Goal: Information Seeking & Learning: Learn about a topic

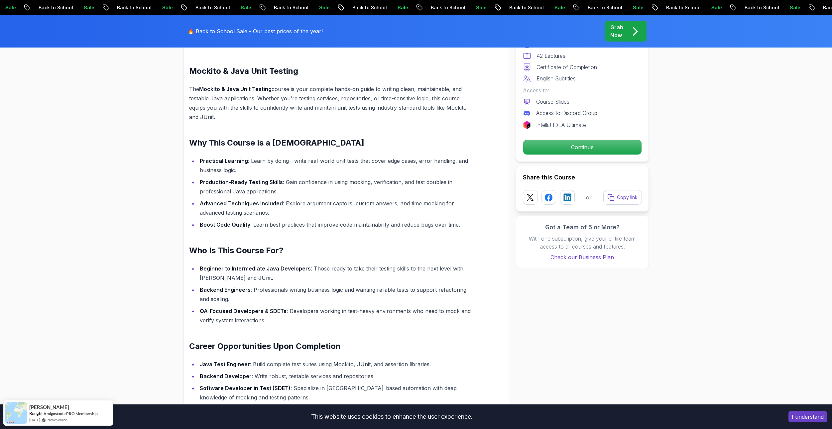
scroll to position [465, 0]
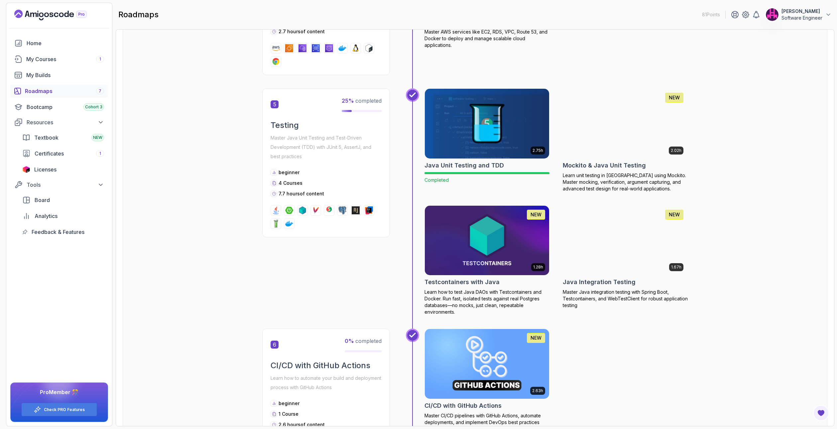
scroll to position [815, 0]
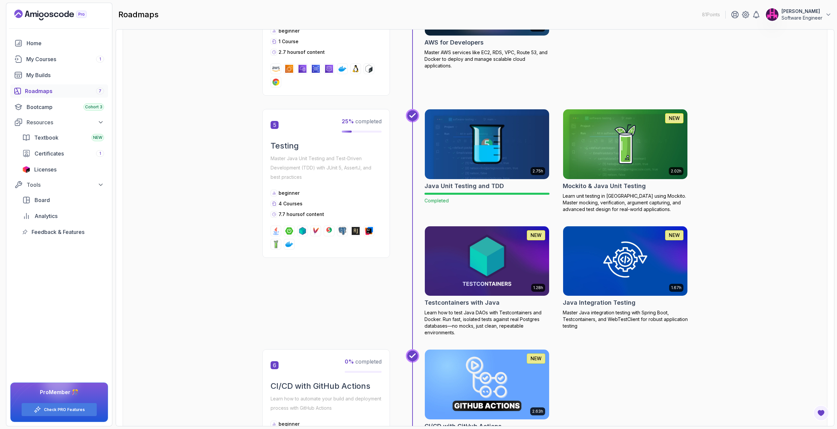
click at [617, 142] on img at bounding box center [625, 144] width 131 height 73
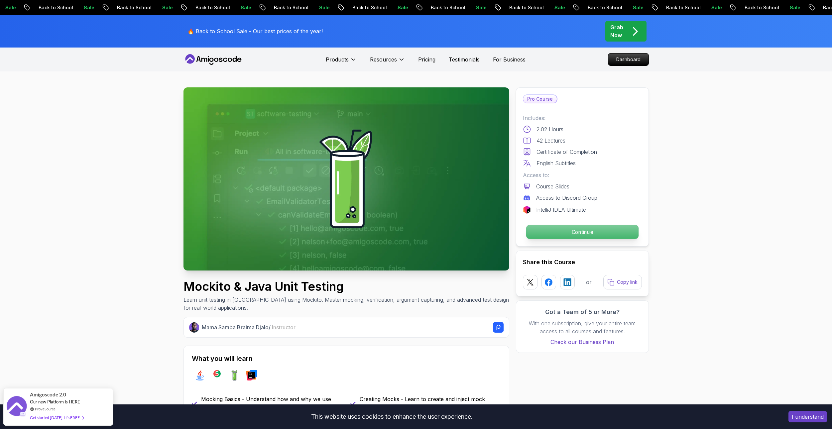
click at [571, 228] on p "Continue" at bounding box center [582, 232] width 112 height 14
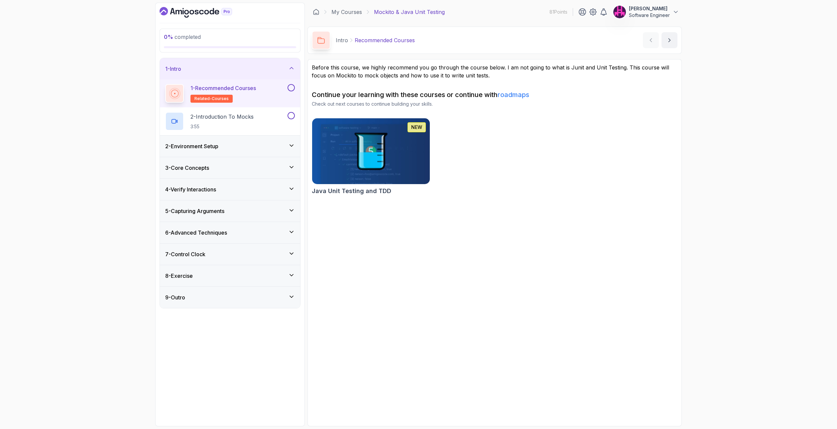
click at [294, 86] on button at bounding box center [290, 87] width 7 height 7
click at [264, 120] on div "2 - Introduction To Mocks 3:55" at bounding box center [225, 121] width 121 height 19
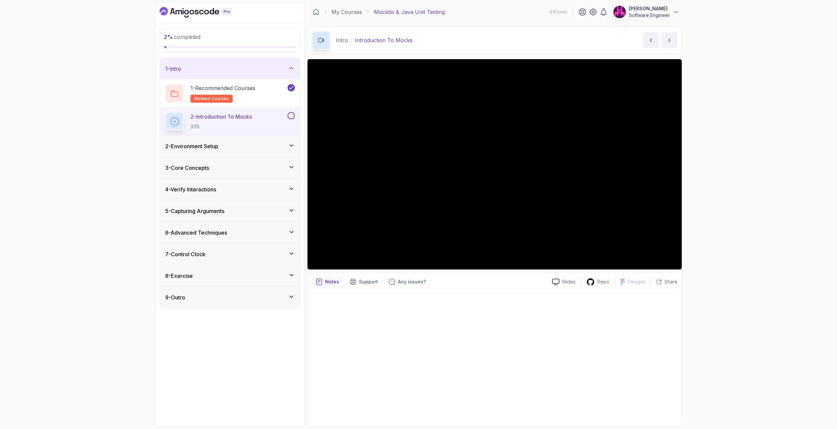
click at [290, 144] on icon at bounding box center [291, 145] width 7 height 7
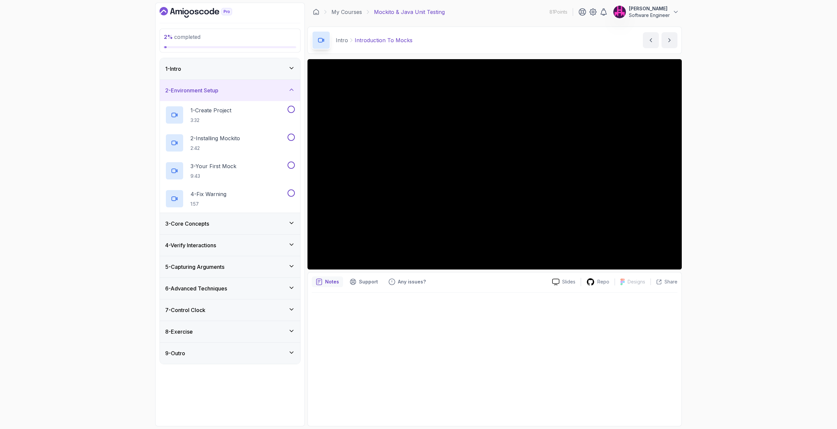
click at [289, 89] on icon at bounding box center [291, 89] width 7 height 7
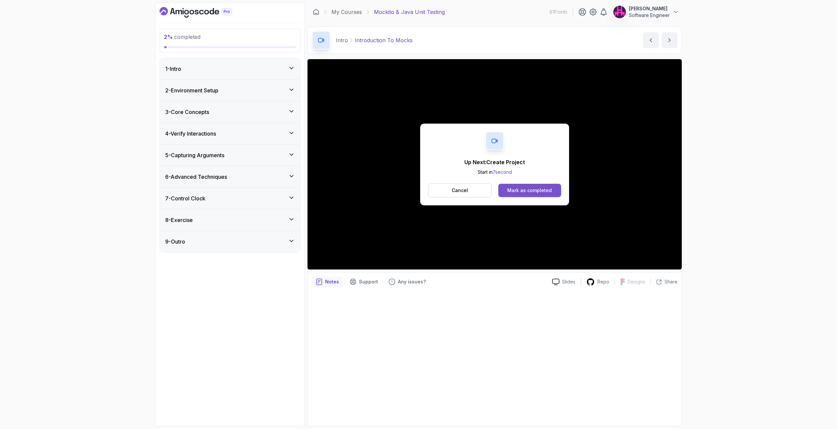
click at [525, 190] on div "Mark as completed" at bounding box center [529, 190] width 45 height 7
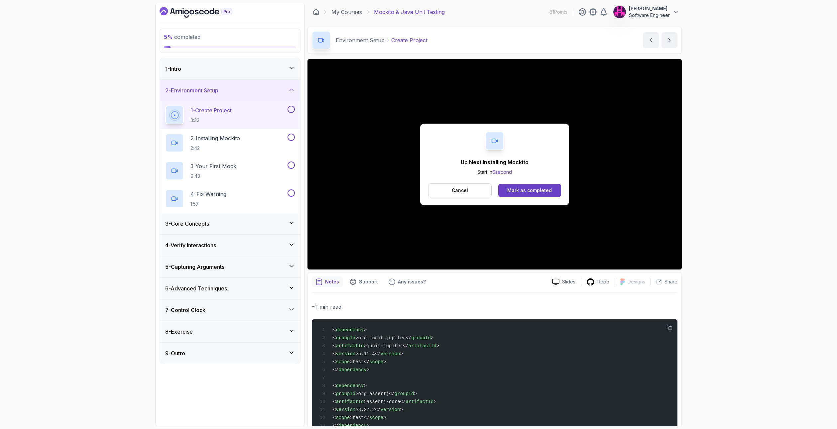
click at [518, 197] on div "Cancel Mark as completed" at bounding box center [494, 190] width 133 height 14
click at [517, 192] on div "Mark as completed" at bounding box center [529, 190] width 45 height 7
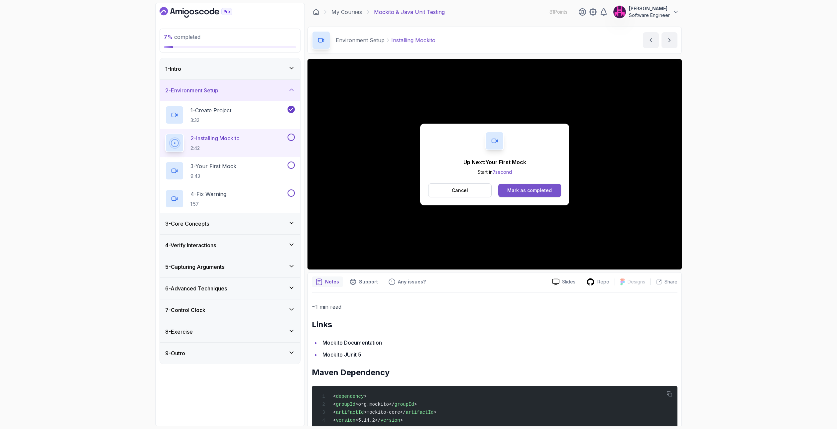
click at [545, 188] on div "Mark as completed" at bounding box center [529, 190] width 45 height 7
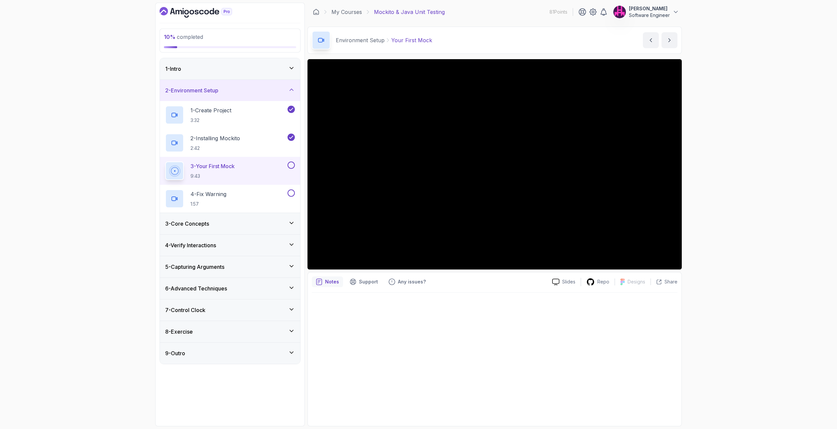
click at [290, 163] on button at bounding box center [290, 164] width 7 height 7
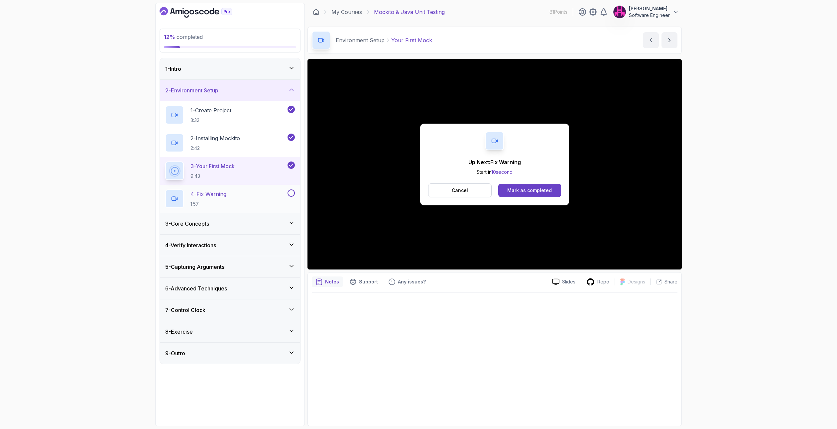
click at [280, 196] on div "4 - Fix Warning 1:57" at bounding box center [225, 198] width 121 height 19
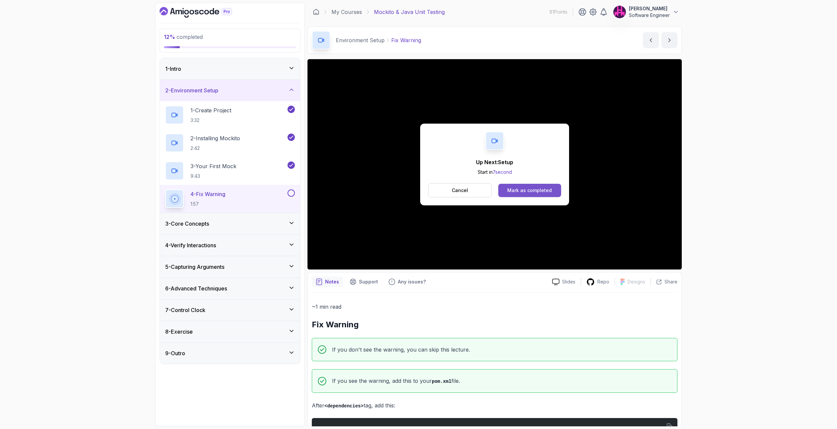
click at [545, 192] on div "Mark as completed" at bounding box center [529, 190] width 45 height 7
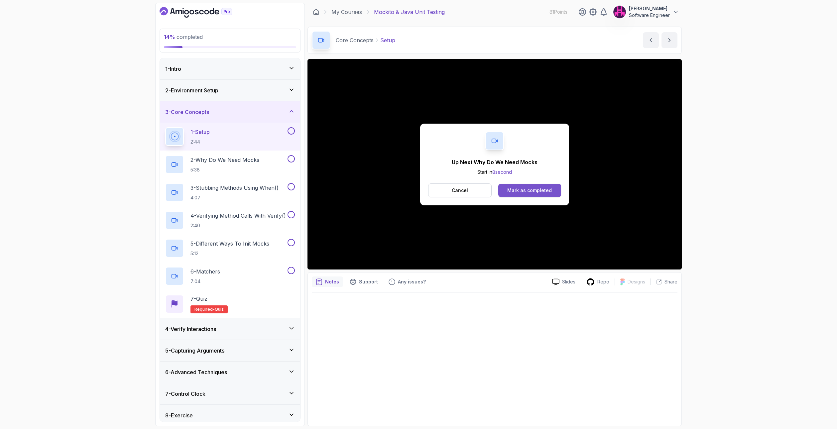
click at [526, 194] on button "Mark as completed" at bounding box center [529, 190] width 63 height 13
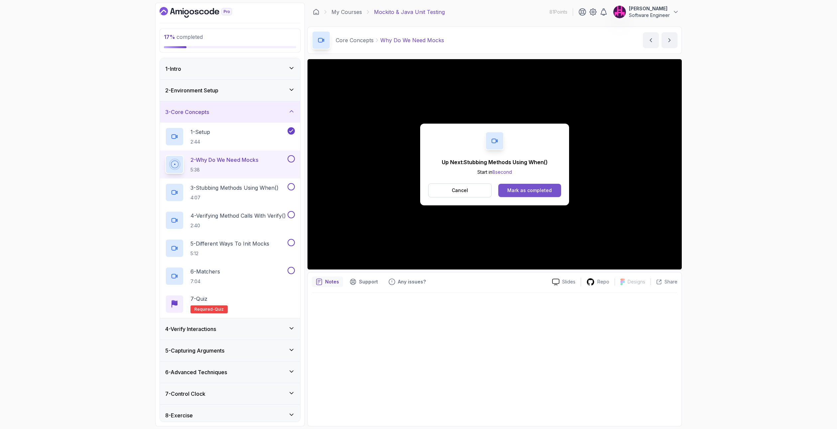
click at [509, 189] on div "Mark as completed" at bounding box center [529, 190] width 45 height 7
click at [531, 190] on div "Mark as completed" at bounding box center [529, 190] width 45 height 7
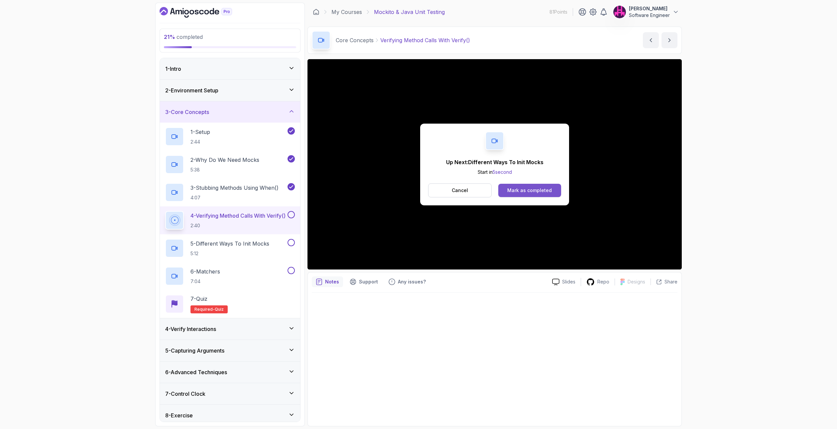
click at [530, 188] on div "Mark as completed" at bounding box center [529, 190] width 45 height 7
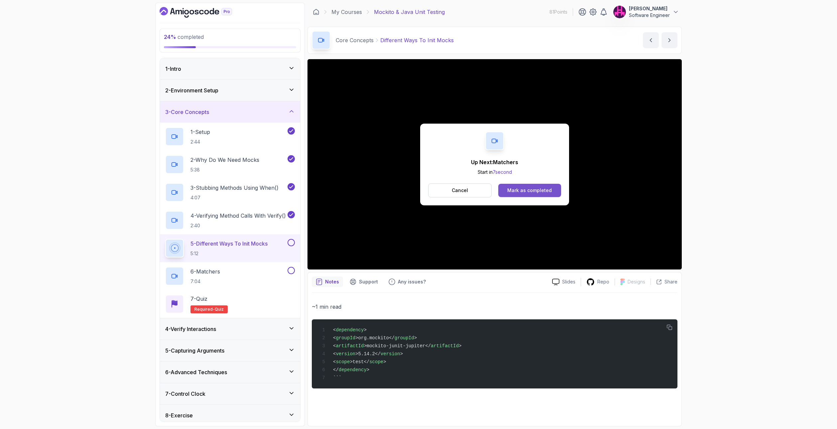
click at [530, 186] on button "Mark as completed" at bounding box center [529, 190] width 63 height 13
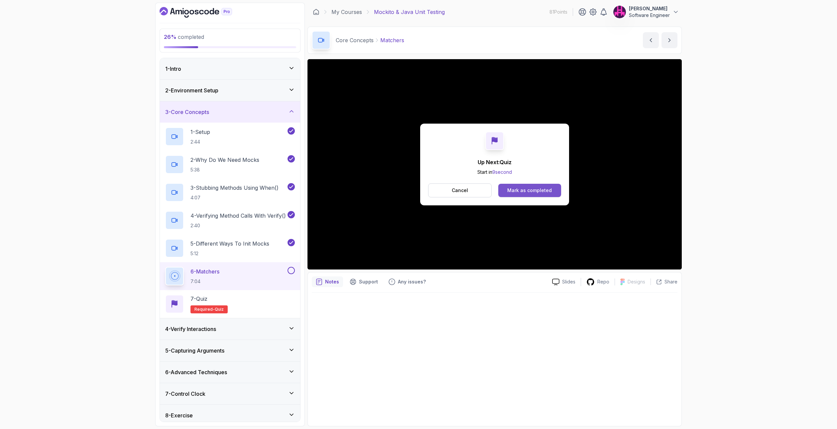
click at [522, 195] on button "Mark as completed" at bounding box center [529, 190] width 63 height 13
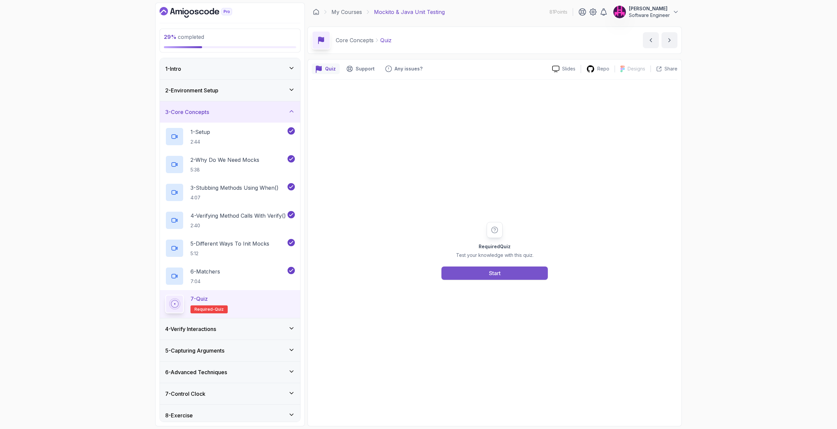
click at [511, 269] on button "Start" at bounding box center [494, 272] width 106 height 13
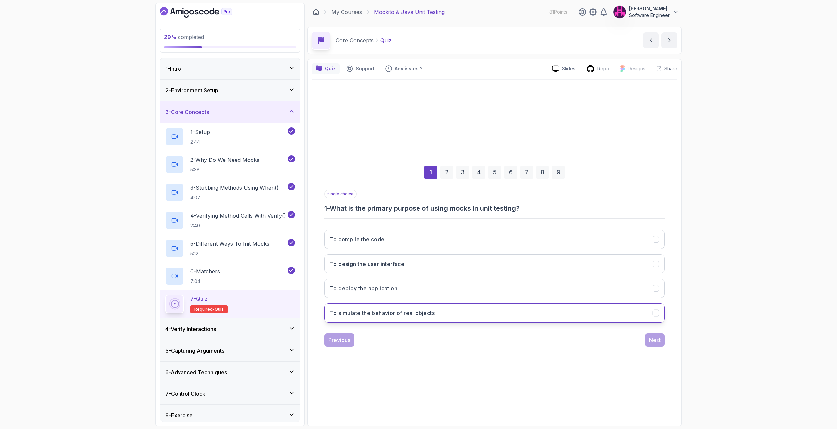
click at [416, 308] on button "To simulate the behavior of real objects" at bounding box center [494, 312] width 340 height 19
click at [660, 343] on div "Next" at bounding box center [655, 340] width 12 height 8
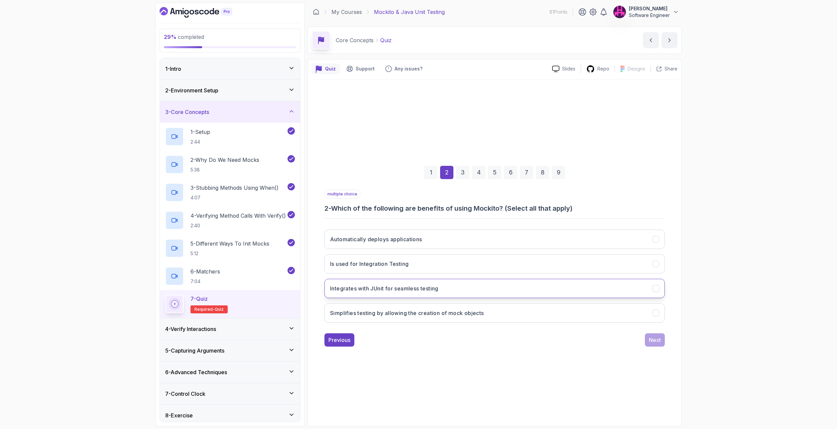
click at [448, 292] on button "Integrates with JUnit for seamless testing" at bounding box center [494, 288] width 340 height 19
click at [490, 314] on button "Simplifies testing by allowing the creation of mock objects" at bounding box center [494, 312] width 340 height 19
click at [660, 345] on button "Next" at bounding box center [655, 339] width 20 height 13
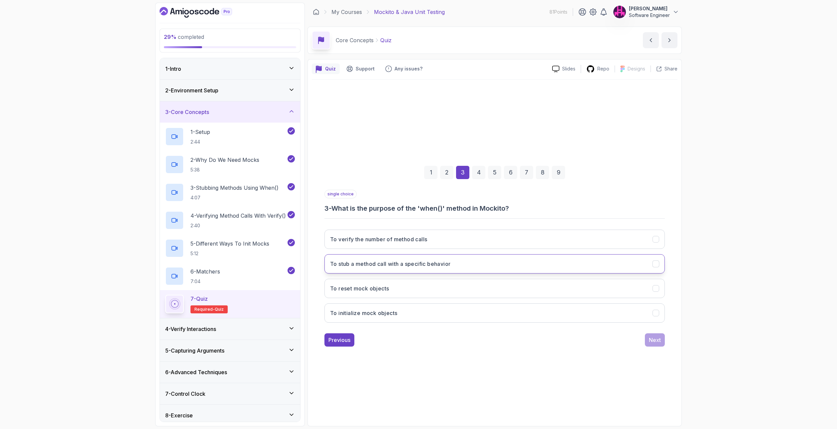
click at [448, 262] on h3 "To stub a method call with a specific behavior" at bounding box center [390, 264] width 120 height 8
click at [658, 342] on div "Next" at bounding box center [655, 340] width 12 height 8
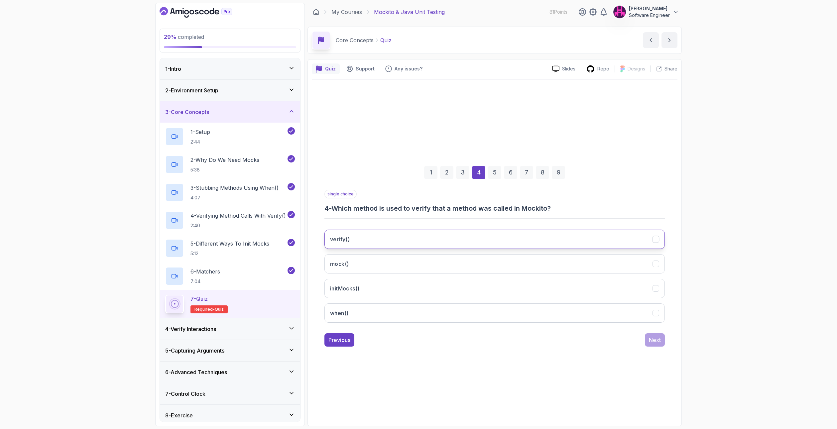
click at [411, 240] on button "verify()" at bounding box center [494, 239] width 340 height 19
click at [664, 339] on button "Next" at bounding box center [655, 339] width 20 height 13
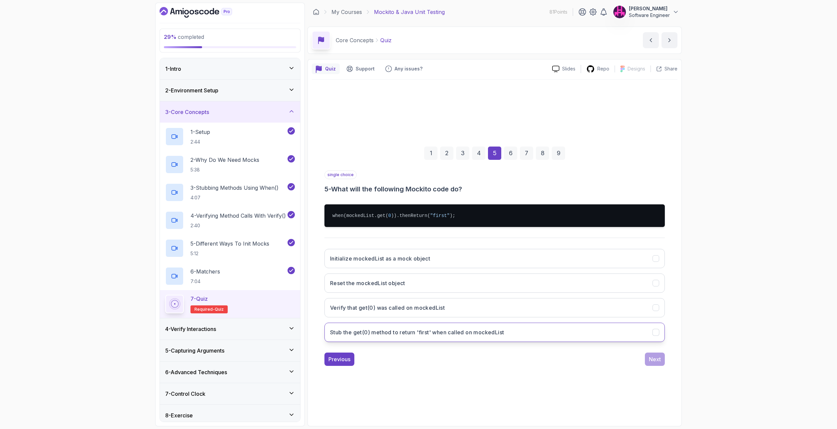
click at [425, 335] on h3 "Stub the get(0) method to return 'first' when called on mockedList" at bounding box center [417, 332] width 174 height 8
click at [660, 355] on button "Next" at bounding box center [655, 358] width 20 height 13
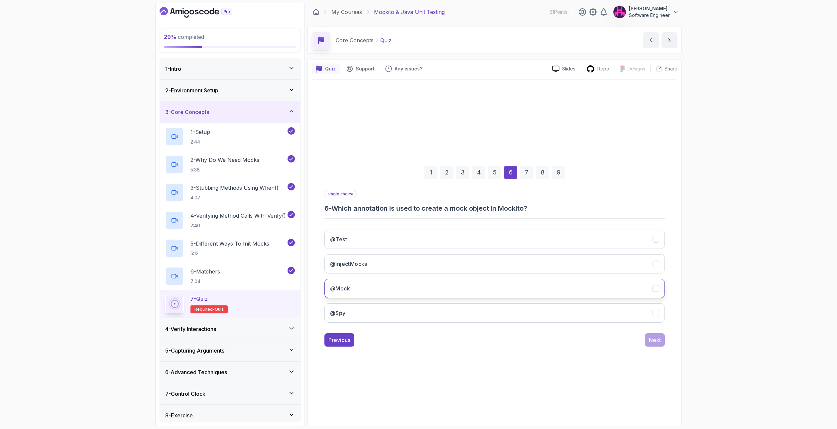
click at [371, 288] on button "@Mock" at bounding box center [494, 288] width 340 height 19
click at [652, 340] on div "Next" at bounding box center [655, 340] width 12 height 8
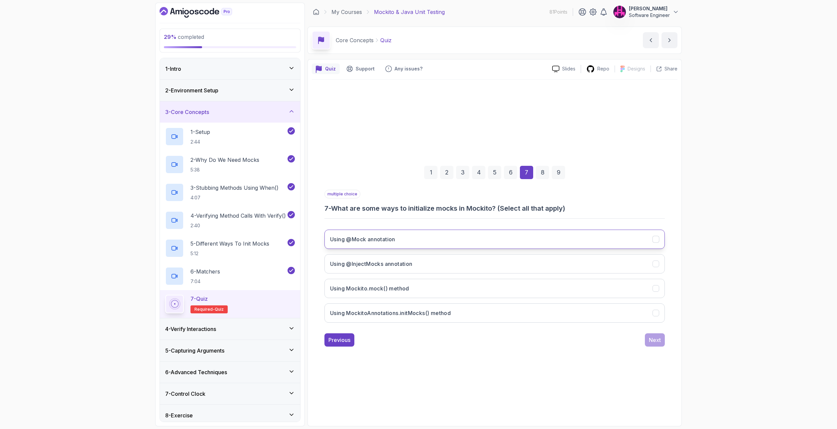
click at [400, 238] on button "Using @Mock annotation" at bounding box center [494, 239] width 340 height 19
click at [432, 285] on button "Using Mockito.mock() method" at bounding box center [494, 288] width 340 height 19
click at [658, 343] on div "Next" at bounding box center [655, 340] width 12 height 8
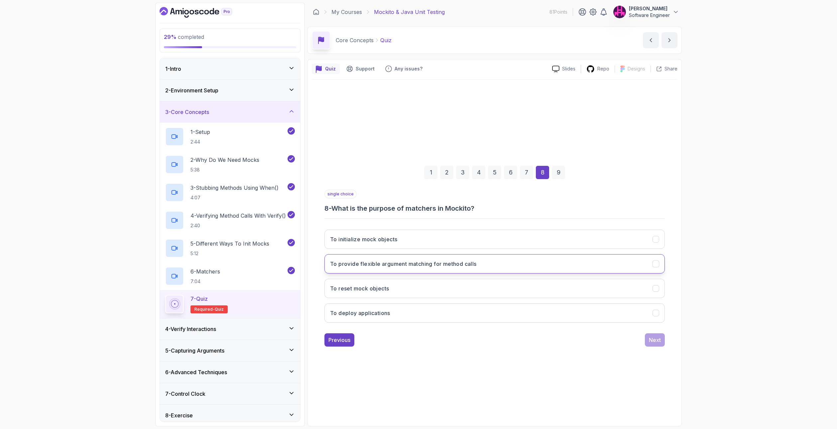
click at [391, 268] on button "To provide flexible argument matching for method calls" at bounding box center [494, 263] width 340 height 19
click at [659, 344] on button "Next" at bounding box center [655, 339] width 20 height 13
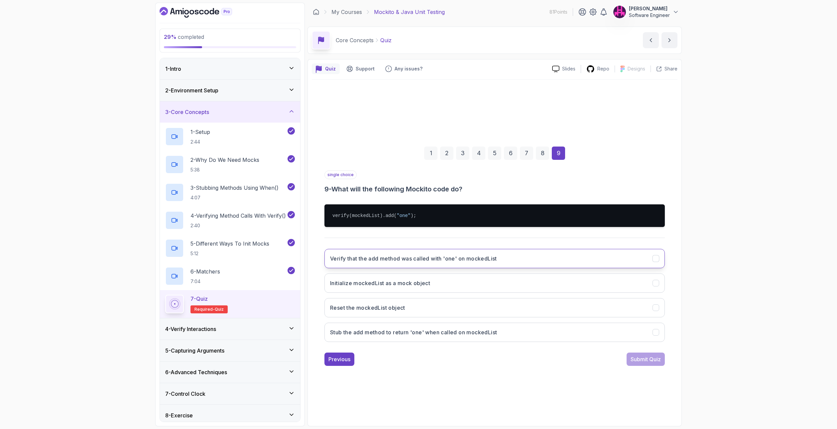
click at [346, 262] on button "Verify that the add method was called with 'one' on mockedList" at bounding box center [494, 258] width 340 height 19
click at [639, 359] on div "Submit Quiz" at bounding box center [645, 359] width 30 height 8
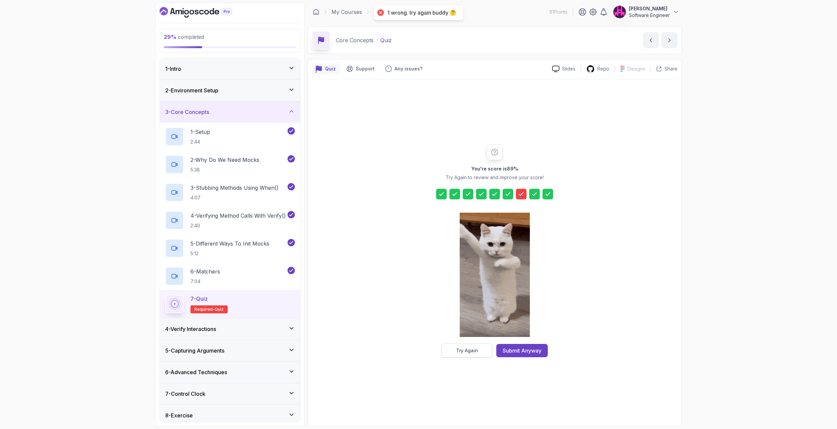
click at [481, 353] on button "Try Again" at bounding box center [466, 351] width 51 height 14
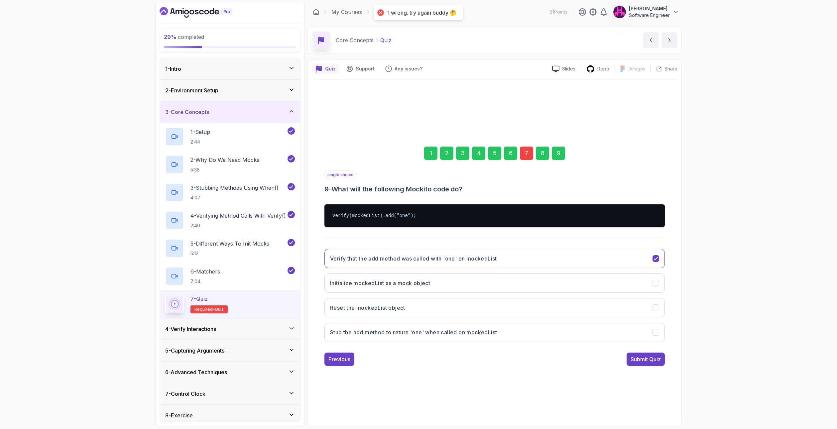
click at [528, 155] on div "7" at bounding box center [526, 153] width 13 height 13
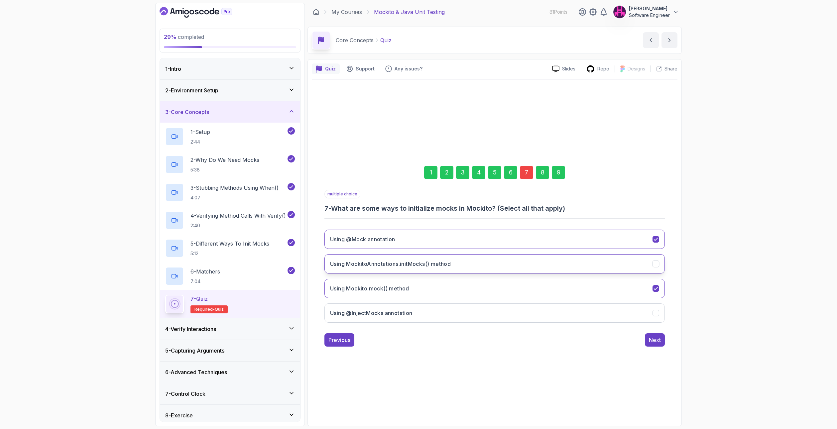
click at [398, 269] on button "Using MockitoAnnotations.initMocks() method" at bounding box center [494, 263] width 340 height 19
click at [653, 342] on div "Next" at bounding box center [655, 340] width 12 height 8
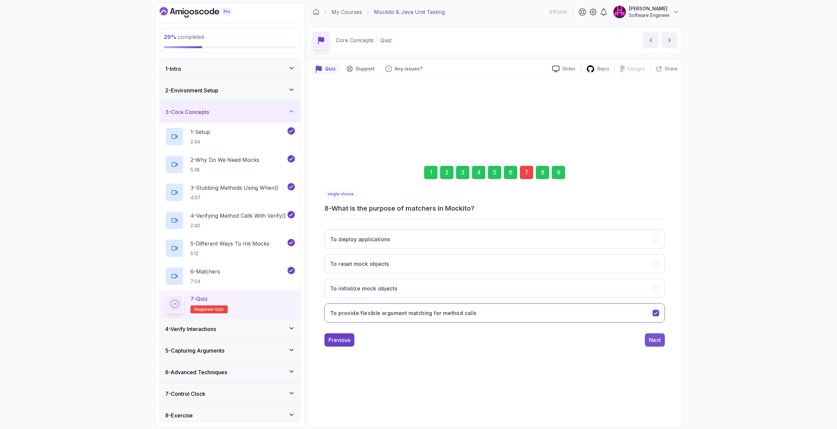
click at [657, 341] on div "Next" at bounding box center [655, 340] width 12 height 8
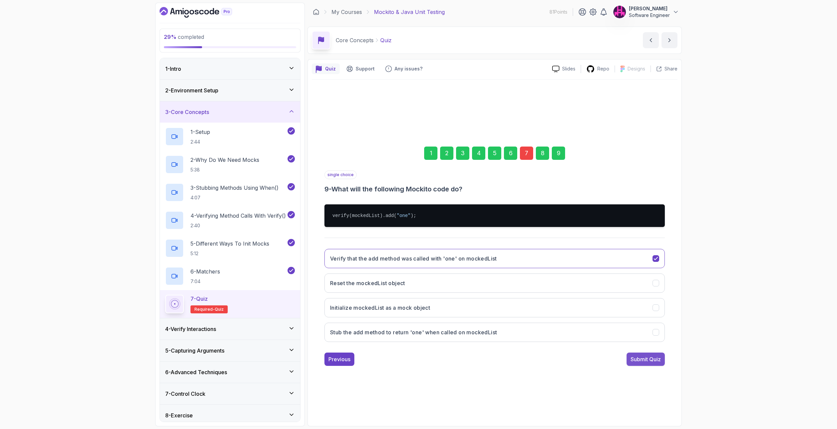
click at [655, 365] on button "Submit Quiz" at bounding box center [645, 358] width 38 height 13
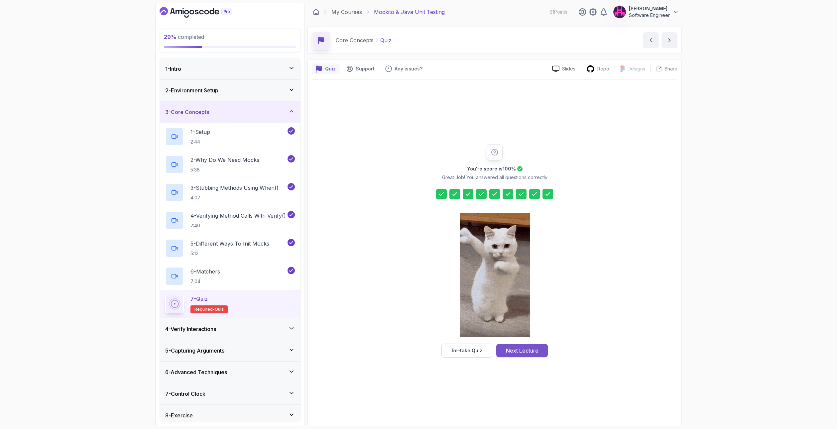
click at [524, 355] on button "Next Lecture" at bounding box center [521, 350] width 51 height 13
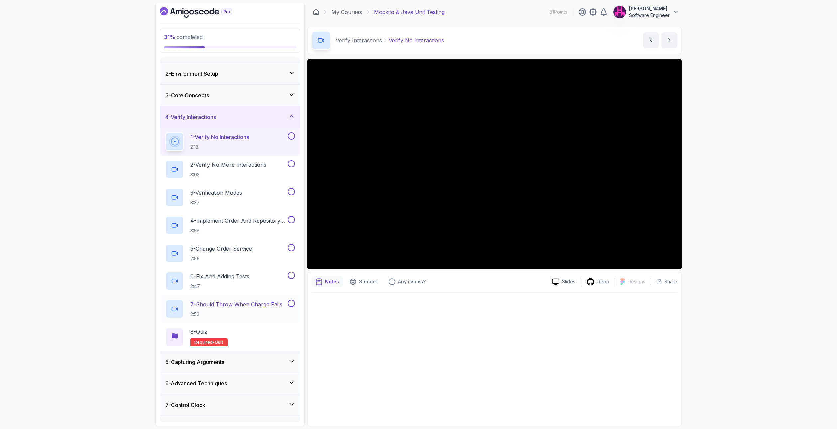
scroll to position [54, 0]
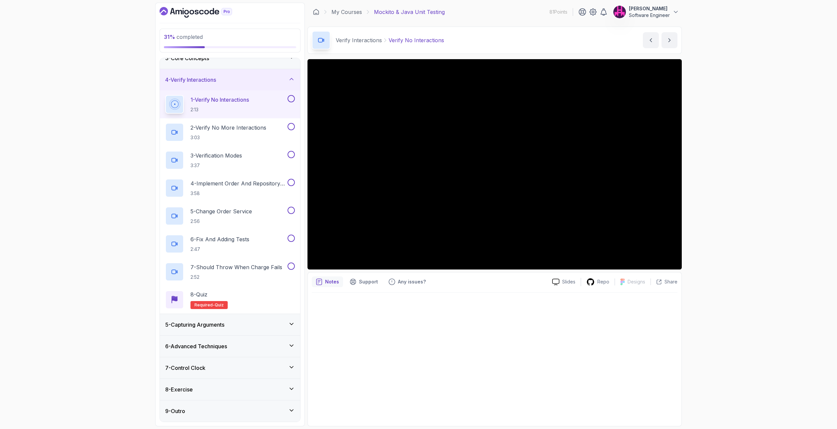
click at [263, 327] on div "5 - Capturing Arguments" at bounding box center [230, 325] width 130 height 8
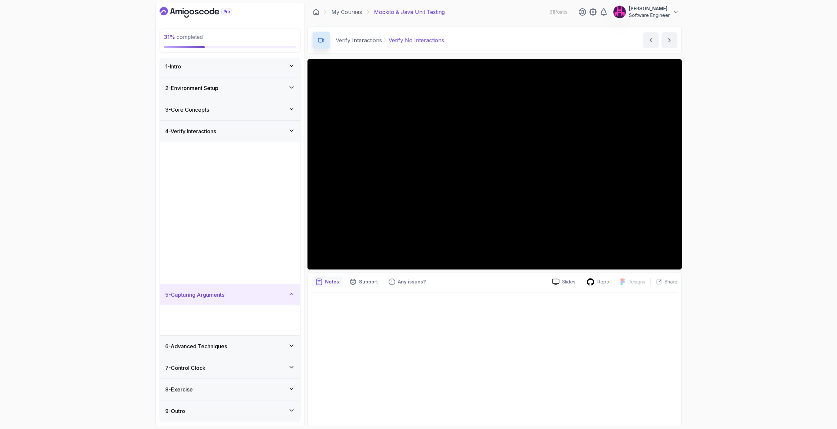
scroll to position [0, 0]
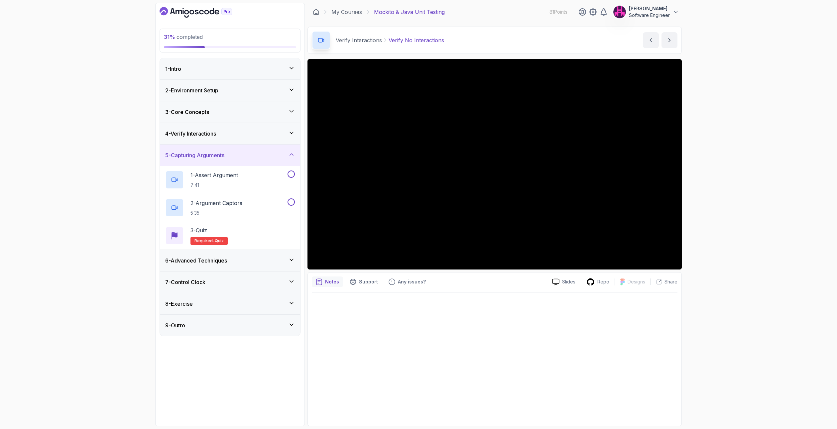
click at [262, 261] on div "6 - Advanced Techniques" at bounding box center [230, 260] width 130 height 8
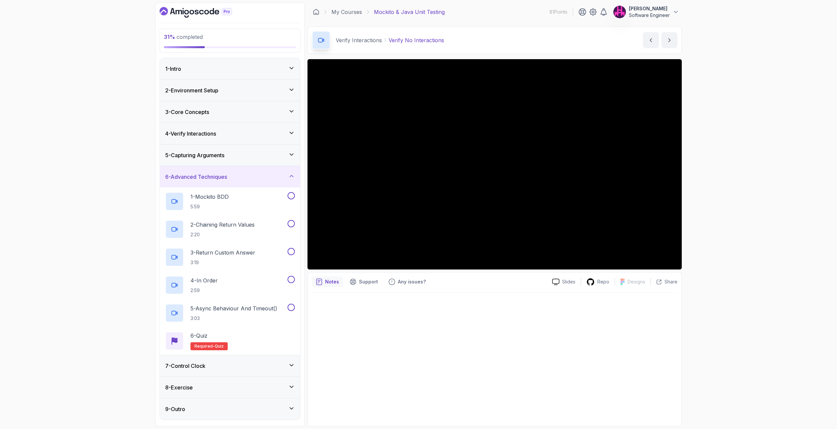
click at [275, 365] on div "7 - Control Clock" at bounding box center [230, 366] width 130 height 8
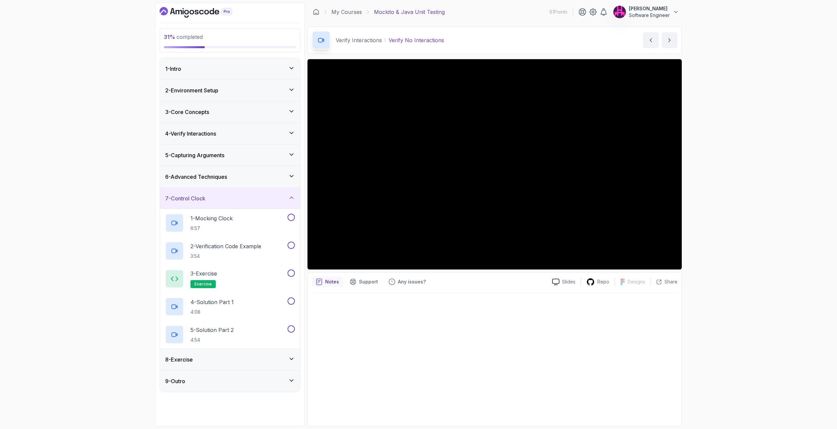
click at [280, 357] on div "8 - Exercise" at bounding box center [230, 359] width 130 height 8
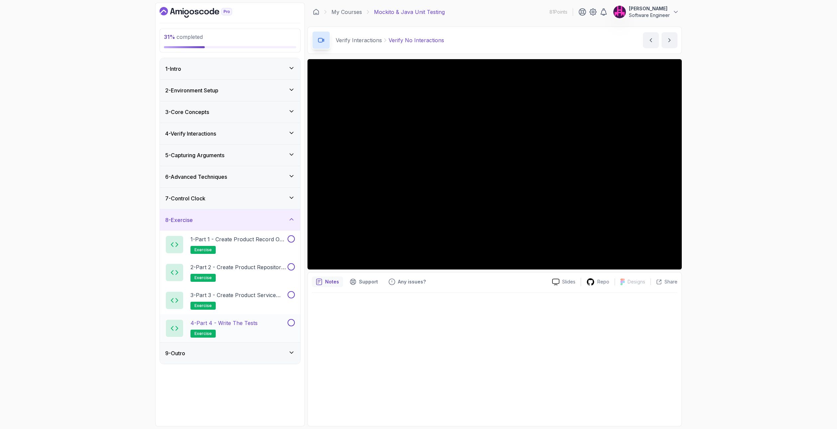
click at [292, 321] on button at bounding box center [290, 322] width 7 height 7
click at [295, 299] on div "3 - Part 3 - Create Product Service Class exercise" at bounding box center [230, 300] width 140 height 28
click at [294, 298] on div at bounding box center [290, 294] width 9 height 7
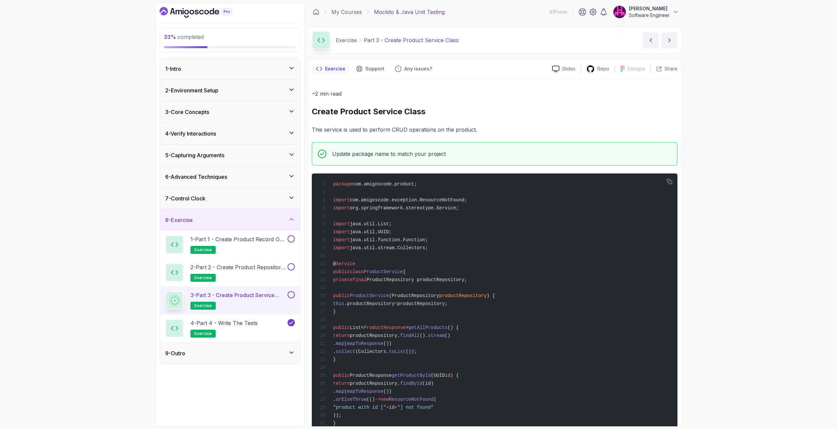
click at [293, 294] on button at bounding box center [290, 294] width 7 height 7
click at [292, 268] on button at bounding box center [290, 266] width 7 height 7
click at [290, 238] on button at bounding box center [290, 238] width 7 height 7
click at [291, 352] on icon at bounding box center [291, 352] width 7 height 7
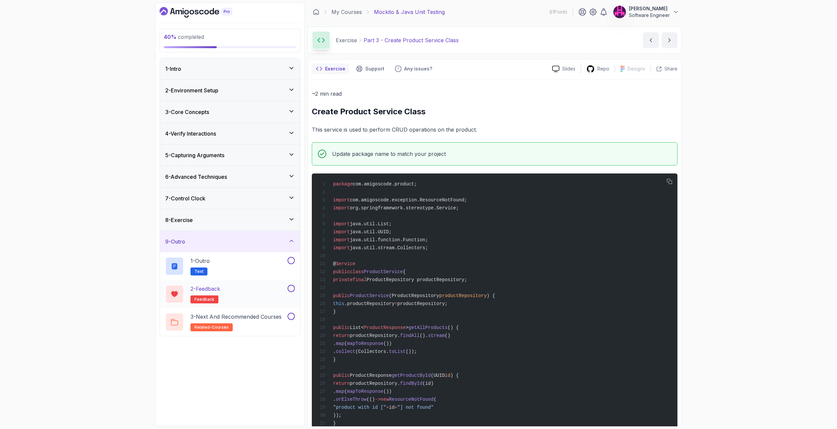
click at [288, 287] on button at bounding box center [290, 288] width 7 height 7
click at [244, 108] on div "3 - Core Concepts" at bounding box center [230, 111] width 140 height 21
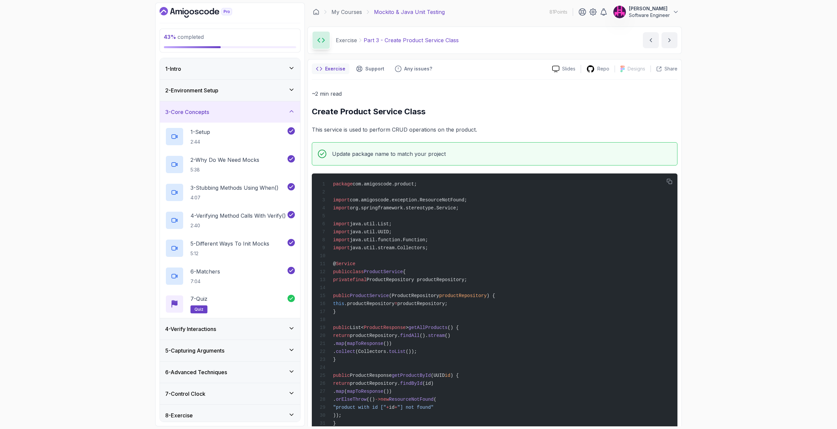
click at [233, 327] on div "4 - Verify Interactions" at bounding box center [230, 329] width 130 height 8
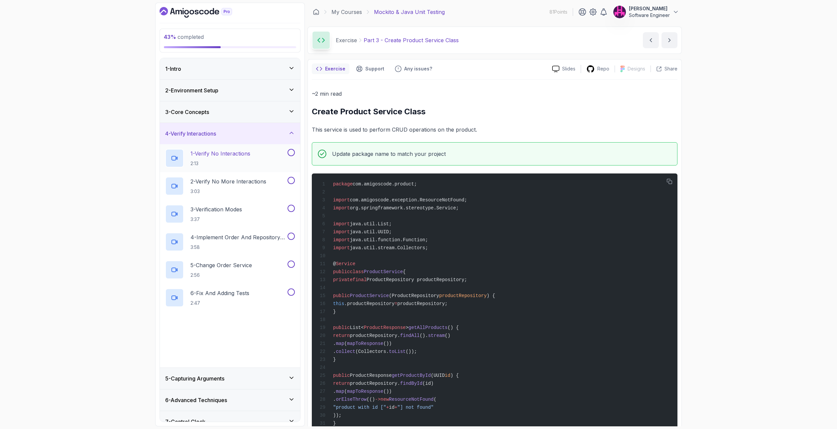
click at [245, 160] on p "2:13" at bounding box center [220, 163] width 60 height 7
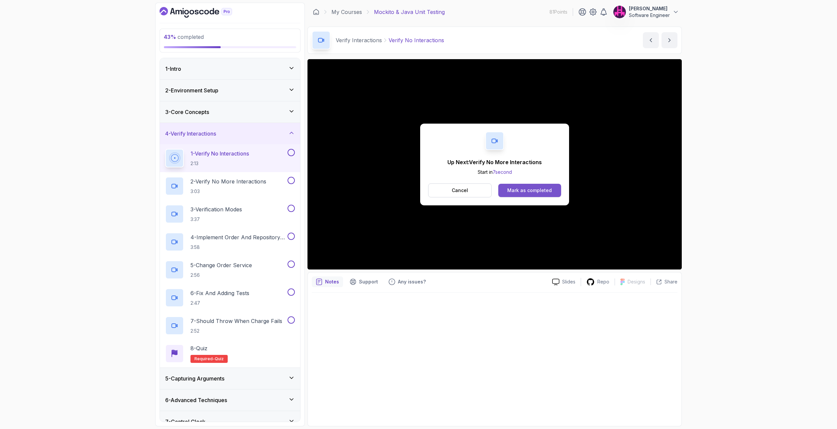
click at [537, 193] on div "Mark as completed" at bounding box center [529, 190] width 45 height 7
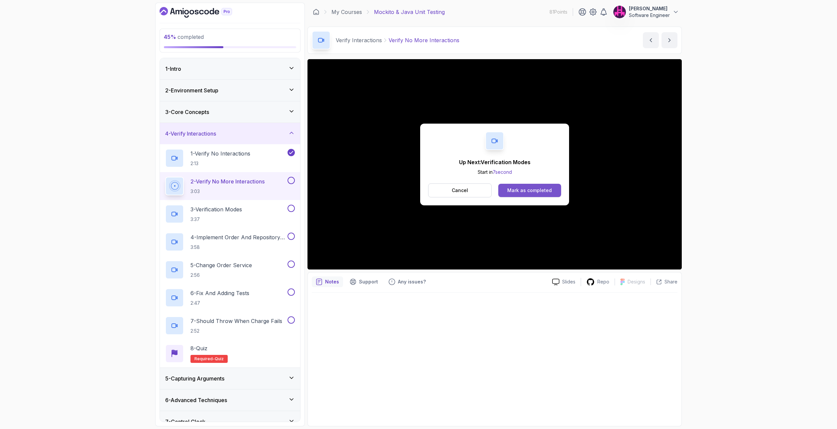
click at [544, 187] on div "Mark as completed" at bounding box center [529, 190] width 45 height 7
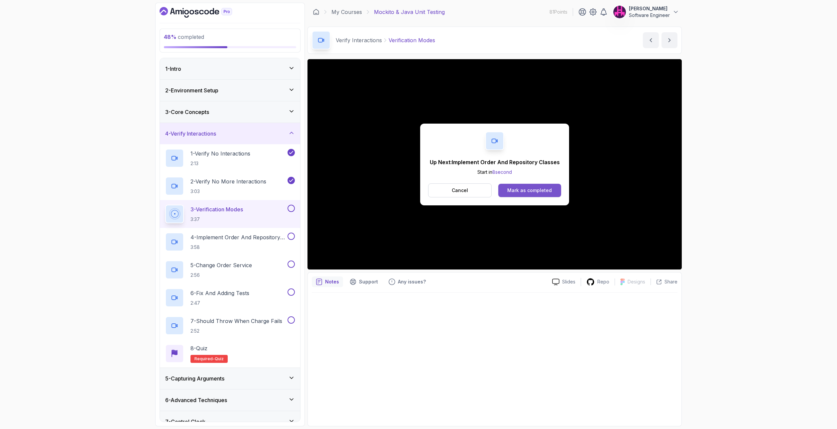
click at [536, 188] on div "Mark as completed" at bounding box center [529, 190] width 45 height 7
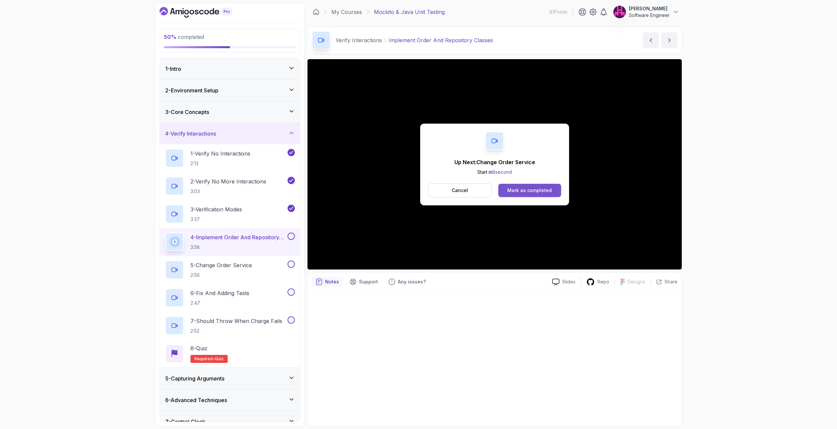
click at [521, 190] on div "Mark as completed" at bounding box center [529, 190] width 45 height 7
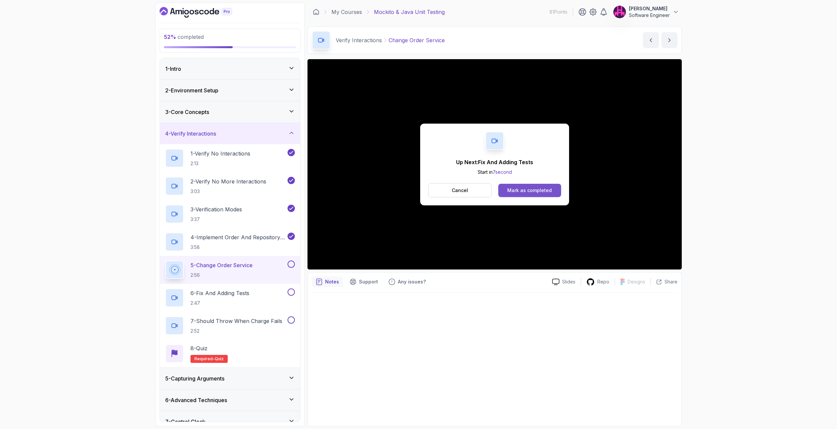
click at [535, 196] on button "Mark as completed" at bounding box center [529, 190] width 63 height 13
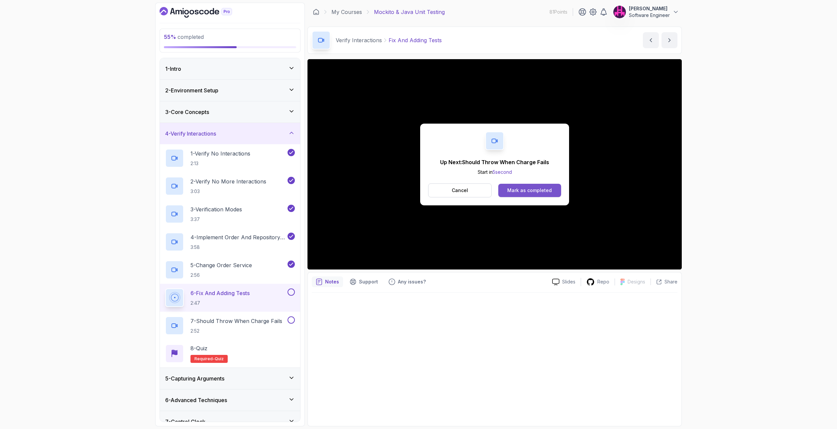
click at [550, 186] on button "Mark as completed" at bounding box center [529, 190] width 63 height 13
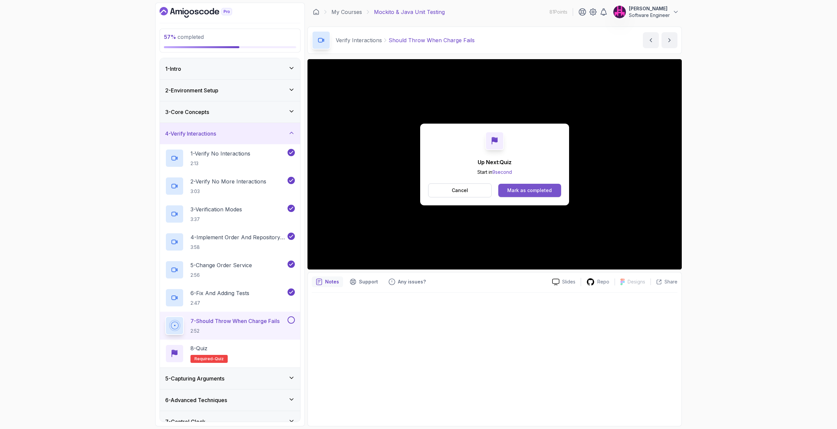
click at [524, 191] on div "Mark as completed" at bounding box center [529, 190] width 45 height 7
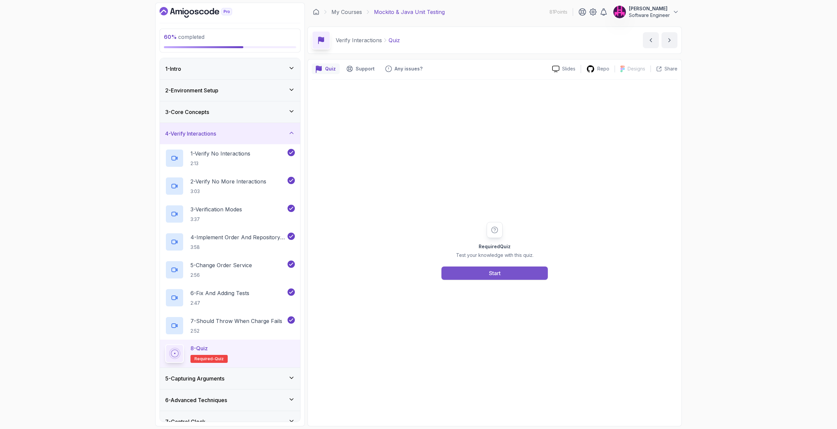
click at [508, 269] on button "Start" at bounding box center [494, 272] width 106 height 13
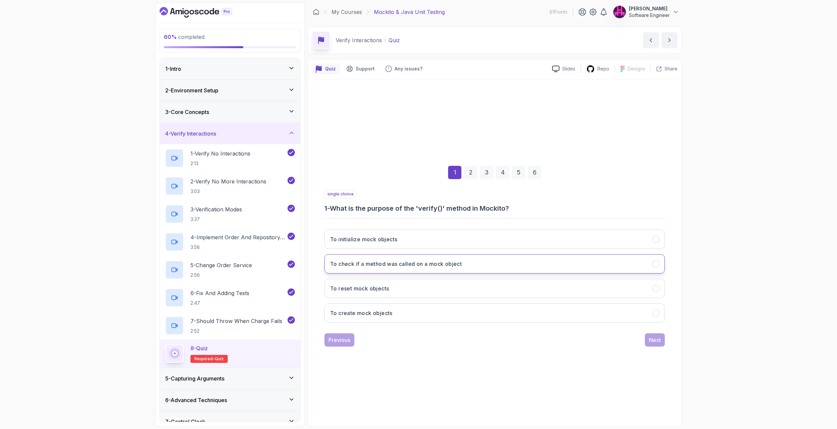
click at [520, 268] on button "To check if a method was called on a mock object" at bounding box center [494, 263] width 340 height 19
click at [648, 340] on button "Next" at bounding box center [655, 339] width 20 height 13
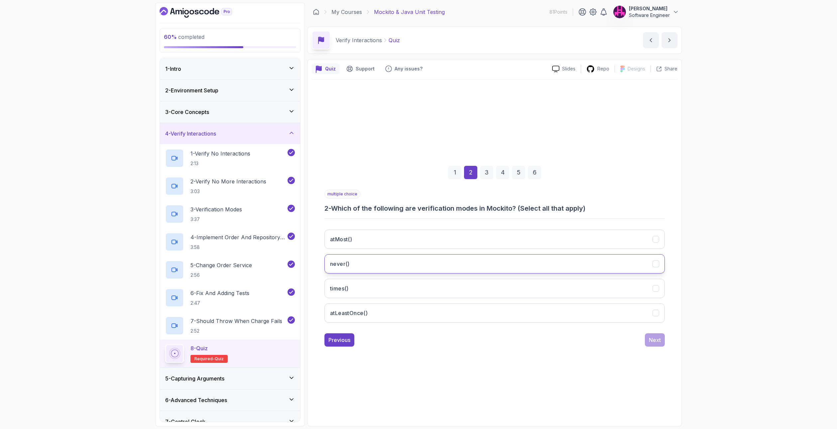
click at [424, 263] on button "never()" at bounding box center [494, 263] width 340 height 19
click at [431, 296] on button "times()" at bounding box center [494, 288] width 340 height 19
click at [442, 238] on button "atMost()" at bounding box center [494, 239] width 340 height 19
click at [658, 341] on div "Next" at bounding box center [655, 340] width 12 height 8
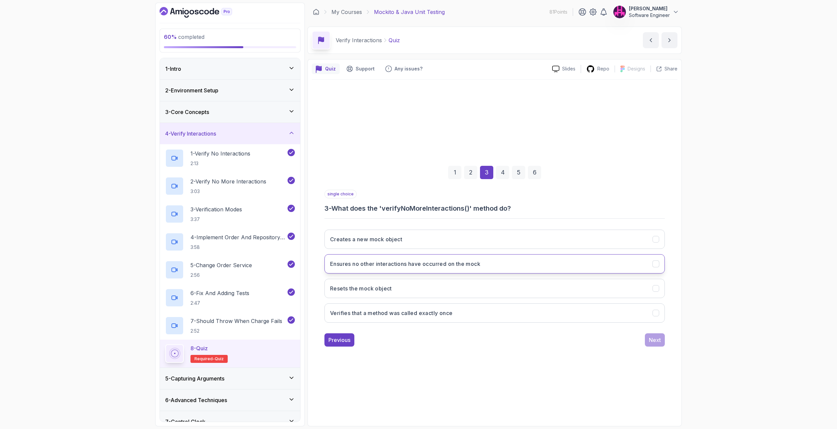
click at [465, 270] on button "Ensures no other interactions have occurred on the mock" at bounding box center [494, 263] width 340 height 19
click at [650, 338] on div "Next" at bounding box center [655, 340] width 12 height 8
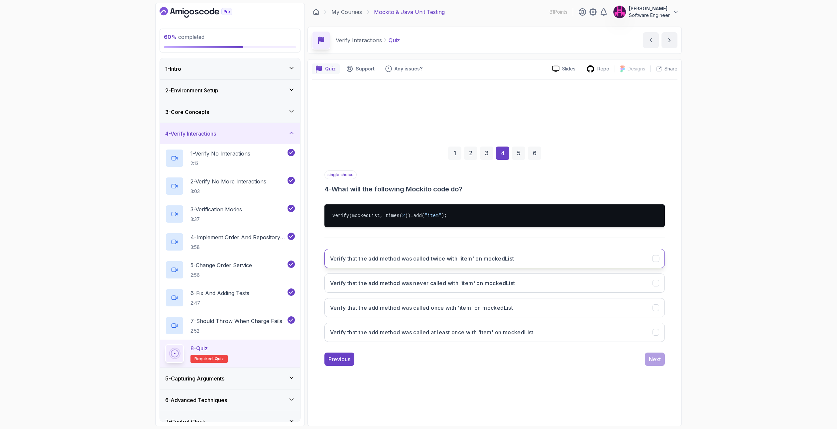
click at [452, 261] on h3 "Verify that the add method was called twice with 'item' on mockedList" at bounding box center [422, 258] width 184 height 8
click at [654, 359] on div "Next" at bounding box center [655, 359] width 12 height 8
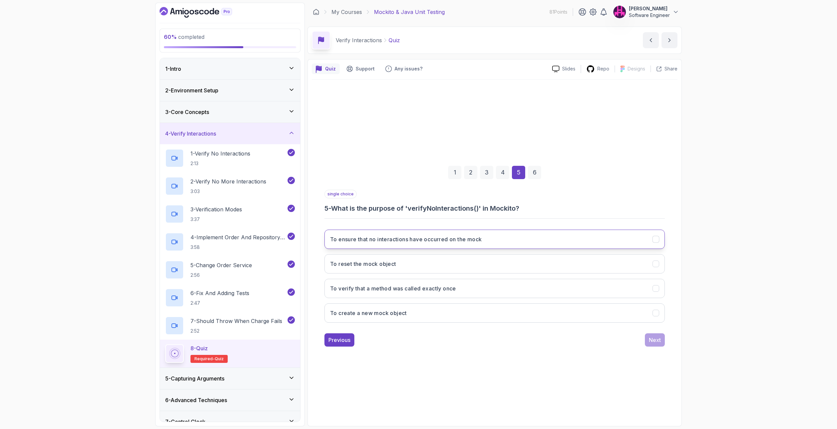
click at [358, 238] on h3 "To ensure that no interactions have occurred on the mock" at bounding box center [405, 239] width 151 height 8
click at [676, 342] on div "1 2 3 4 5 6 single choice 5 - What is the purpose of 'verifyNoInteractions()' i…" at bounding box center [494, 251] width 365 height 202
click at [657, 342] on div "Next" at bounding box center [655, 340] width 12 height 8
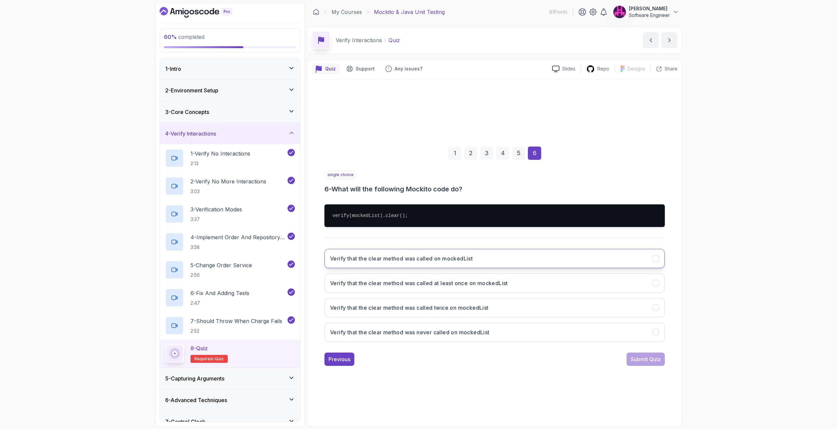
click at [370, 259] on h3 "Verify that the clear method was called on mockedList" at bounding box center [401, 258] width 143 height 8
click at [654, 360] on div "Submit Quiz" at bounding box center [645, 359] width 30 height 8
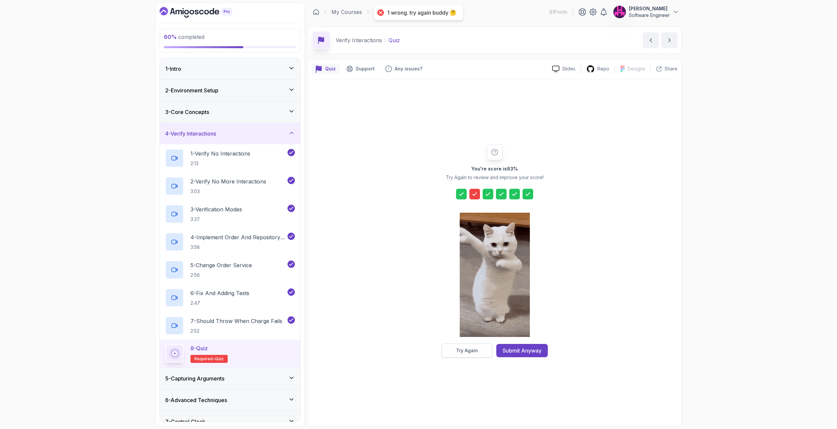
click at [466, 346] on button "Try Again" at bounding box center [466, 351] width 51 height 14
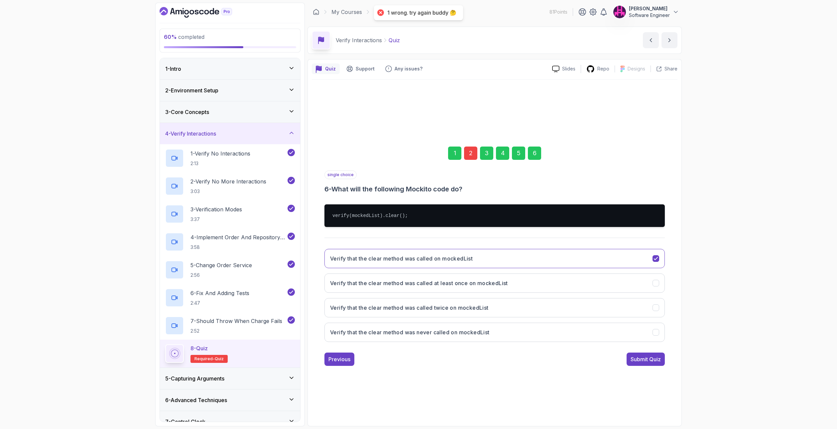
click at [472, 151] on div "2" at bounding box center [470, 153] width 13 height 13
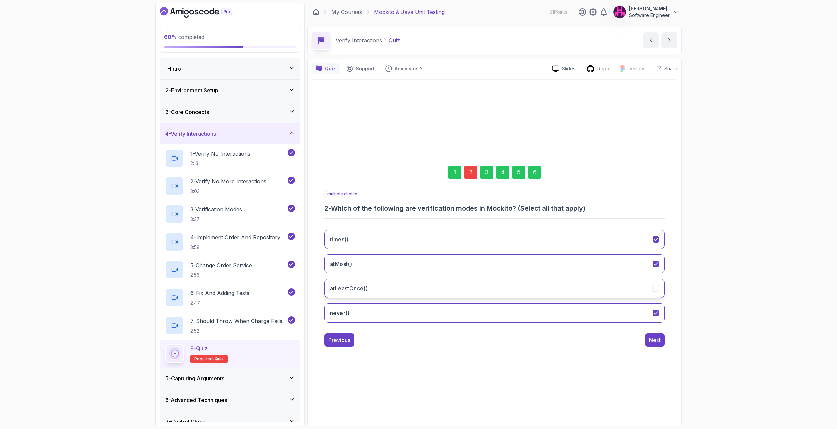
click at [627, 296] on button "atLeastOnce()" at bounding box center [494, 288] width 340 height 19
click at [657, 339] on div "Next" at bounding box center [655, 340] width 12 height 8
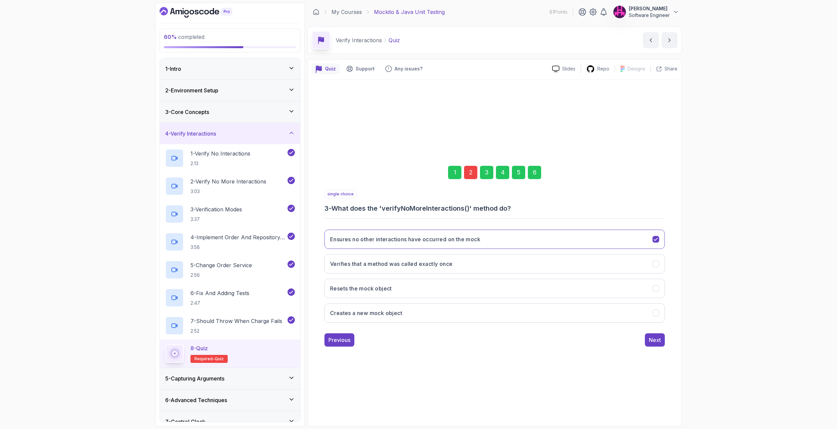
click at [534, 168] on div "6" at bounding box center [534, 172] width 13 height 13
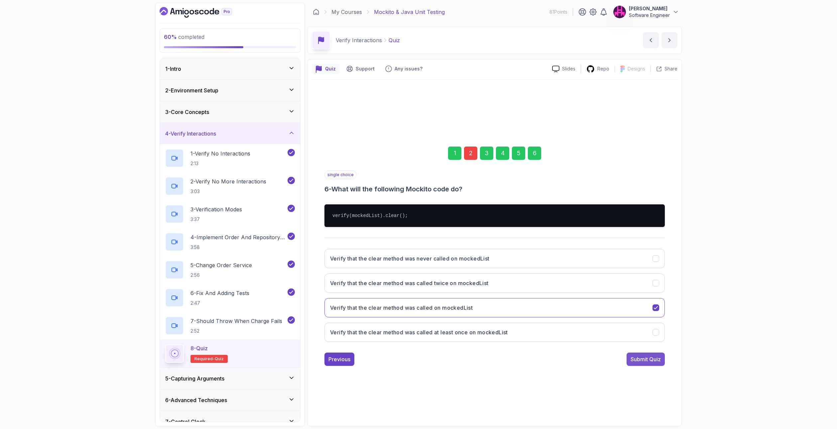
click at [633, 358] on div "Submit Quiz" at bounding box center [645, 359] width 30 height 8
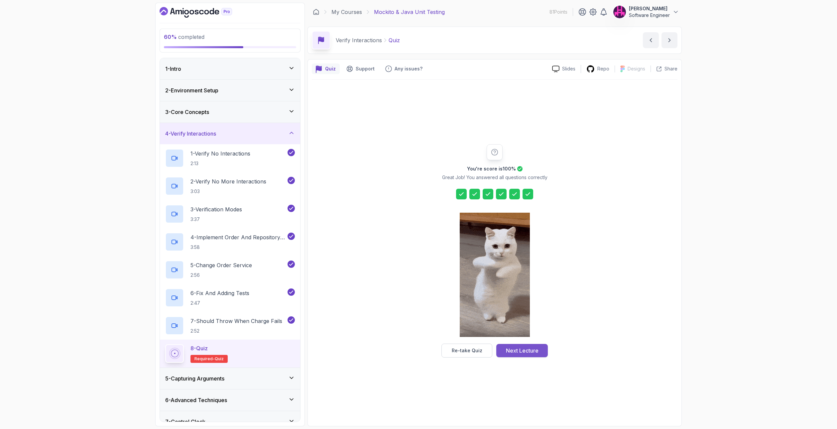
click at [514, 350] on div "Next Lecture" at bounding box center [522, 351] width 33 height 8
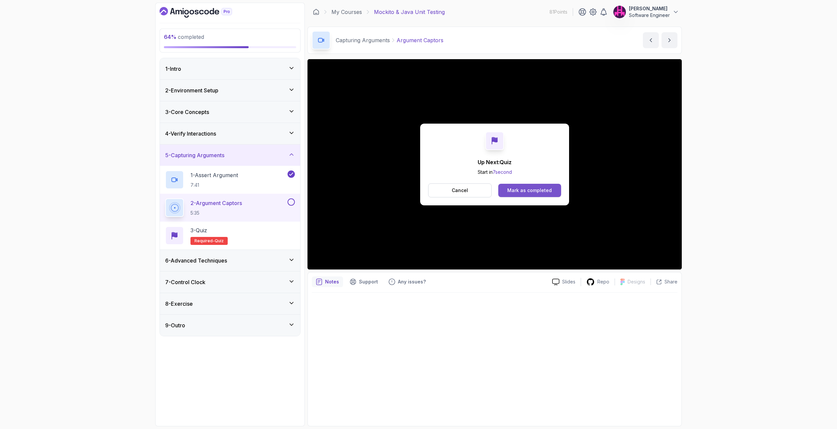
click at [521, 188] on div "Mark as completed" at bounding box center [529, 190] width 45 height 7
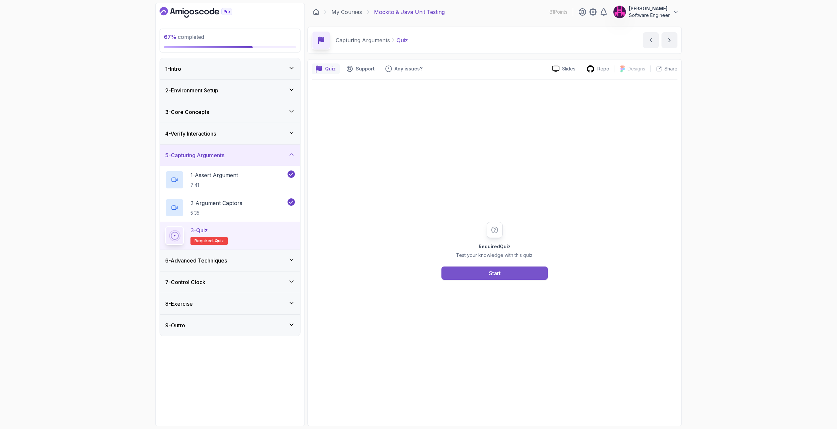
click at [499, 275] on div "Start" at bounding box center [495, 273] width 12 height 8
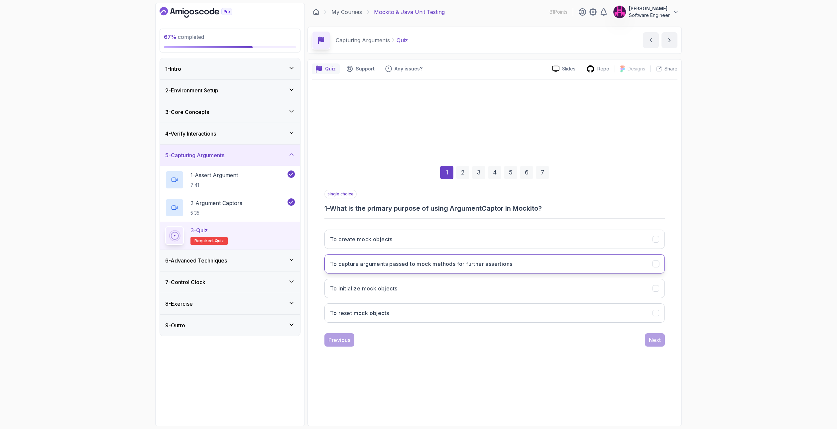
click at [553, 271] on button "To capture arguments passed to mock methods for further assertions" at bounding box center [494, 263] width 340 height 19
click at [653, 345] on button "Next" at bounding box center [655, 339] width 20 height 13
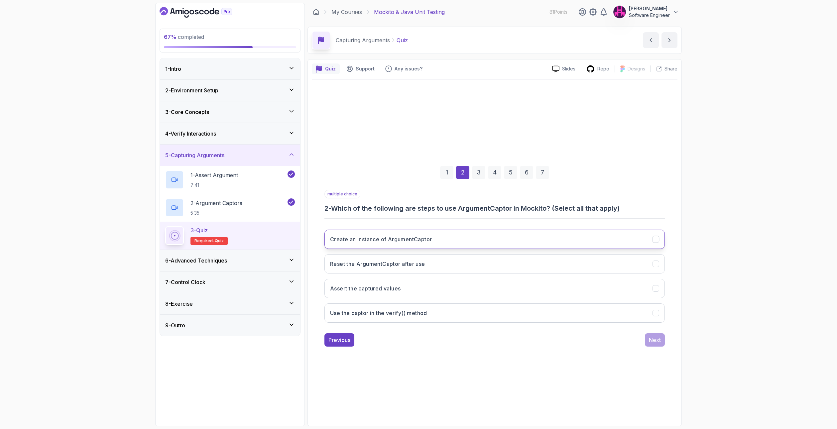
click at [483, 242] on button "Create an instance of ArgumentCaptor" at bounding box center [494, 239] width 340 height 19
click at [449, 293] on button "Assert the captured values" at bounding box center [494, 288] width 340 height 19
click at [654, 339] on div "Next" at bounding box center [655, 340] width 12 height 8
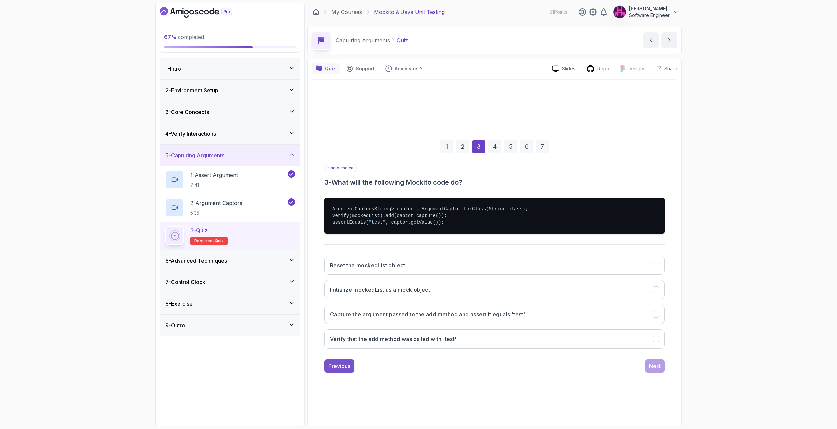
click at [337, 362] on div "Previous" at bounding box center [339, 366] width 22 height 8
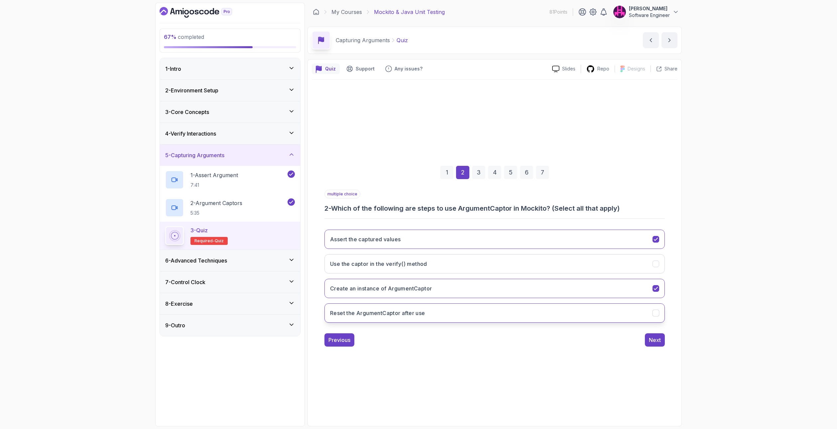
click at [405, 312] on h3 "Reset the ArgumentCaptor after use" at bounding box center [377, 313] width 95 height 8
click at [490, 308] on button "Reset the ArgumentCaptor after use" at bounding box center [494, 312] width 340 height 19
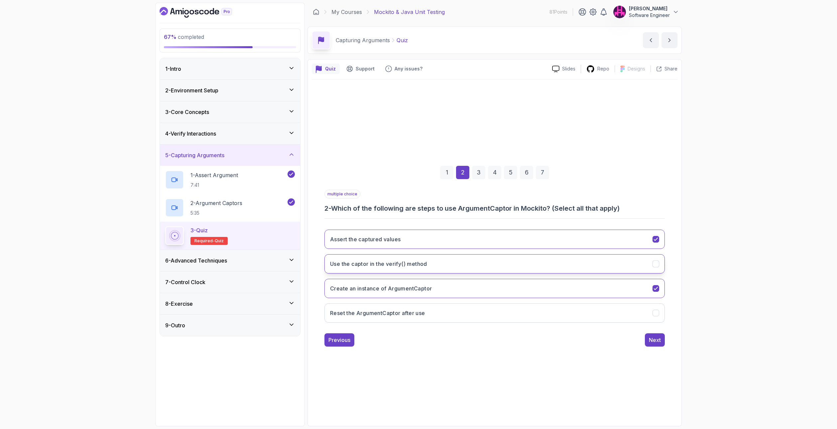
click at [480, 260] on button "Use the captor in the verify() method" at bounding box center [494, 263] width 340 height 19
click at [648, 334] on button "Next" at bounding box center [655, 339] width 20 height 13
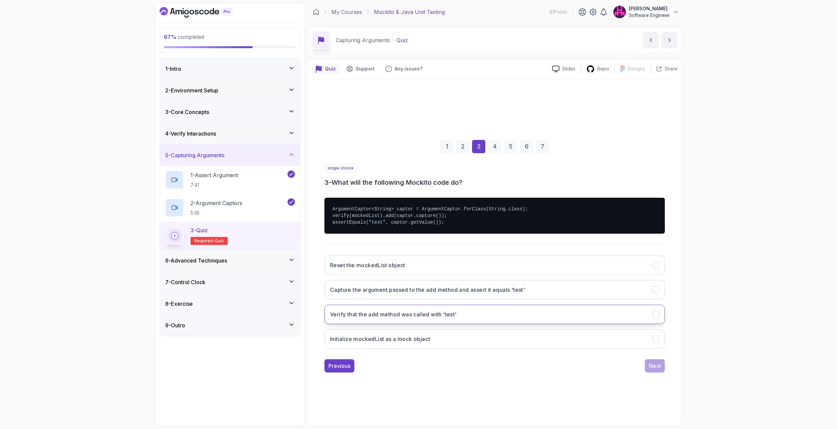
click at [357, 314] on h3 "Verify that the add method was called with 'test'" at bounding box center [393, 314] width 127 height 8
click at [647, 368] on button "Next" at bounding box center [655, 365] width 20 height 13
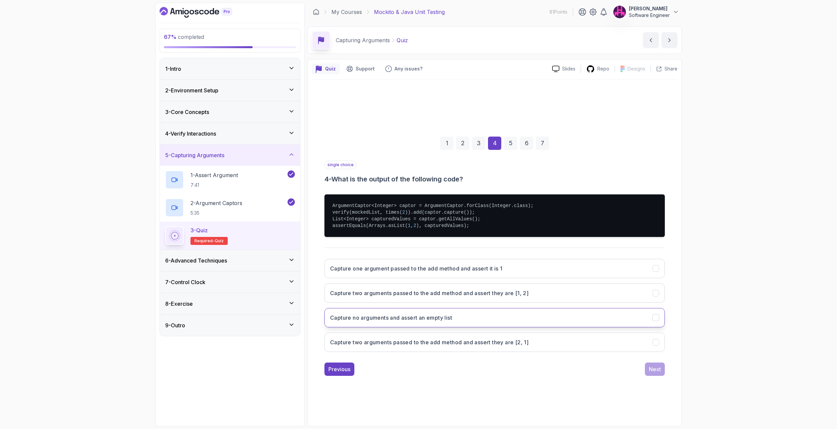
click at [360, 318] on h3 "Capture no arguments and assert an empty list" at bounding box center [391, 318] width 122 height 8
click at [653, 371] on div "Next" at bounding box center [655, 369] width 12 height 8
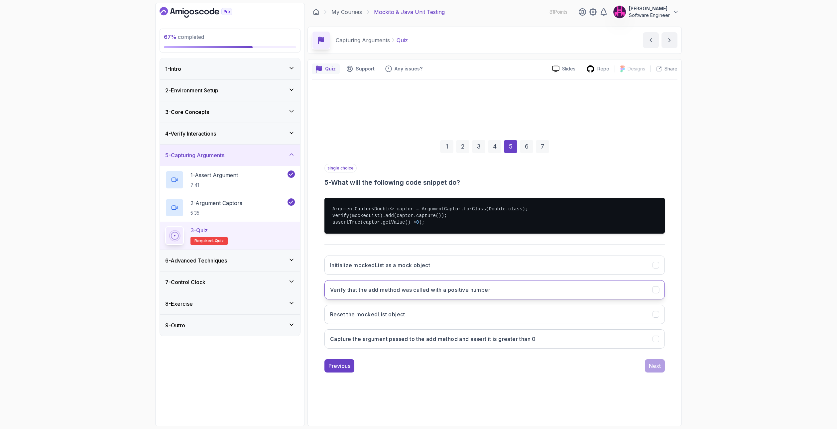
click at [364, 287] on h3 "Verify that the add method was called with a positive number" at bounding box center [410, 290] width 160 height 8
click at [564, 342] on button "Capture the argument passed to the add method and assert it is greater than 0" at bounding box center [494, 338] width 340 height 19
click at [644, 379] on div "1 2 3 4 5 6 7 single choice 5 - What will the following code snippet do? Argume…" at bounding box center [494, 251] width 365 height 342
click at [648, 366] on button "Next" at bounding box center [655, 365] width 20 height 13
click at [342, 314] on h3 "Capture the argument passed to the add method and assert it is false" at bounding box center [420, 314] width 181 height 8
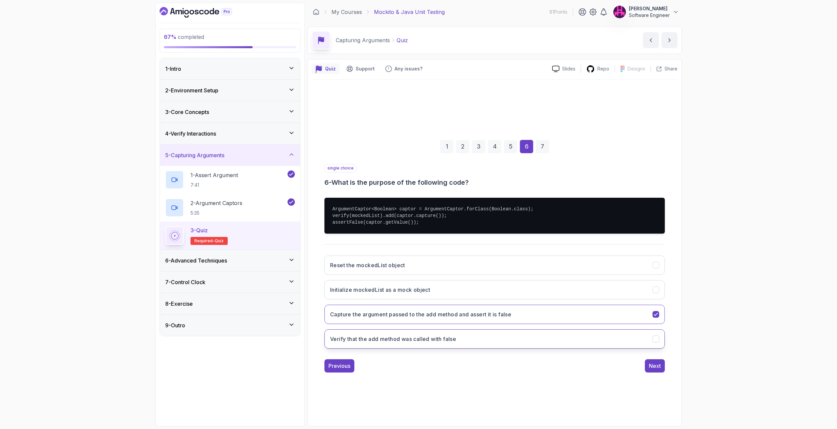
click at [382, 335] on button "Verify that the add method was called with false" at bounding box center [494, 338] width 340 height 19
click at [382, 317] on h3 "Capture the argument passed to the add method and assert it is false" at bounding box center [420, 314] width 181 height 8
click at [648, 363] on button "Next" at bounding box center [655, 365] width 20 height 13
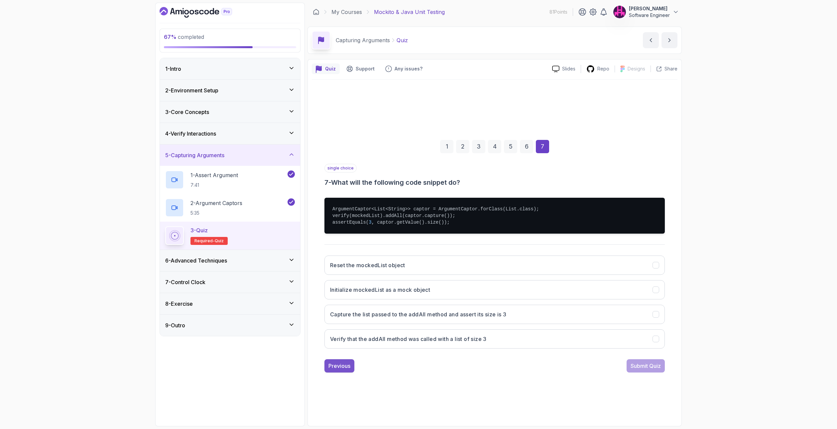
click at [336, 367] on div "Previous" at bounding box center [339, 366] width 22 height 8
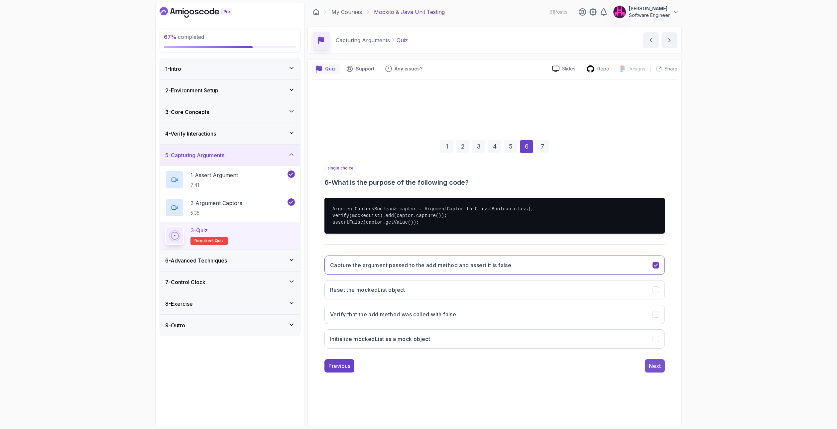
click at [652, 365] on div "Next" at bounding box center [655, 366] width 12 height 8
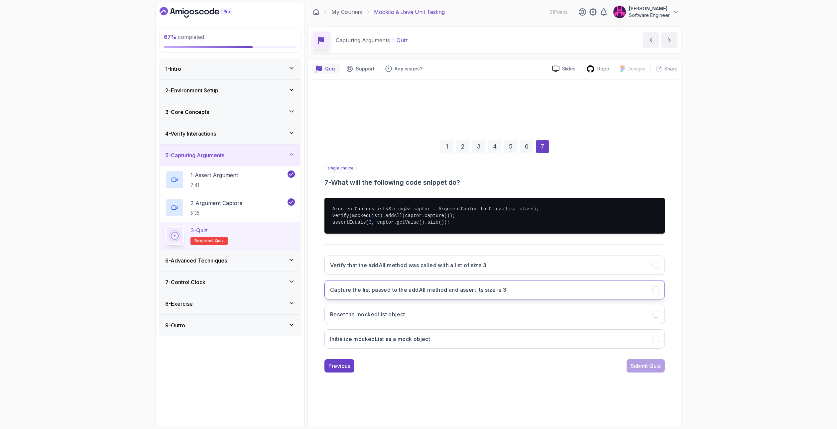
click at [355, 284] on button "Capture the list passed to the addAll method and assert its size is 3" at bounding box center [494, 289] width 340 height 19
click at [627, 363] on button "Submit Quiz" at bounding box center [645, 365] width 38 height 13
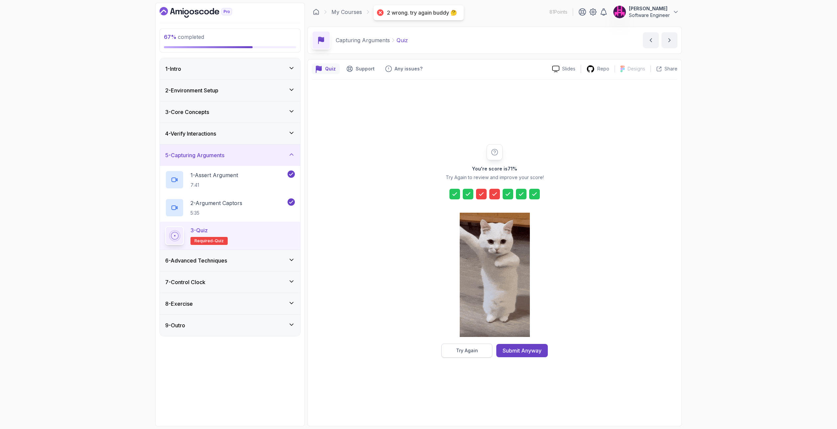
click at [470, 348] on div "Try Again" at bounding box center [467, 350] width 22 height 7
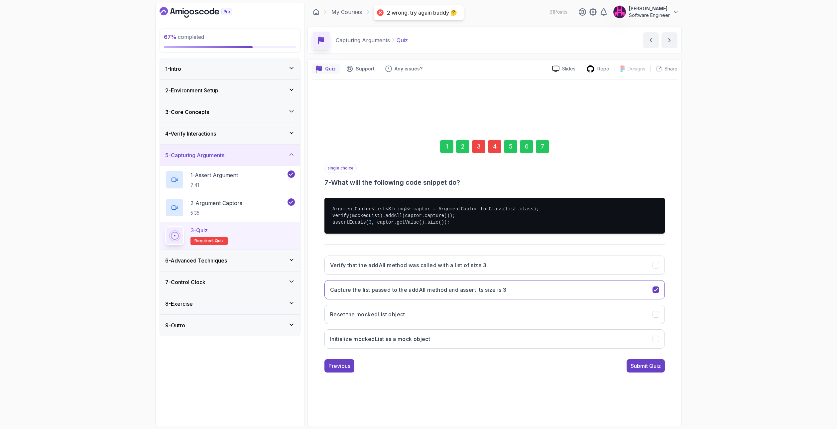
click at [478, 147] on div "3" at bounding box center [478, 146] width 13 height 13
click at [414, 266] on h3 "Capture the argument passed to the add method and assert it equals 'test'" at bounding box center [427, 265] width 195 height 8
click at [643, 363] on div "Previous Next" at bounding box center [494, 365] width 340 height 13
click at [651, 365] on div "Next" at bounding box center [655, 366] width 12 height 8
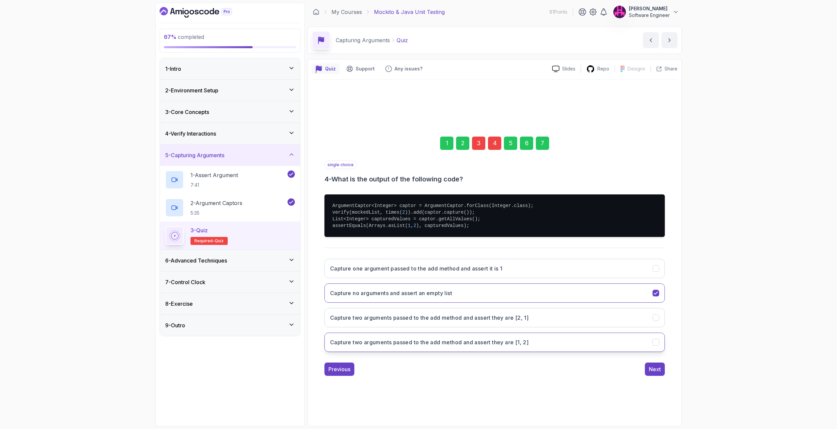
click at [365, 333] on button "Capture two arguments passed to the add method and assert they are [1, 2]" at bounding box center [494, 342] width 340 height 19
click at [663, 367] on button "Next" at bounding box center [655, 368] width 20 height 13
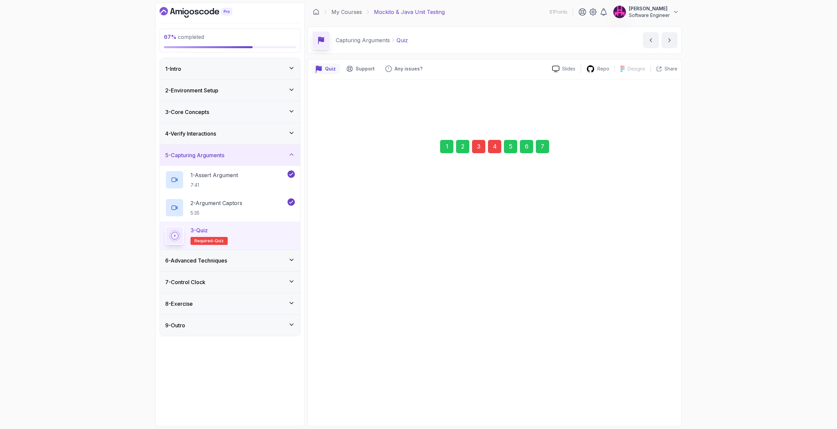
click at [652, 361] on button "Next" at bounding box center [655, 365] width 20 height 13
click at [652, 362] on div "Next" at bounding box center [655, 365] width 12 height 8
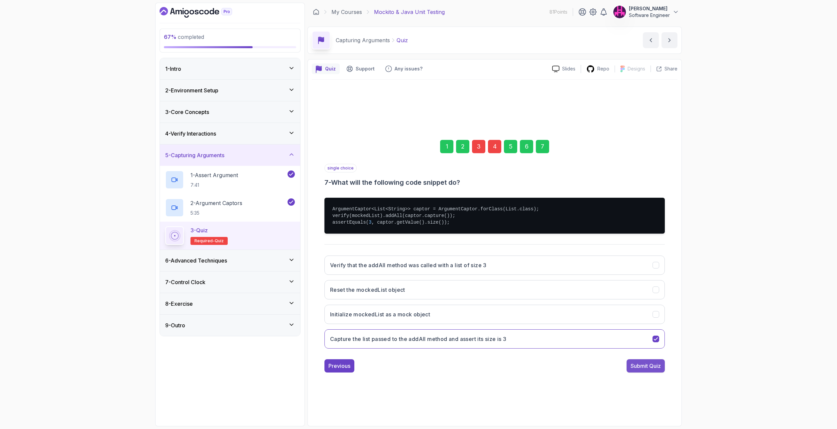
click at [652, 366] on div "Submit Quiz" at bounding box center [645, 366] width 30 height 8
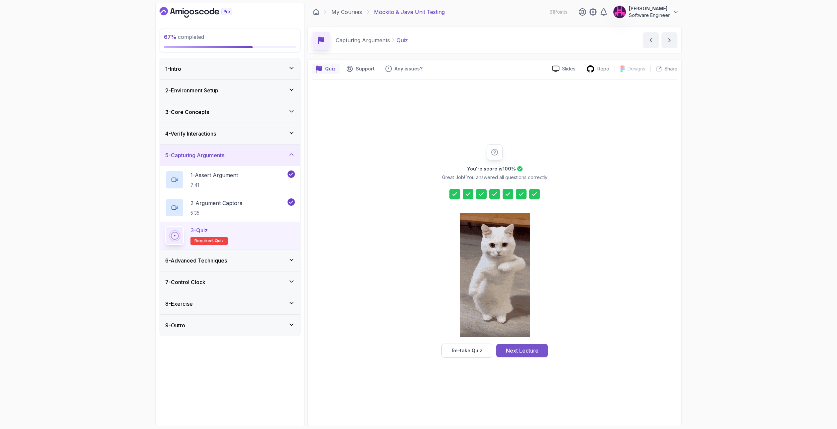
click at [521, 351] on div "Next Lecture" at bounding box center [522, 351] width 33 height 8
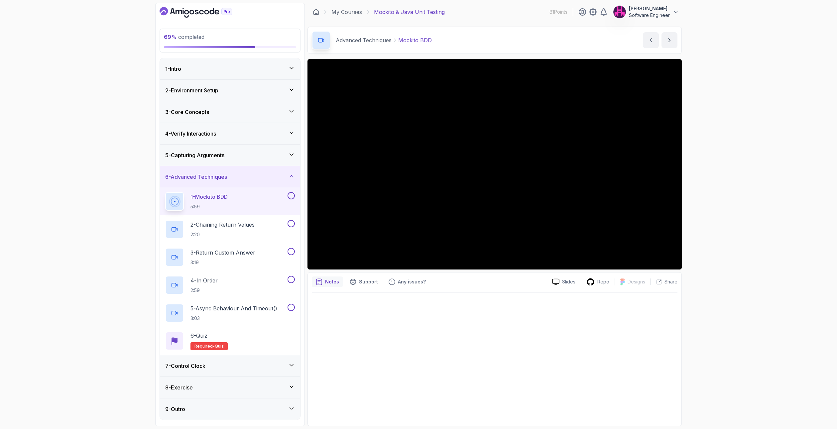
click at [283, 358] on div "7 - Control Clock" at bounding box center [230, 365] width 140 height 21
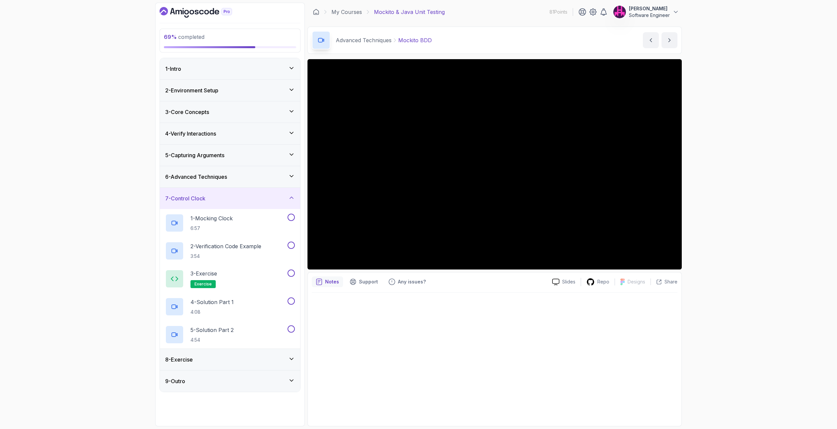
click at [296, 361] on div "8 - Exercise" at bounding box center [230, 359] width 140 height 21
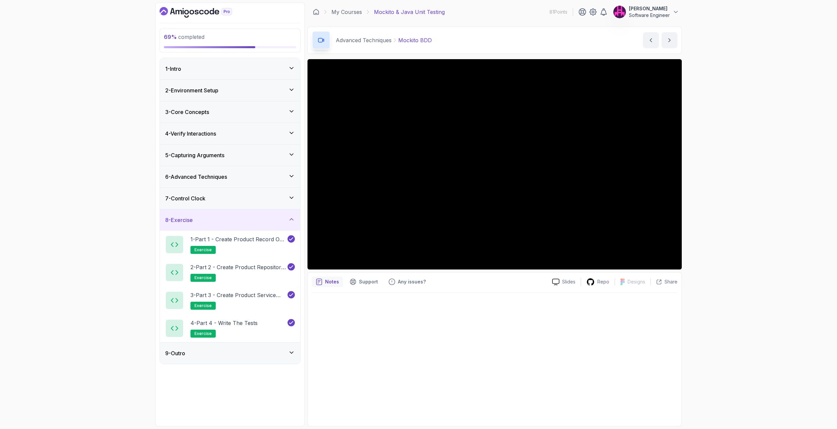
click at [292, 185] on div "6 - Advanced Techniques" at bounding box center [230, 176] width 140 height 21
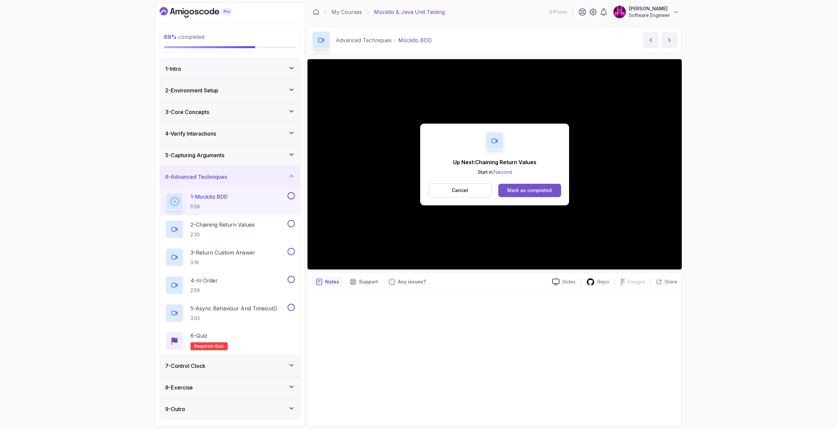
click at [528, 194] on button "Mark as completed" at bounding box center [529, 190] width 63 height 13
click at [551, 188] on button "Mark as completed" at bounding box center [529, 190] width 63 height 13
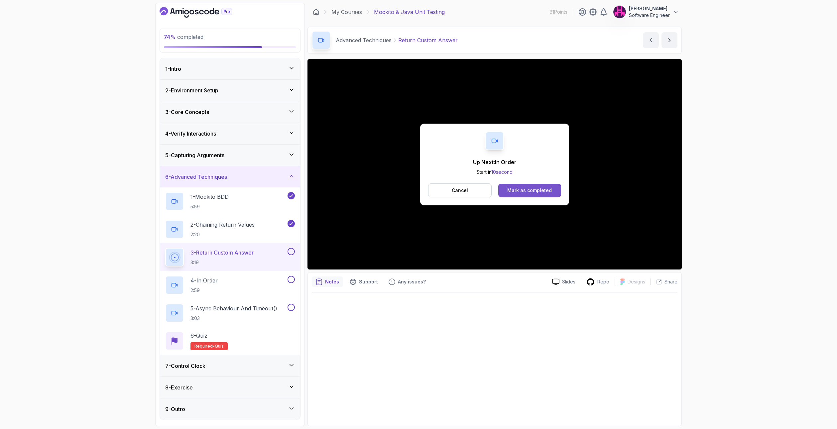
click at [529, 187] on div "Mark as completed" at bounding box center [529, 190] width 45 height 7
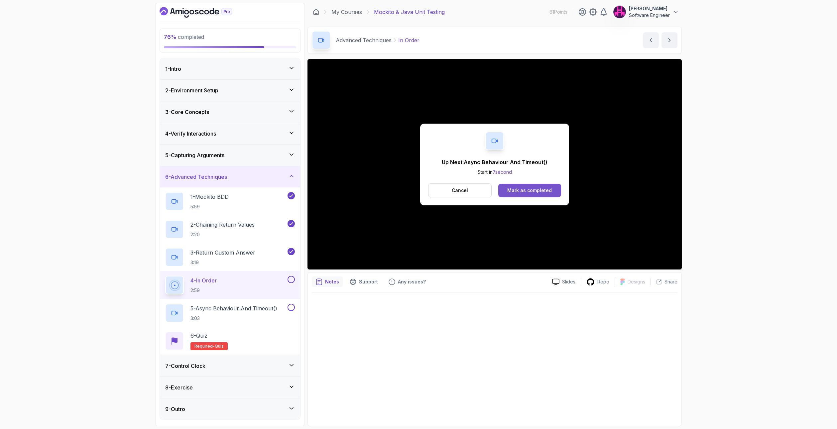
click at [520, 187] on div "Mark as completed" at bounding box center [529, 190] width 45 height 7
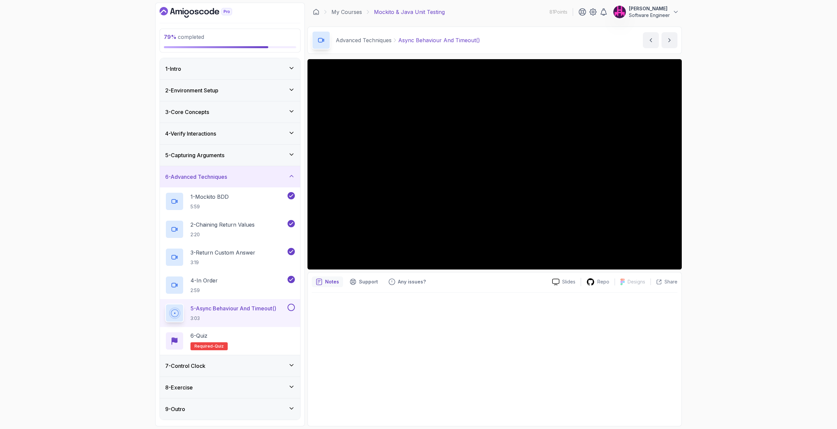
click at [295, 307] on div "5 - Async Behaviour And Timeout() 3:03" at bounding box center [230, 313] width 140 height 28
click at [289, 310] on button at bounding box center [290, 307] width 7 height 7
click at [279, 334] on div "6 - Quiz Required- quiz" at bounding box center [230, 341] width 130 height 19
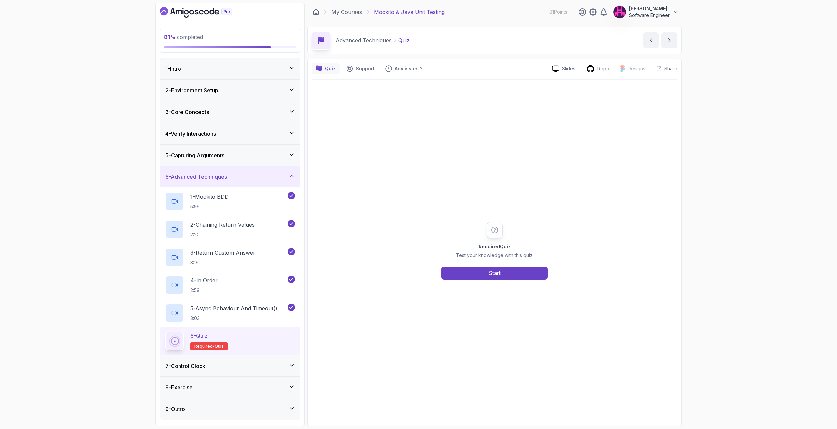
click at [453, 265] on div "Required Quiz Test your knowledge with this quiz. Start" at bounding box center [495, 251] width 128 height 58
click at [457, 272] on button "Start" at bounding box center [494, 272] width 106 height 13
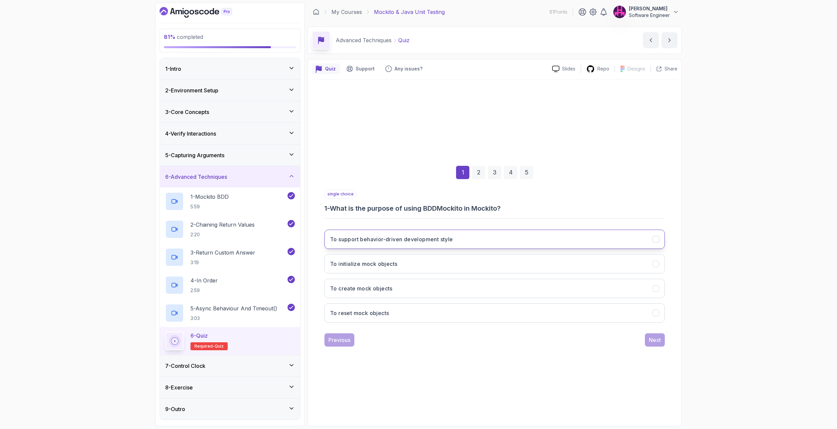
click at [446, 243] on h3 "To support behavior-driven development style" at bounding box center [391, 239] width 123 height 8
click at [654, 339] on div "Next" at bounding box center [655, 340] width 12 height 8
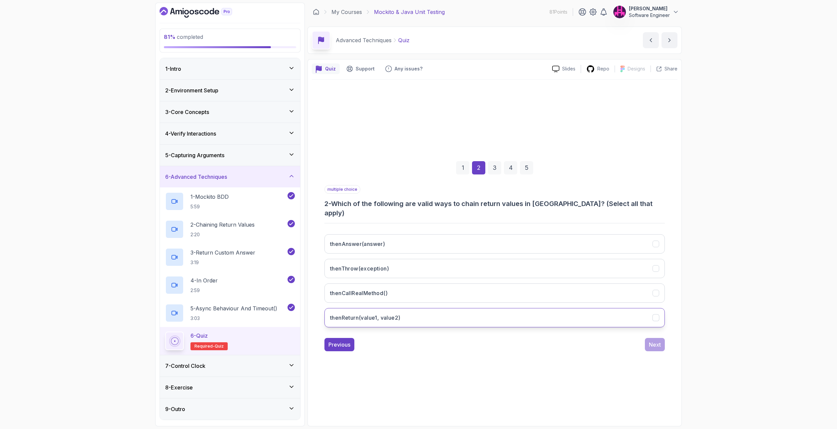
click at [396, 314] on h3 "thenReturn(value1, value2)" at bounding box center [365, 318] width 70 height 8
click at [662, 339] on button "Next" at bounding box center [655, 344] width 20 height 13
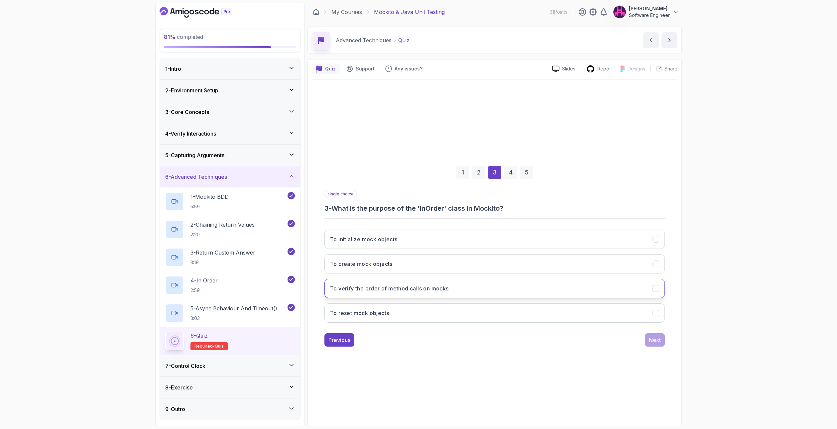
click at [412, 290] on h3 "To verify the order of method calls on mocks" at bounding box center [389, 288] width 119 height 8
click at [656, 337] on div "Next" at bounding box center [655, 340] width 12 height 8
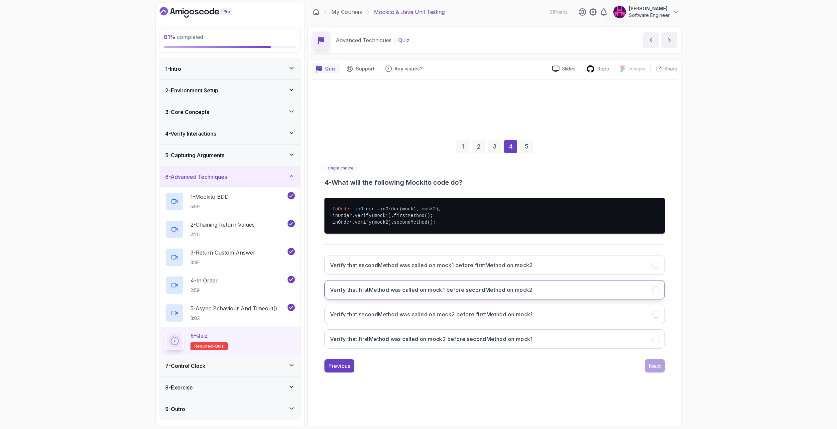
click at [419, 289] on h3 "Verify that firstMethod was called on mock1 before secondMethod on mock2" at bounding box center [431, 290] width 203 height 8
click at [660, 368] on button "Next" at bounding box center [655, 365] width 20 height 13
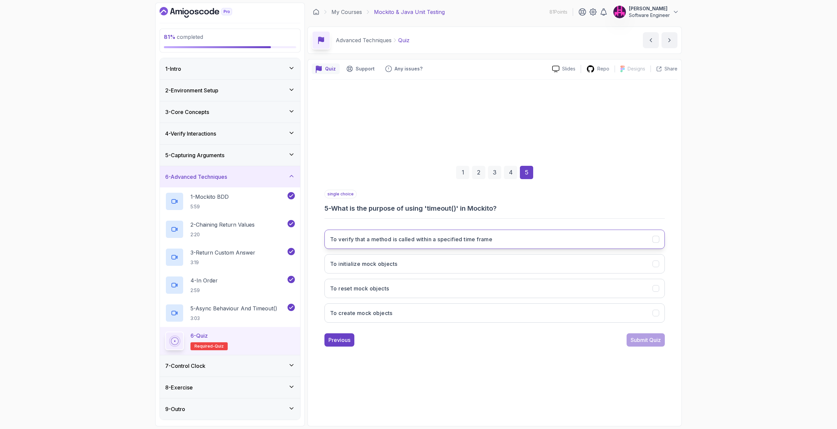
click at [436, 237] on h3 "To verify that a method is called within a specified time frame" at bounding box center [411, 239] width 162 height 8
click at [643, 339] on div "Submit Quiz" at bounding box center [645, 340] width 30 height 8
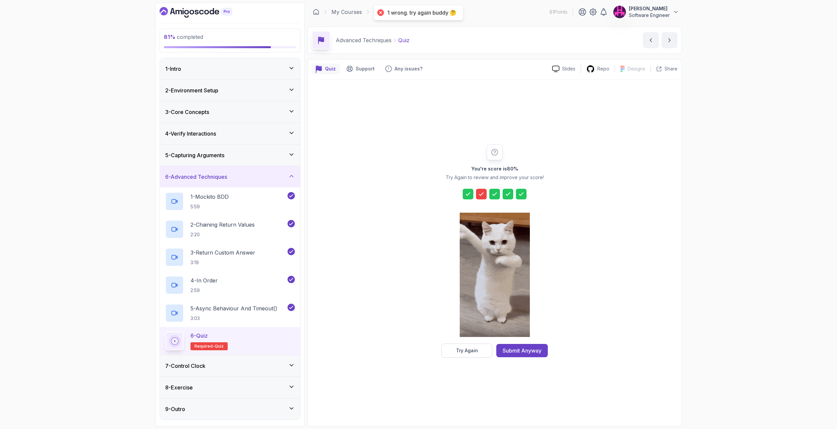
click at [483, 354] on button "Try Again" at bounding box center [466, 351] width 51 height 14
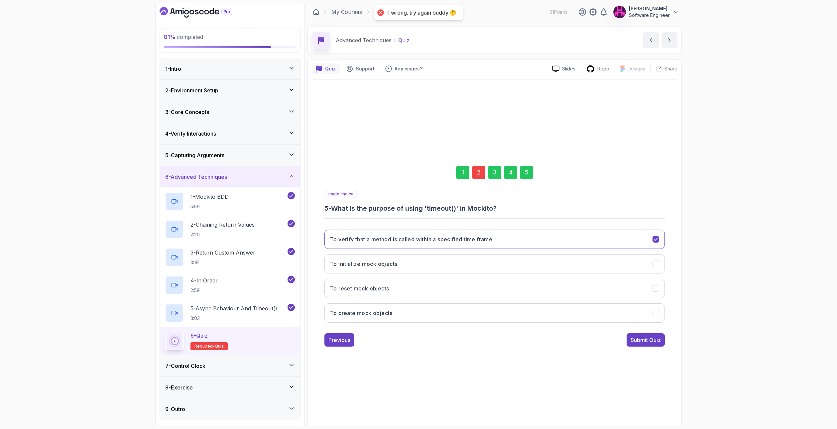
click at [478, 179] on div "1 2 3 4 5" at bounding box center [494, 172] width 340 height 35
click at [482, 174] on div "2" at bounding box center [478, 172] width 13 height 13
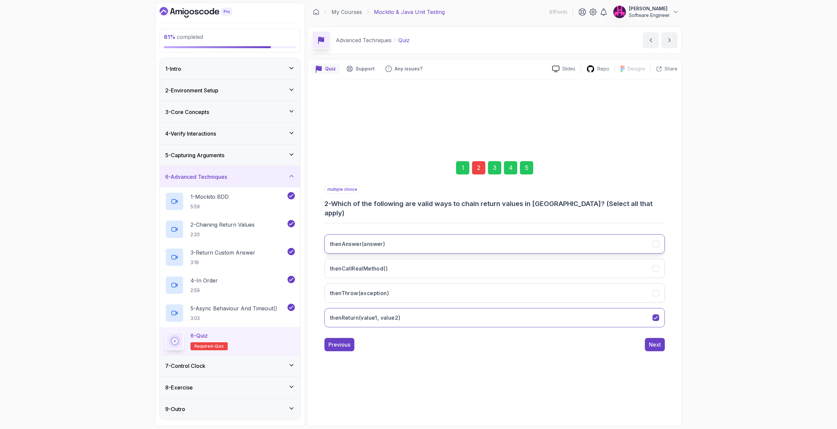
click at [411, 234] on button "thenAnswer(answer)" at bounding box center [494, 243] width 340 height 19
click at [533, 174] on div "5" at bounding box center [526, 167] width 13 height 13
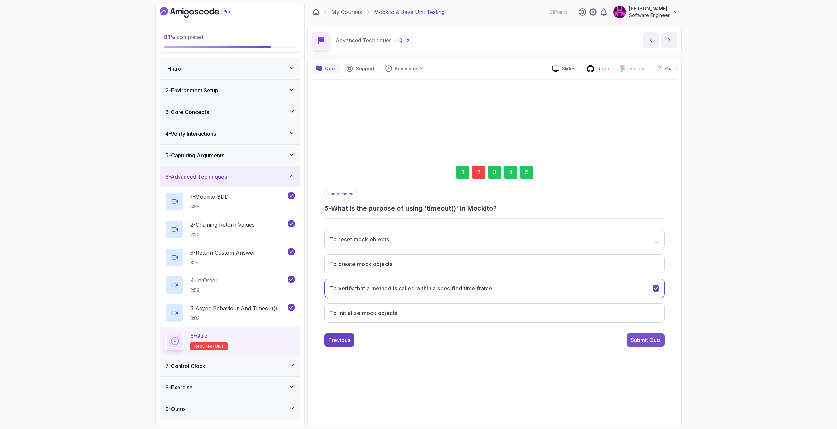
click at [647, 337] on div "Submit Quiz" at bounding box center [645, 340] width 30 height 8
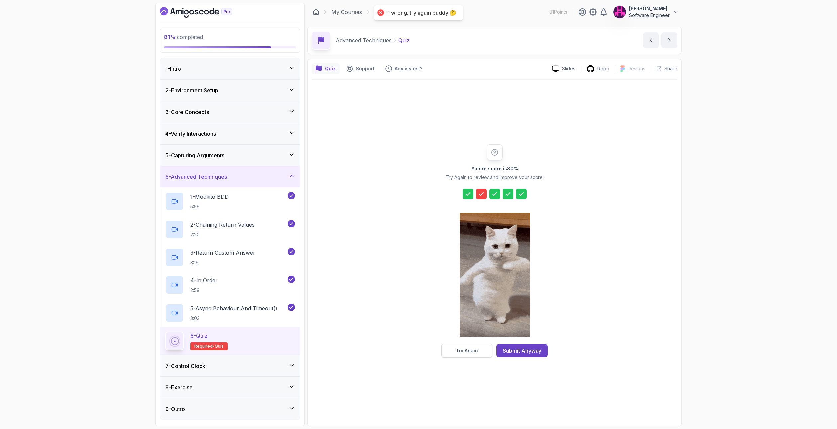
click at [467, 351] on div "Try Again" at bounding box center [467, 350] width 22 height 7
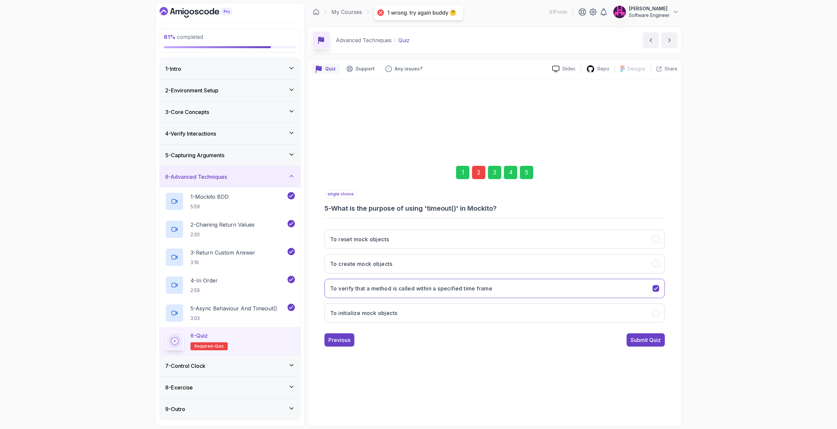
click at [483, 173] on div "2" at bounding box center [478, 172] width 13 height 13
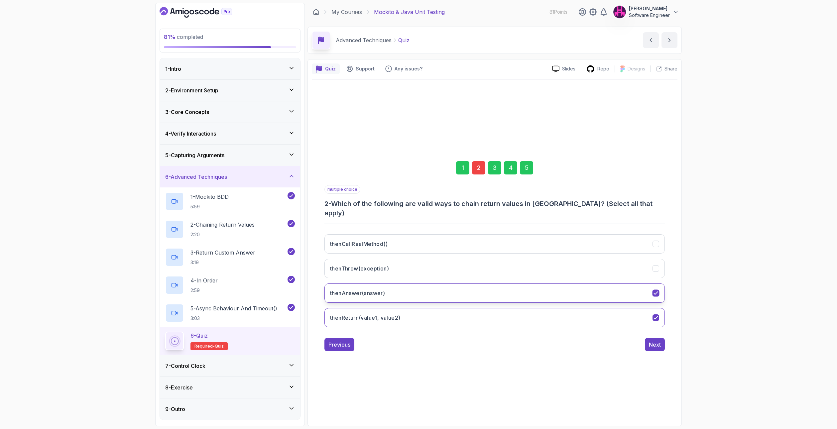
click at [432, 292] on button "thenAnswer(answer)" at bounding box center [494, 292] width 340 height 19
click at [417, 236] on button "thenCallRealMethod()" at bounding box center [494, 243] width 340 height 19
click at [550, 287] on button "thenAnswer(answer)" at bounding box center [494, 292] width 340 height 19
click at [661, 338] on button "Next" at bounding box center [655, 344] width 20 height 13
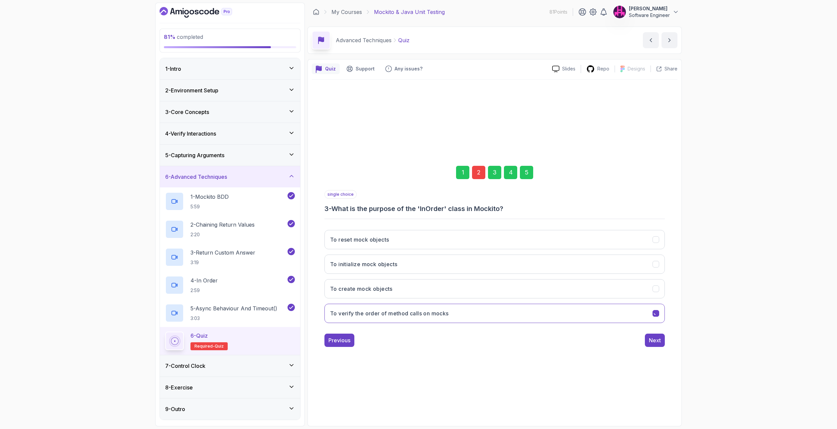
click at [660, 336] on button "Next" at bounding box center [655, 340] width 20 height 13
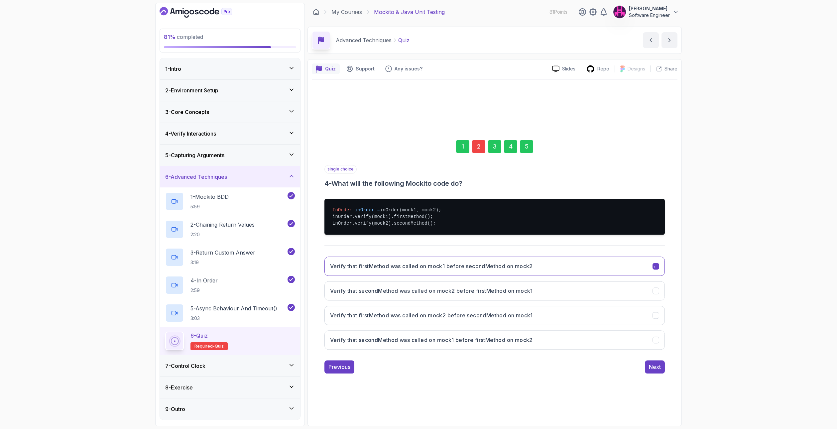
click at [658, 335] on button "Verify that secondMethod was called on mock1 before firstMethod on mock2" at bounding box center [494, 339] width 340 height 19
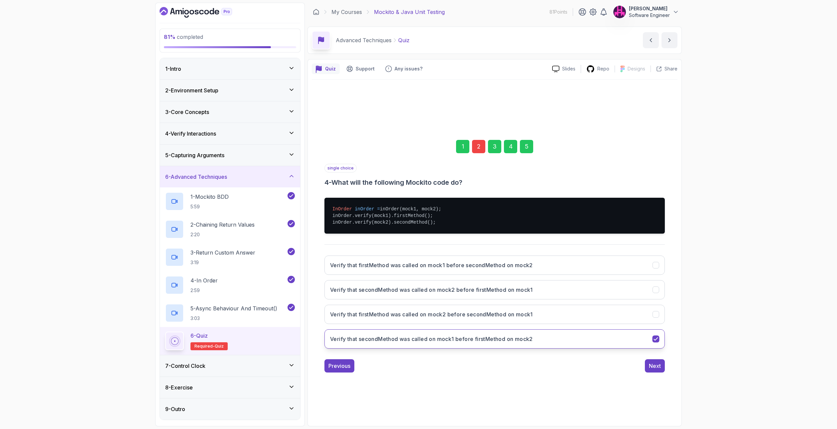
click at [654, 334] on button "Verify that secondMethod was called on mock1 before firstMethod on mock2" at bounding box center [494, 338] width 340 height 19
click at [634, 264] on button "Verify that firstMethod was called on mock1 before secondMethod on mock2" at bounding box center [494, 264] width 340 height 19
click at [661, 362] on button "Next" at bounding box center [655, 365] width 20 height 13
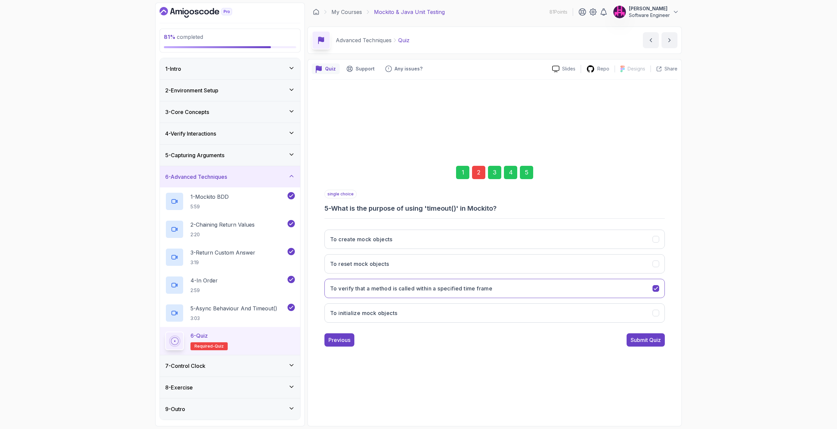
click at [485, 175] on div "1 2 3 4 5" at bounding box center [494, 172] width 340 height 35
click at [645, 337] on div "Submit Quiz" at bounding box center [645, 340] width 30 height 8
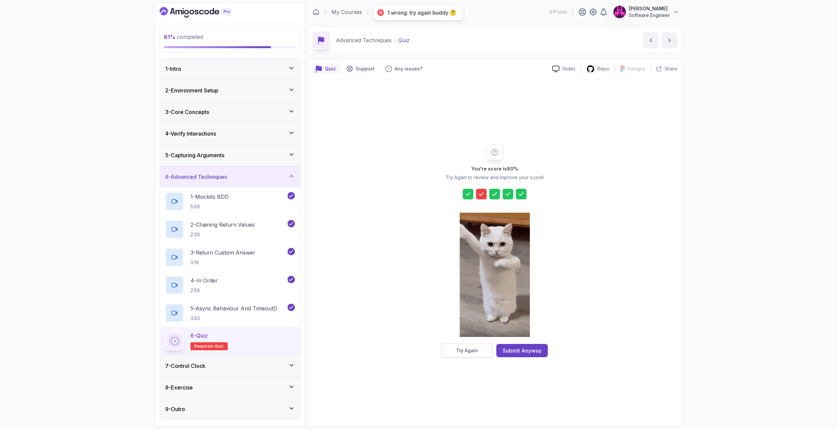
click at [460, 353] on div "Try Again" at bounding box center [467, 350] width 22 height 7
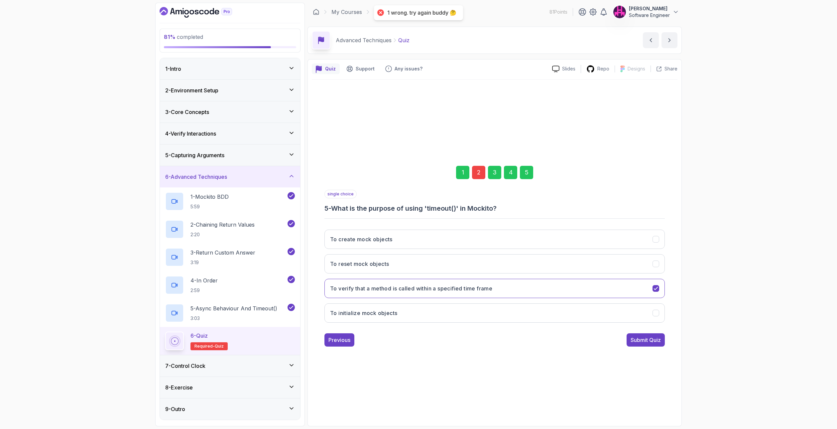
drag, startPoint x: 490, startPoint y: 164, endPoint x: 479, endPoint y: 180, distance: 19.6
click at [489, 168] on div "1 2 3 4 5" at bounding box center [494, 172] width 340 height 35
click at [478, 180] on div "1 2 3 4 5" at bounding box center [494, 172] width 340 height 35
click at [479, 176] on div "2" at bounding box center [478, 172] width 13 height 13
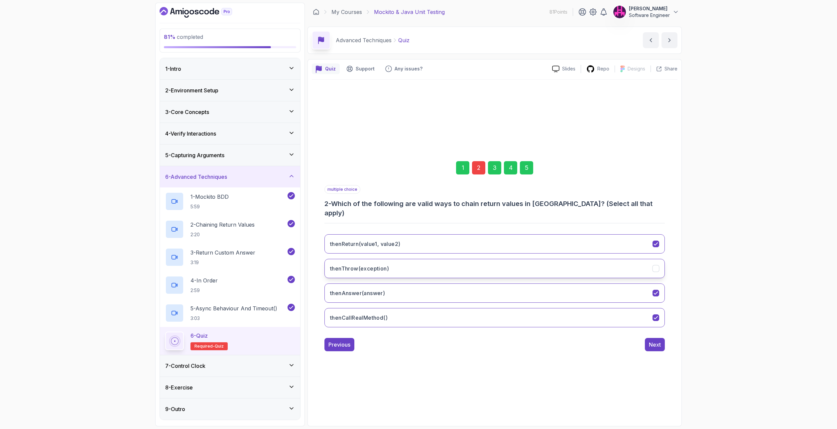
click at [410, 259] on button "thenThrow(exception)" at bounding box center [494, 268] width 340 height 19
click at [648, 338] on button "Next" at bounding box center [655, 344] width 20 height 13
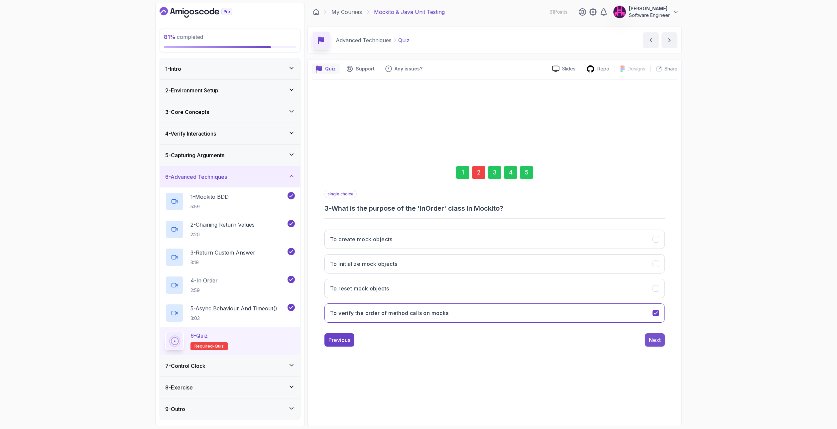
click at [656, 339] on div "Next" at bounding box center [655, 340] width 12 height 8
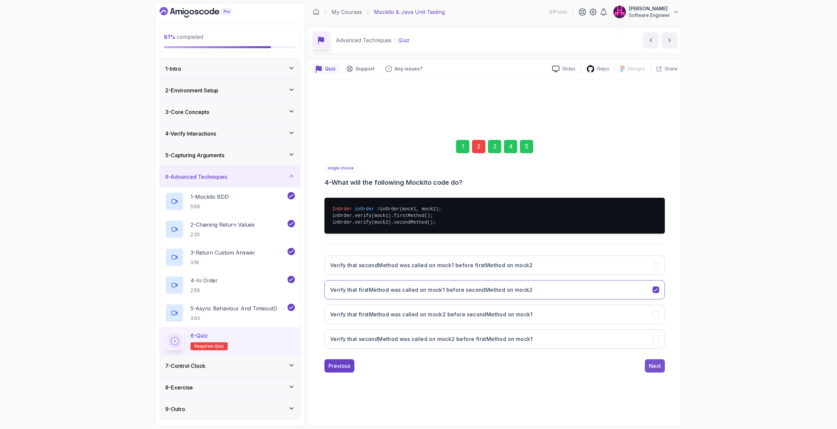
click at [650, 362] on div "Next" at bounding box center [655, 366] width 12 height 8
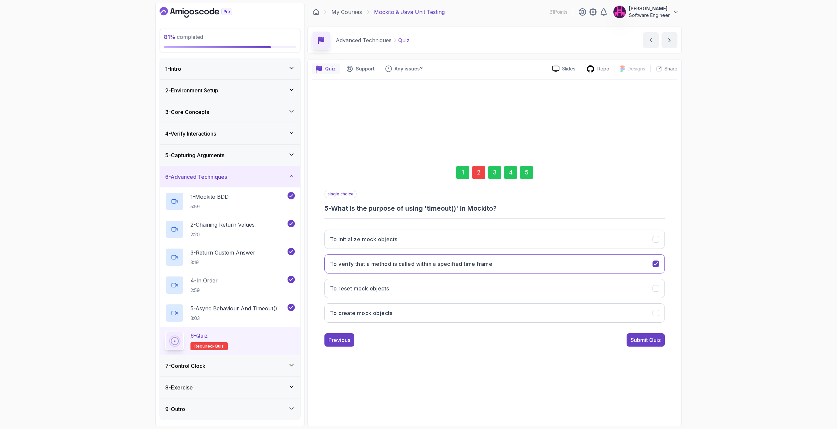
click at [649, 344] on button "Submit Quiz" at bounding box center [645, 339] width 38 height 13
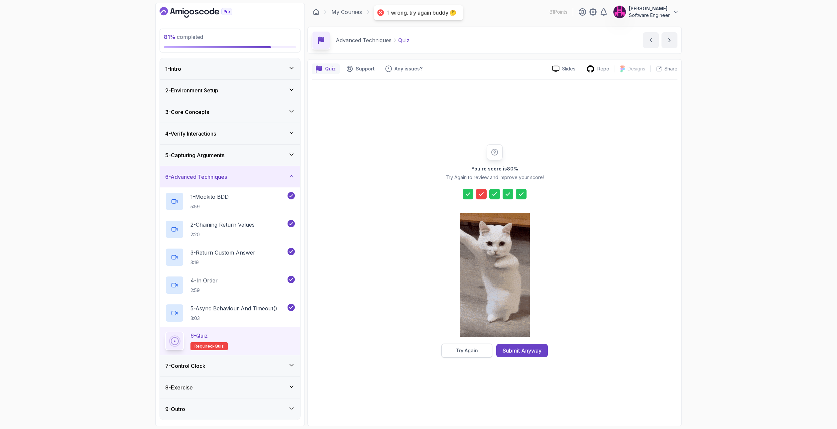
drag, startPoint x: 467, startPoint y: 343, endPoint x: 468, endPoint y: 347, distance: 4.7
click at [467, 344] on div "You're score is 80 % Try Again to review and improve your score! Try Again Subm…" at bounding box center [495, 250] width 128 height 213
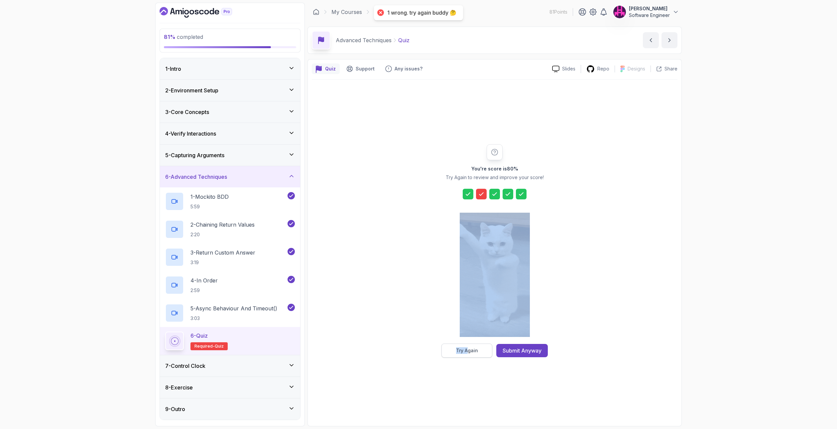
click at [468, 347] on div "Try Again" at bounding box center [467, 350] width 22 height 7
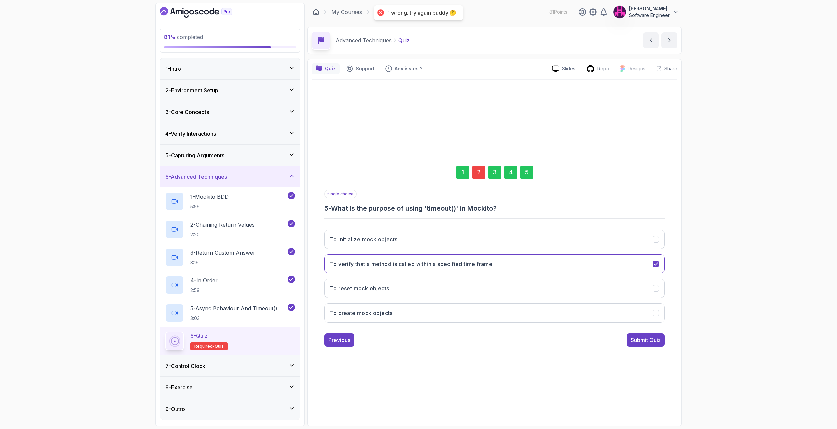
click at [480, 169] on div "2" at bounding box center [478, 172] width 13 height 13
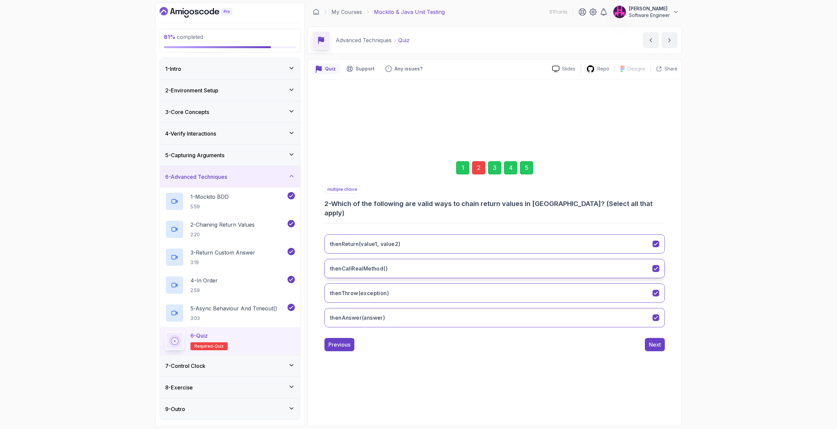
click at [395, 264] on button "thenCallRealMethod()" at bounding box center [494, 268] width 340 height 19
click at [649, 341] on div "Next" at bounding box center [655, 345] width 12 height 8
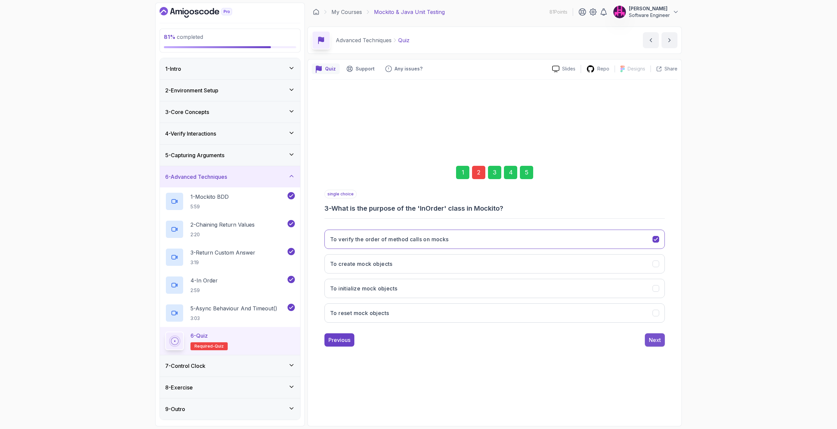
click at [652, 338] on div "Next" at bounding box center [655, 340] width 12 height 8
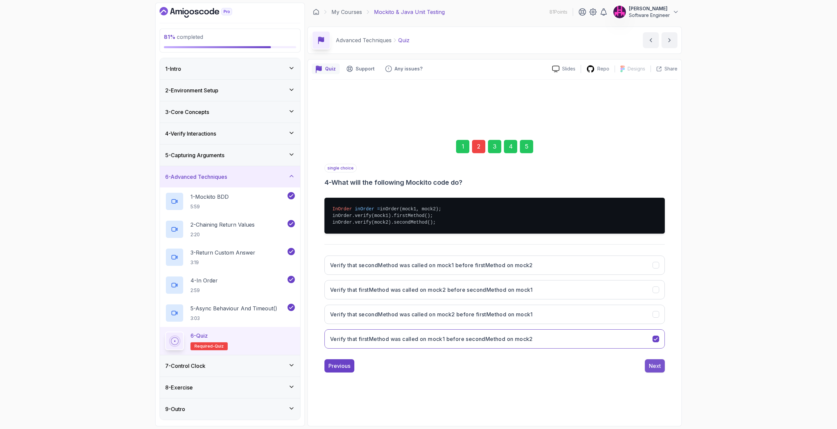
click at [657, 364] on div "Next" at bounding box center [655, 366] width 12 height 8
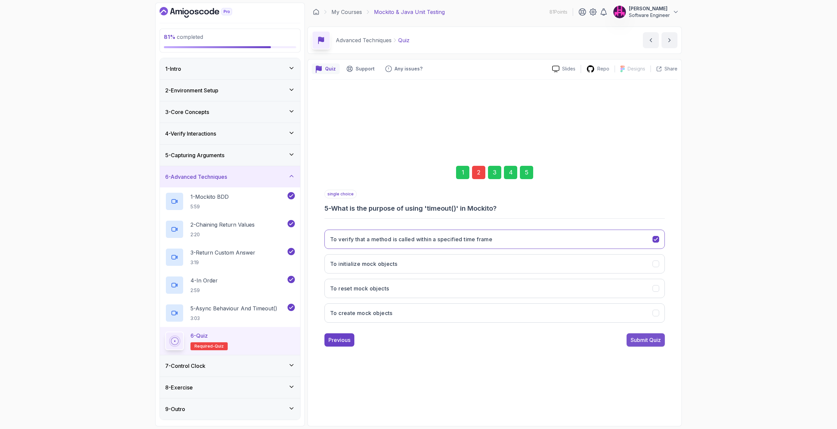
click at [640, 344] on button "Submit Quiz" at bounding box center [645, 339] width 38 height 13
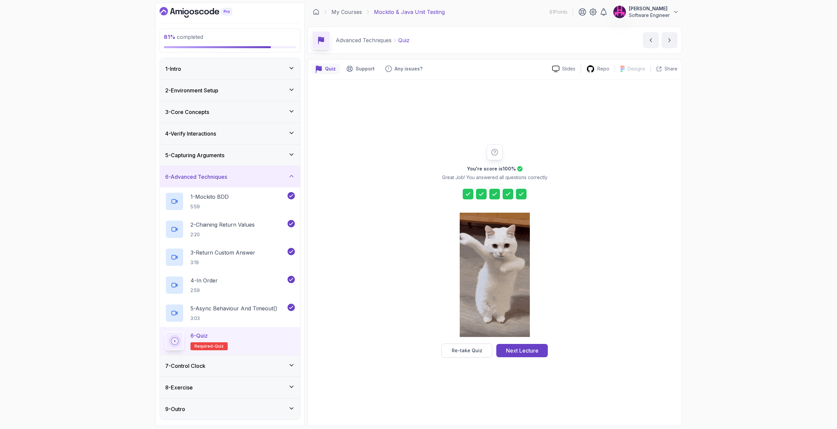
click at [479, 192] on icon at bounding box center [481, 194] width 7 height 7
click at [482, 348] on button "Re-take Quiz" at bounding box center [466, 351] width 51 height 14
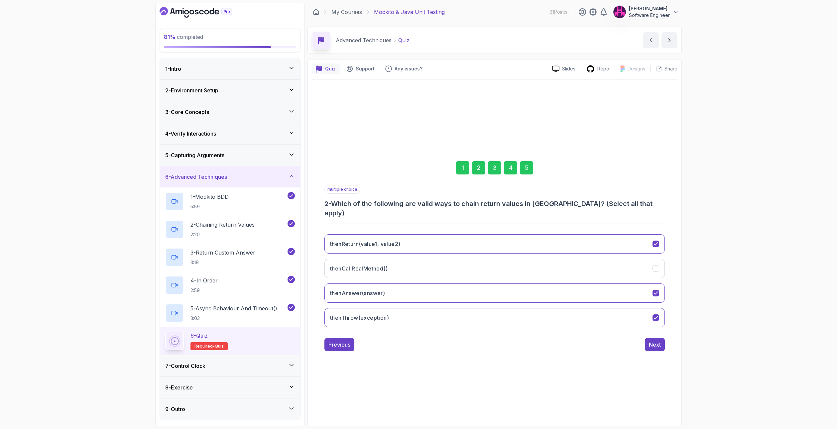
click at [480, 174] on div "2" at bounding box center [478, 167] width 13 height 13
drag, startPoint x: 391, startPoint y: 208, endPoint x: 549, endPoint y: 203, distance: 157.5
click at [549, 203] on div "multiple choice 2 - Which of the following are valid ways to chain return value…" at bounding box center [494, 201] width 340 height 33
click at [648, 338] on button "Next" at bounding box center [655, 344] width 20 height 13
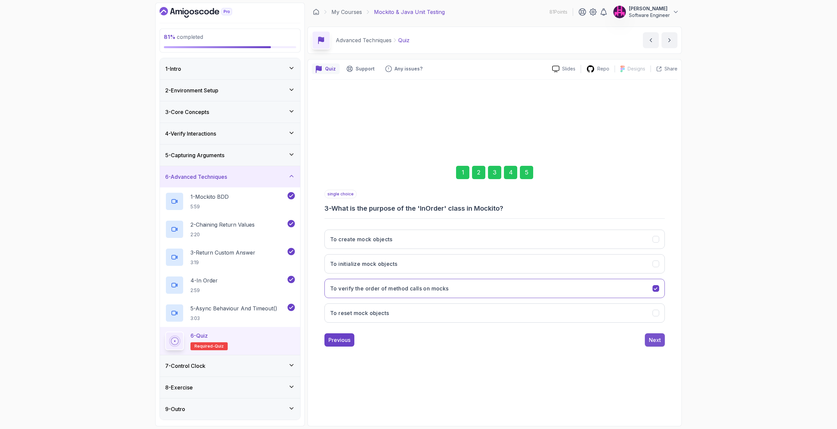
click at [652, 339] on div "Next" at bounding box center [655, 340] width 12 height 8
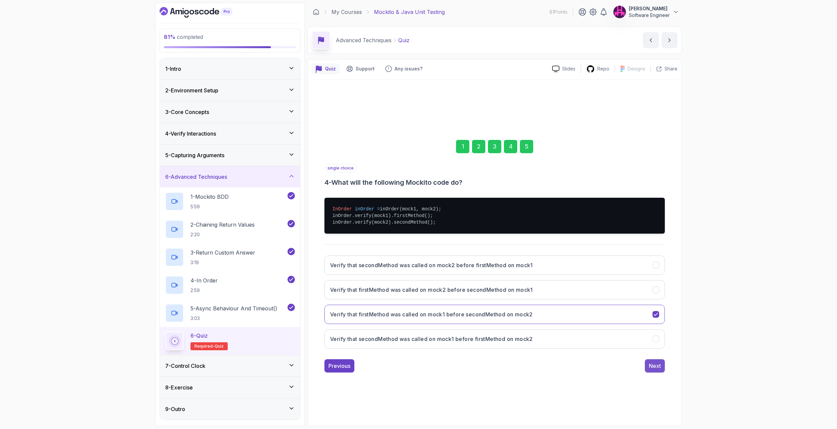
click at [657, 361] on button "Next" at bounding box center [655, 365] width 20 height 13
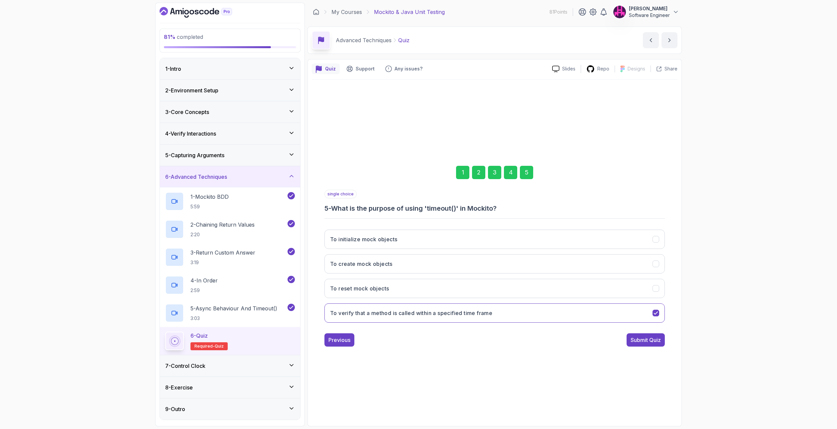
click at [646, 344] on button "Submit Quiz" at bounding box center [645, 339] width 38 height 13
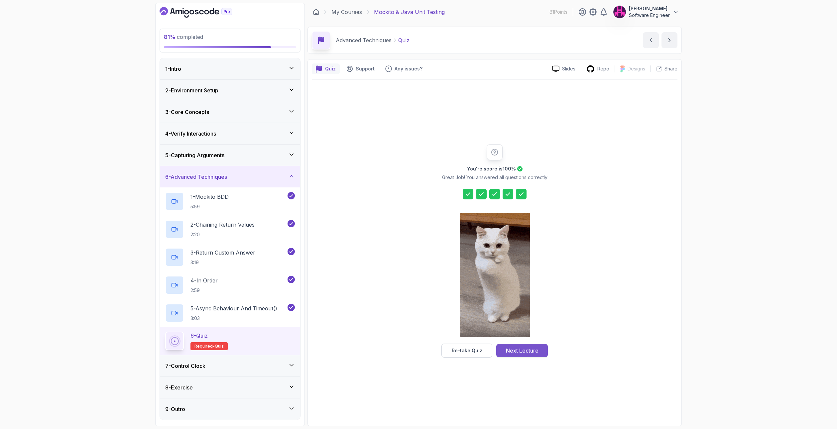
click at [530, 352] on div "Next Lecture" at bounding box center [522, 351] width 33 height 8
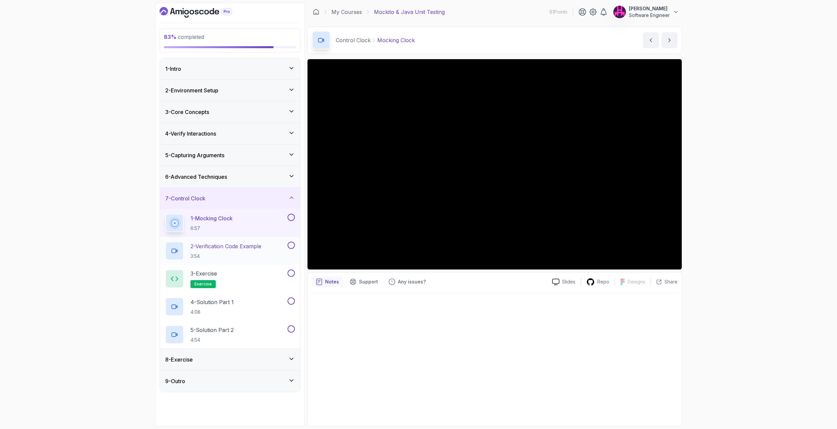
click at [256, 250] on p "2 - Verification Code Example" at bounding box center [225, 246] width 71 height 8
click at [290, 219] on button at bounding box center [290, 217] width 7 height 7
click at [290, 242] on button at bounding box center [290, 245] width 7 height 7
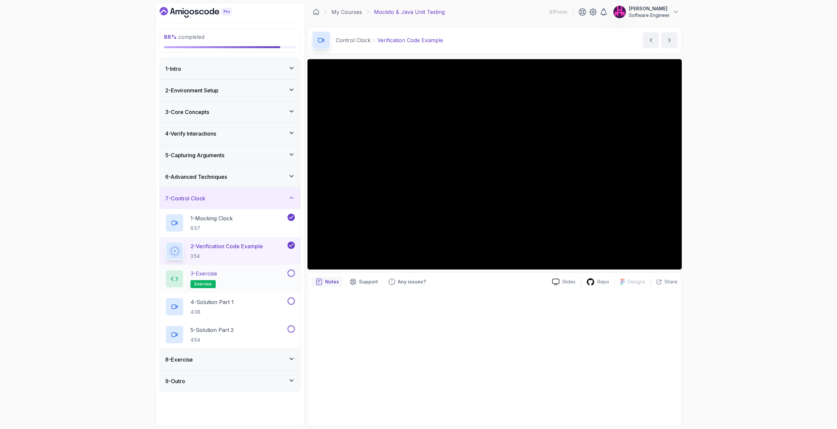
click at [292, 271] on button at bounding box center [290, 272] width 7 height 7
click at [293, 300] on button at bounding box center [290, 300] width 7 height 7
click at [292, 329] on button at bounding box center [290, 328] width 7 height 7
click at [262, 352] on div "8 - Exercise" at bounding box center [230, 359] width 140 height 21
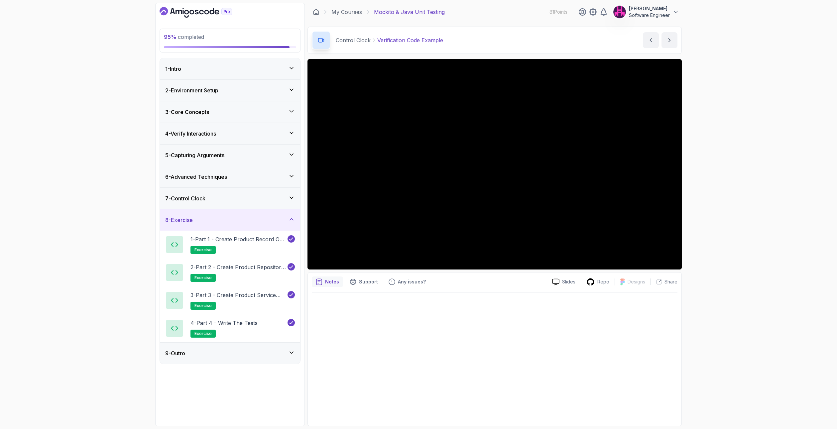
click at [269, 352] on div "9 - Outro" at bounding box center [230, 353] width 130 height 8
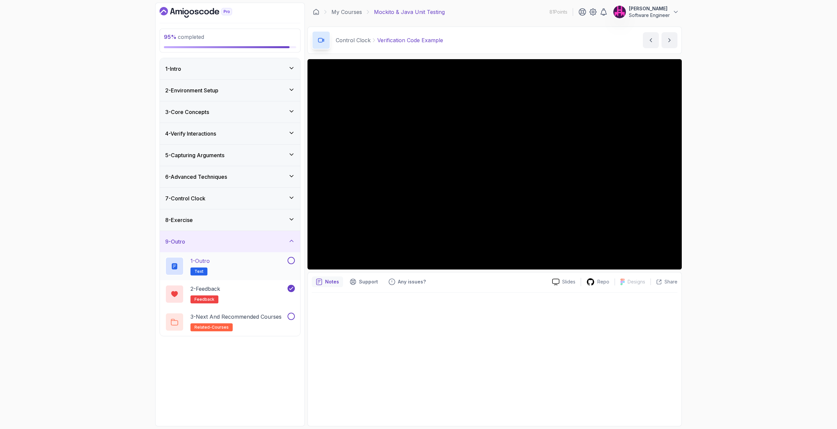
click at [251, 271] on div "1 - Outro Text" at bounding box center [225, 266] width 121 height 19
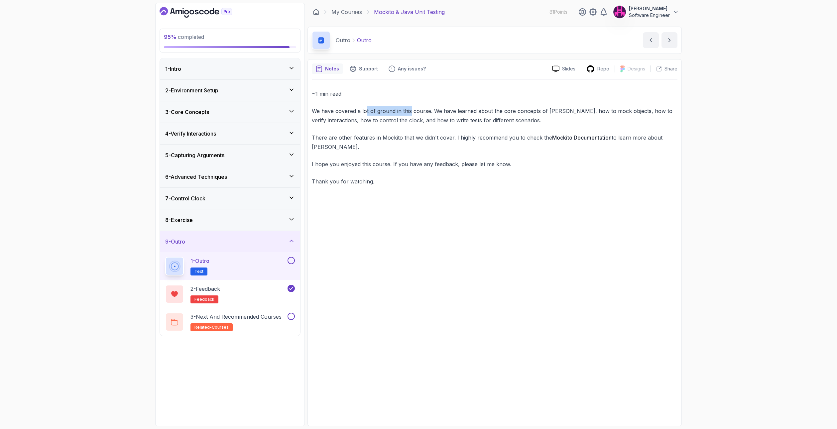
drag, startPoint x: 371, startPoint y: 112, endPoint x: 409, endPoint y: 110, distance: 37.9
click at [409, 110] on p "We have covered a lot of ground in this course. We have learned about the core …" at bounding box center [494, 115] width 365 height 19
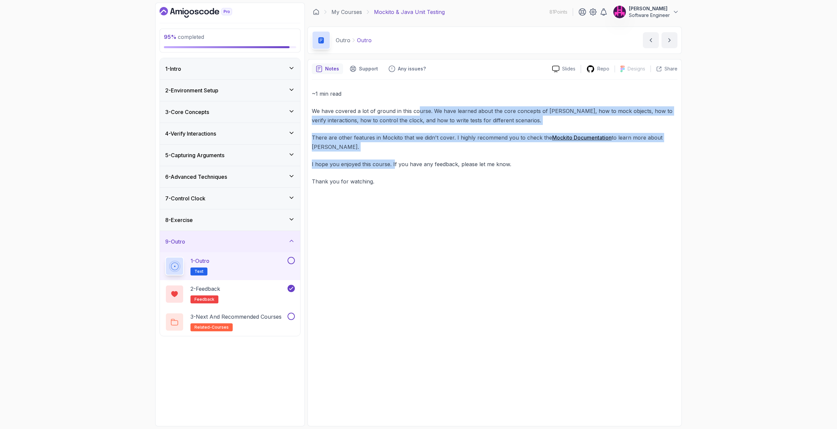
drag, startPoint x: 417, startPoint y: 109, endPoint x: 393, endPoint y: 163, distance: 58.8
click at [393, 163] on div "~1 min read We have covered a lot of ground in this course. We have learned abo…" at bounding box center [494, 137] width 365 height 97
click at [393, 163] on p "I hope you enjoyed this course. If you have any feedback, please let me know." at bounding box center [494, 163] width 365 height 9
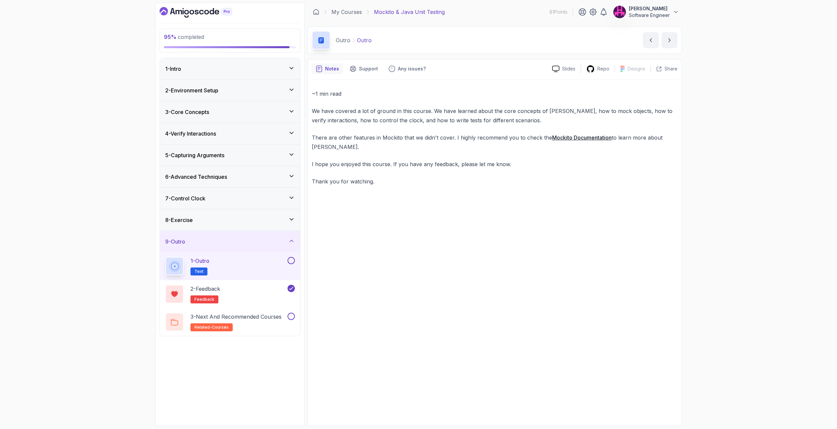
click at [290, 258] on button at bounding box center [290, 260] width 7 height 7
click at [258, 320] on p "3 - Next and Recommended Courses" at bounding box center [235, 317] width 91 height 8
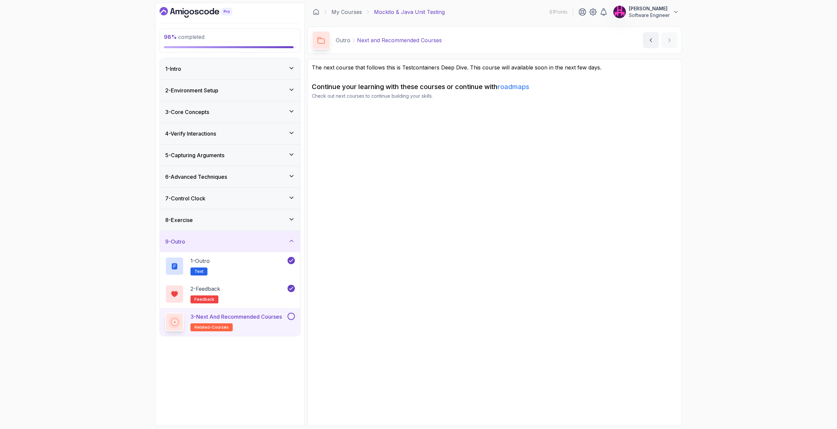
click at [513, 88] on link "roadmaps" at bounding box center [513, 87] width 32 height 8
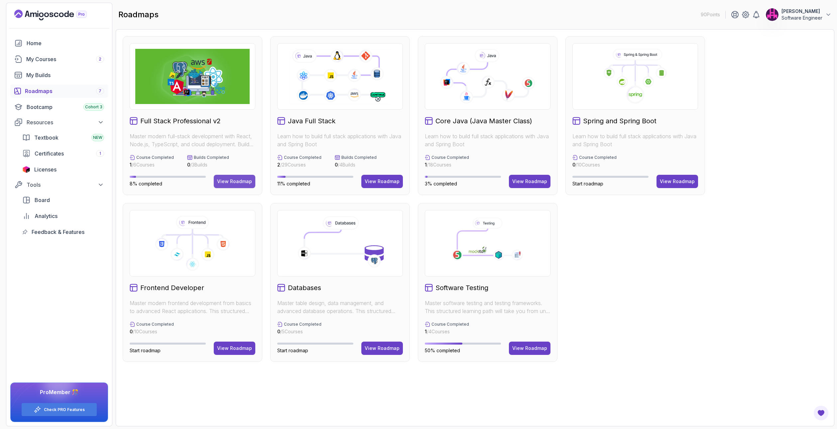
click at [230, 181] on div "View Roadmap" at bounding box center [234, 181] width 35 height 7
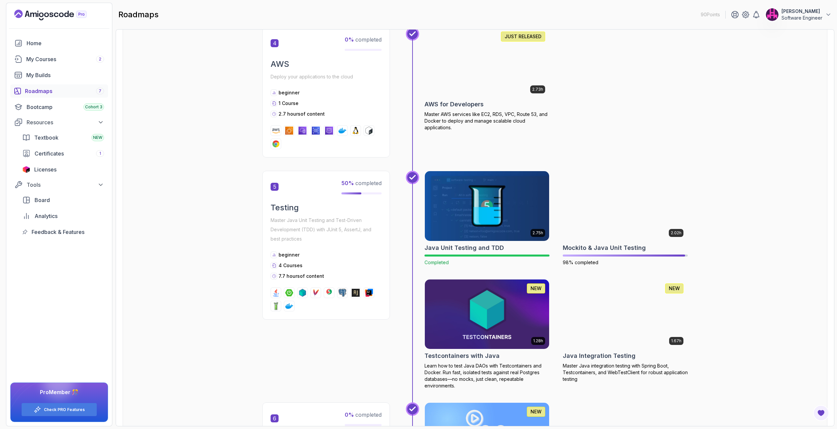
scroll to position [764, 0]
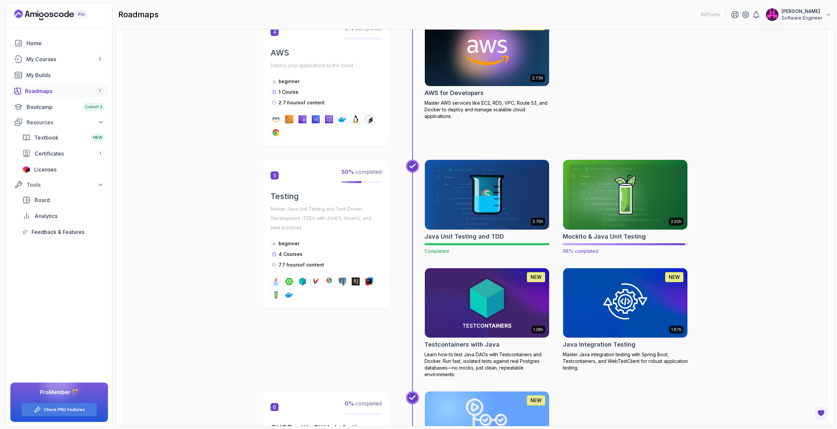
click at [590, 207] on img at bounding box center [625, 194] width 131 height 73
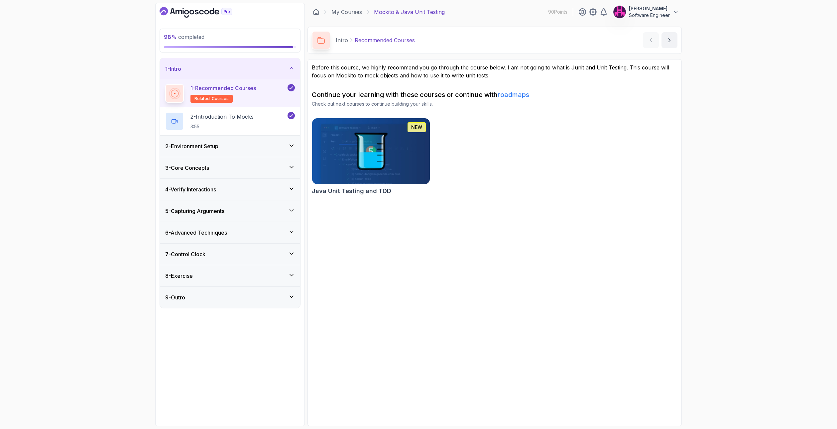
click at [264, 303] on div "9 - Outro" at bounding box center [230, 297] width 140 height 21
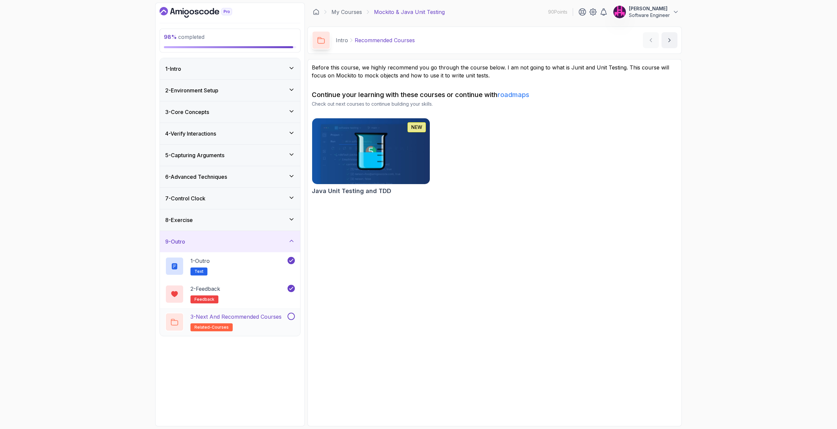
click at [291, 318] on button at bounding box center [290, 316] width 7 height 7
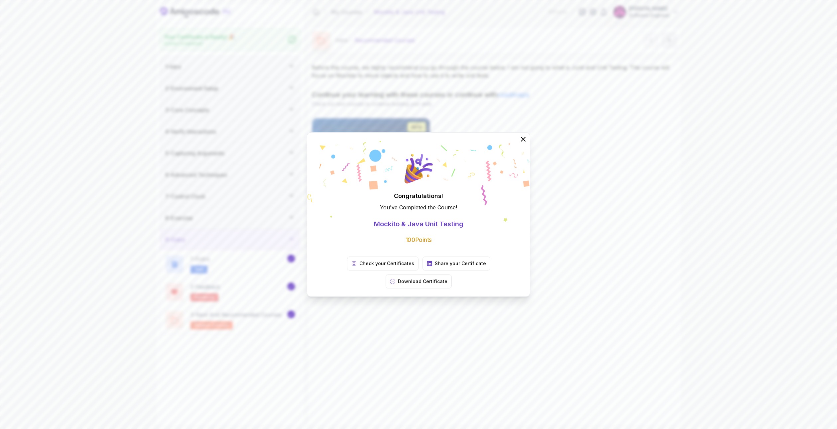
click at [371, 298] on div "Congratulations! You've Completed the Course ! Mockito & Java Unit Testing 100 …" at bounding box center [418, 214] width 837 height 429
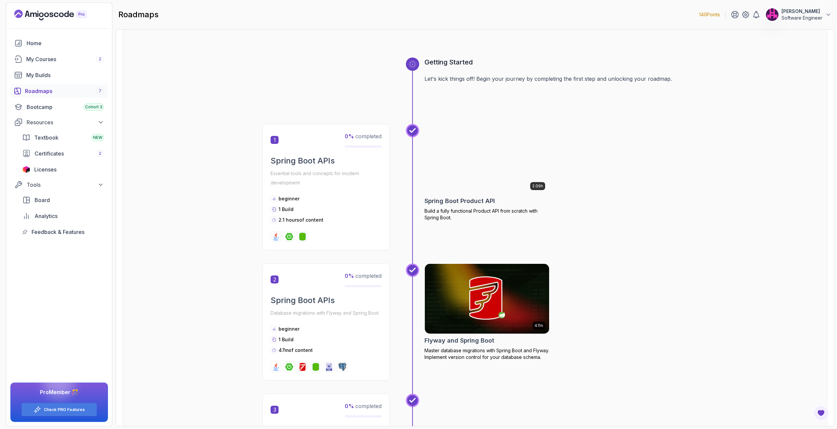
scroll to position [266, 0]
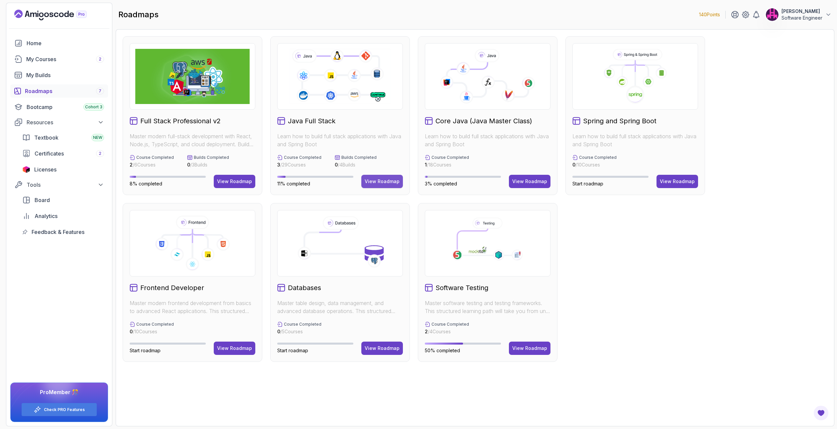
click at [369, 186] on button "View Roadmap" at bounding box center [382, 181] width 42 height 13
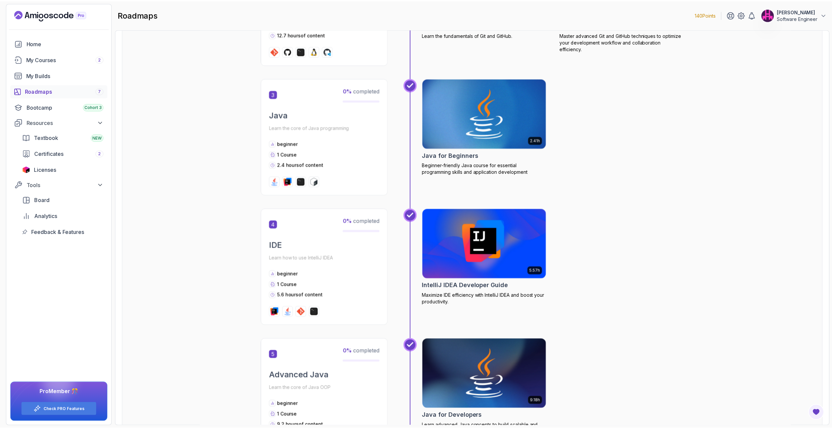
scroll to position [399, 0]
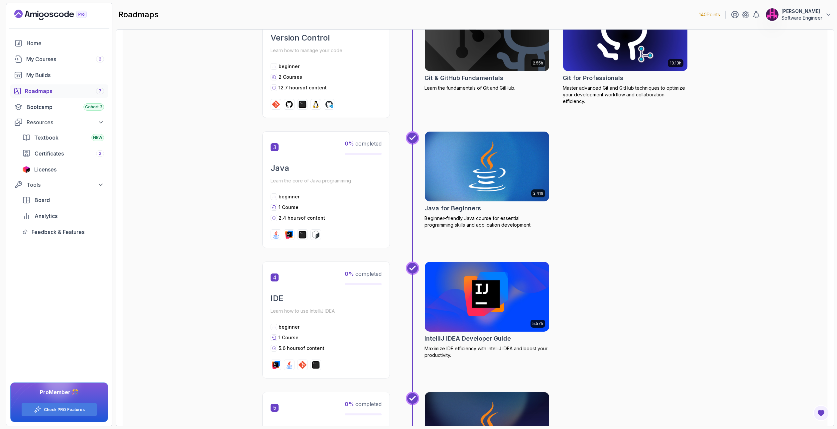
click at [486, 288] on img at bounding box center [487, 296] width 131 height 73
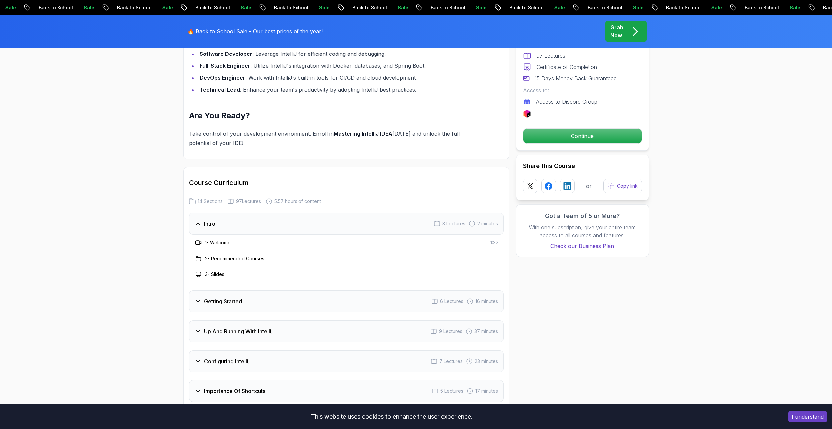
scroll to position [764, 0]
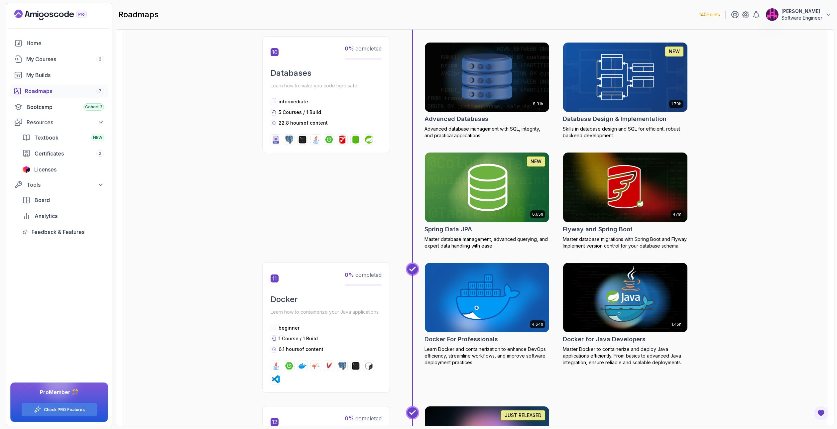
scroll to position [1595, 0]
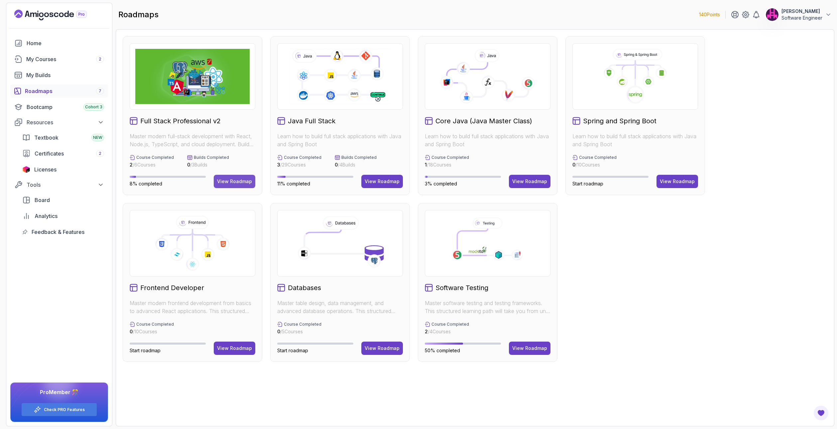
click at [242, 181] on div "View Roadmap" at bounding box center [234, 181] width 35 height 7
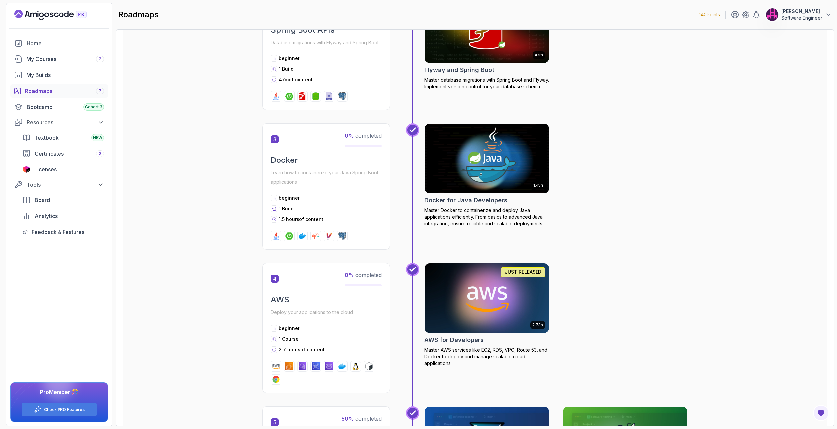
scroll to position [532, 0]
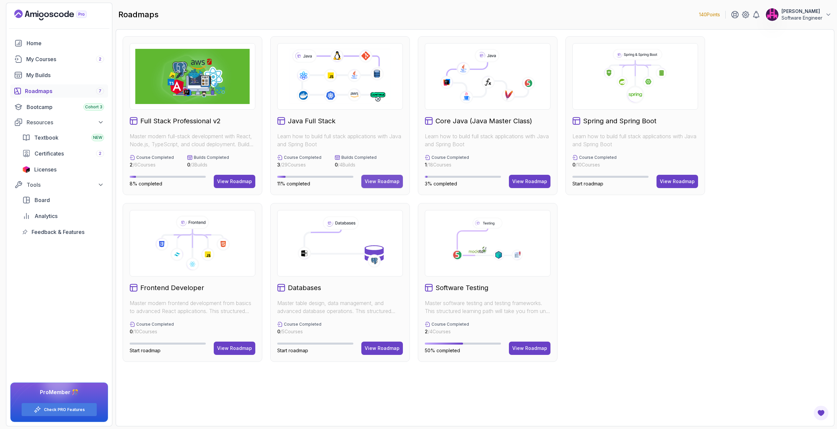
click at [378, 175] on button "View Roadmap" at bounding box center [382, 181] width 42 height 13
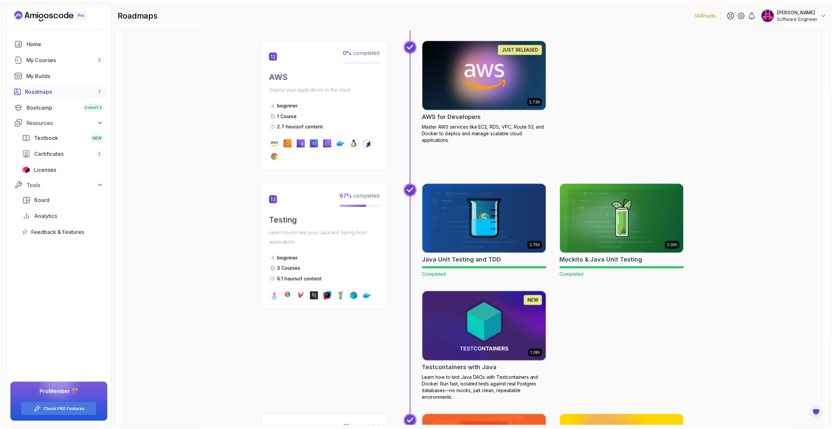
scroll to position [1993, 0]
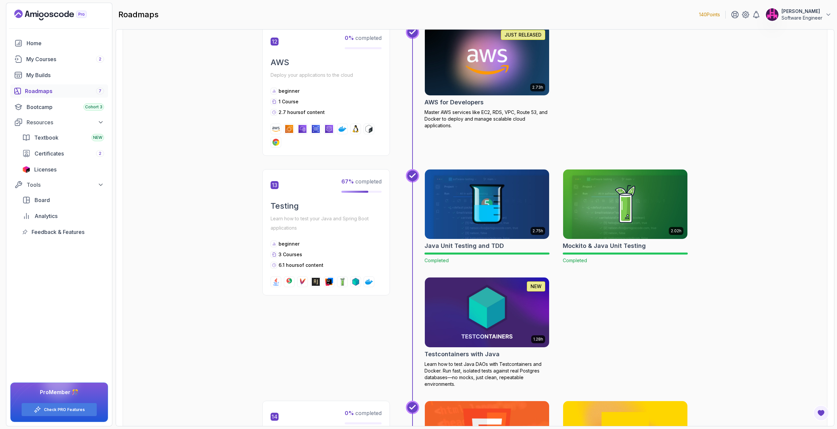
click at [471, 319] on img at bounding box center [487, 312] width 131 height 73
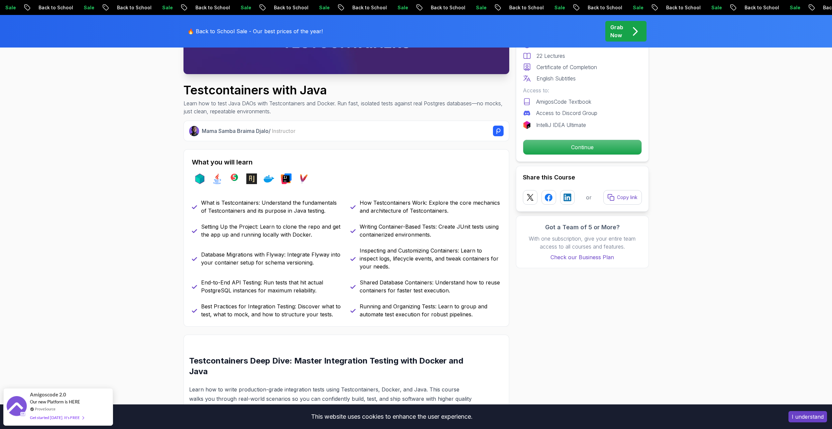
scroll to position [133, 0]
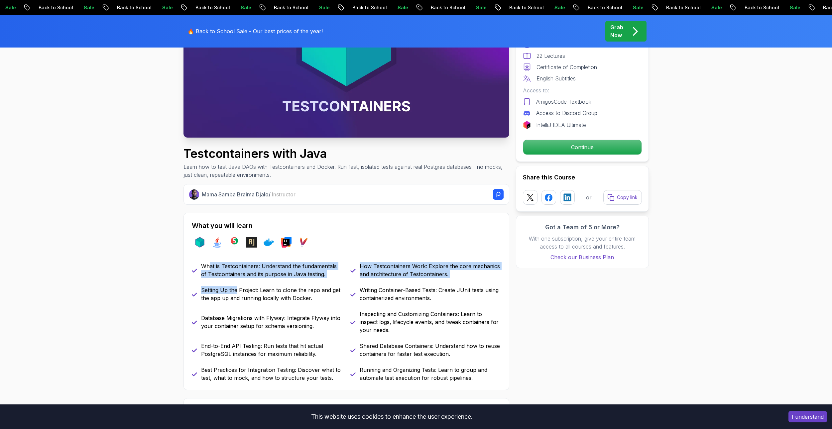
drag, startPoint x: 209, startPoint y: 266, endPoint x: 235, endPoint y: 284, distance: 31.5
click at [235, 284] on div "What is Testcontainers: Understand the fundamentals of Testcontainers and its p…" at bounding box center [346, 322] width 309 height 120
click at [236, 284] on div "What is Testcontainers: Understand the fundamentals of Testcontainers and its p…" at bounding box center [346, 322] width 309 height 120
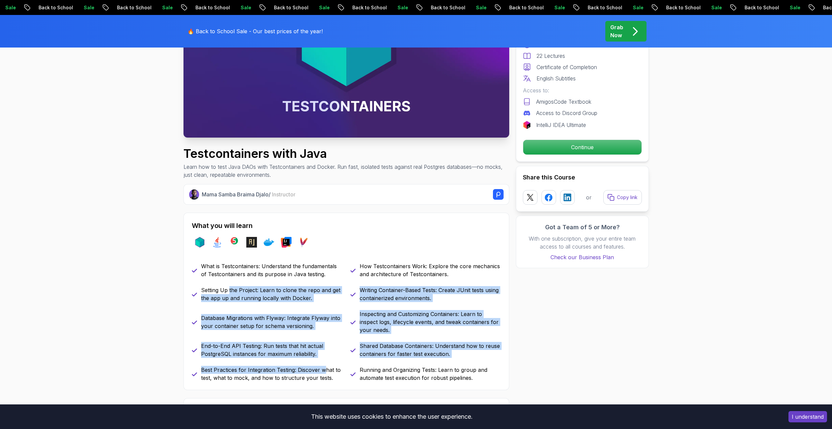
drag, startPoint x: 229, startPoint y: 286, endPoint x: 326, endPoint y: 373, distance: 129.9
click at [326, 373] on div "What is Testcontainers: Understand the fundamentals of Testcontainers and its p…" at bounding box center [346, 322] width 309 height 120
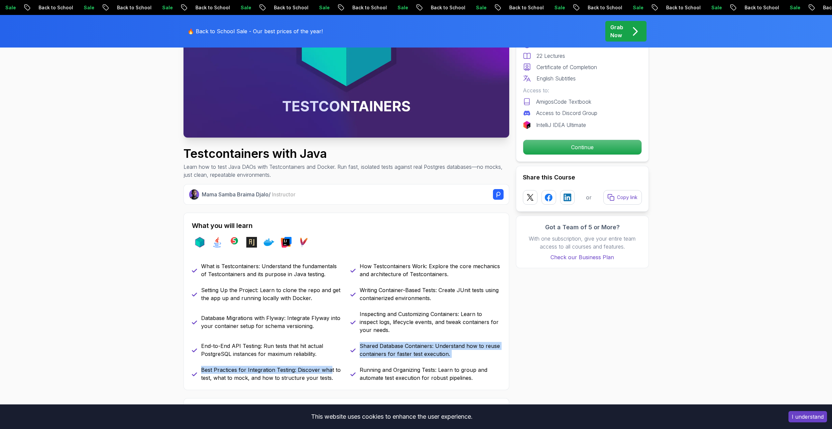
drag, startPoint x: 332, startPoint y: 368, endPoint x: 353, endPoint y: 336, distance: 38.4
click at [346, 347] on div "What is Testcontainers: Understand the fundamentals of Testcontainers and its p…" at bounding box center [346, 322] width 309 height 120
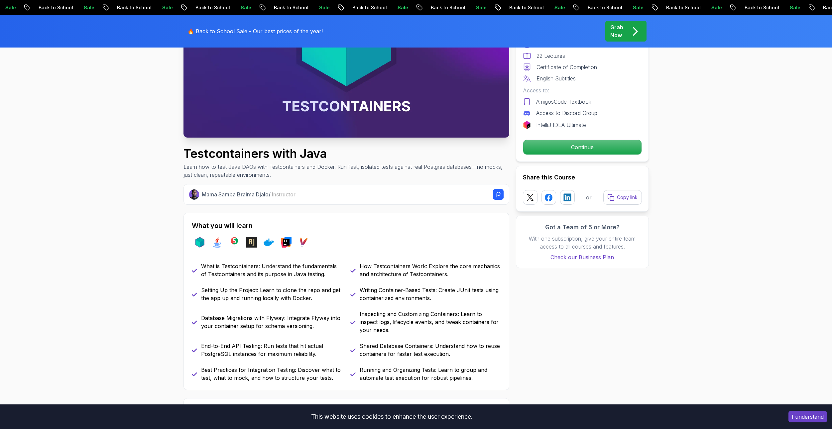
click at [385, 282] on div "What is Testcontainers: Understand the fundamentals of Testcontainers and its p…" at bounding box center [346, 322] width 309 height 120
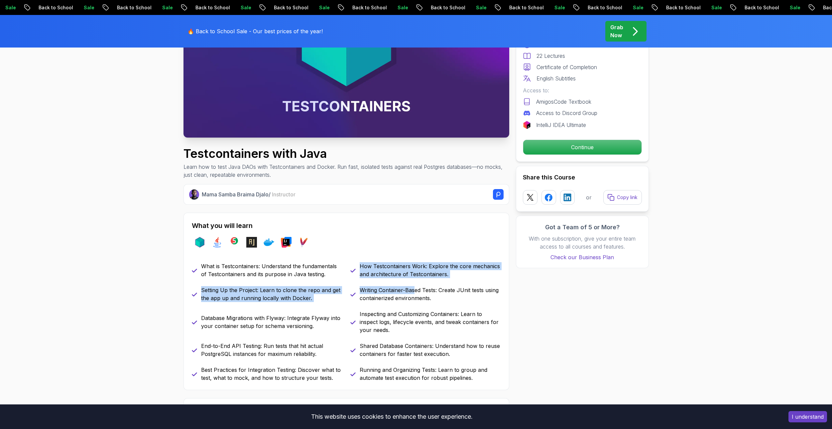
drag, startPoint x: 359, startPoint y: 269, endPoint x: 414, endPoint y: 292, distance: 59.7
click at [414, 292] on div "What is Testcontainers: Understand the fundamentals of Testcontainers and its p…" at bounding box center [346, 322] width 309 height 120
click at [412, 293] on p "Writing Container-Based Tests: Create JUnit tests using containerized environme…" at bounding box center [429, 294] width 141 height 16
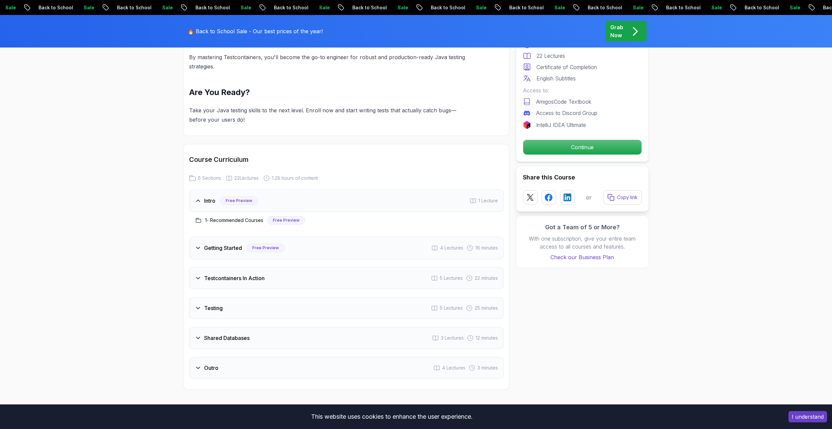
scroll to position [797, 0]
click at [359, 258] on div "Getting Started Free Preview 4 Lectures 16 minutes" at bounding box center [346, 247] width 314 height 23
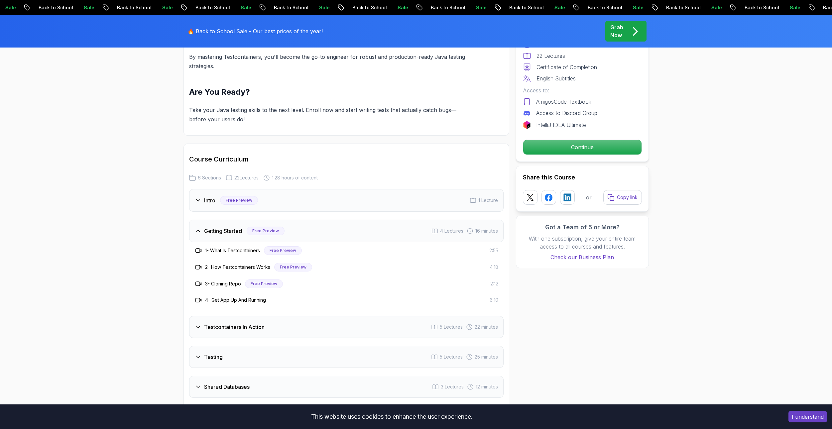
click at [590, 158] on div "Pro Course Includes: 1.28 Hours 22 Lectures Certificate of Completion English S…" at bounding box center [582, 82] width 133 height 159
click at [590, 146] on p "Continue" at bounding box center [582, 147] width 112 height 14
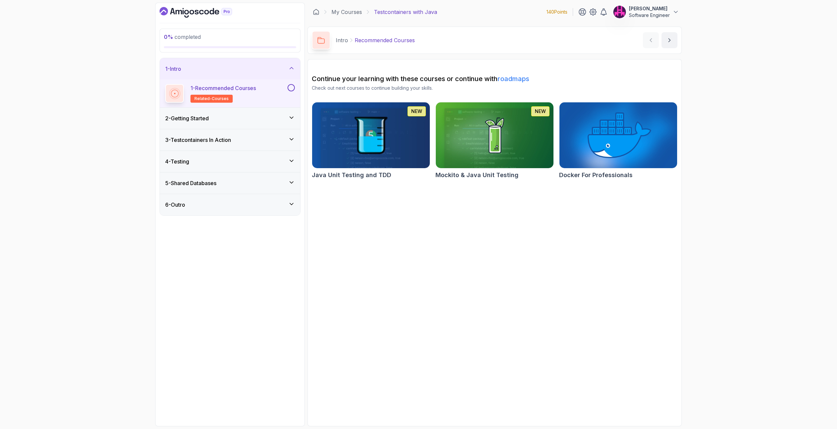
click at [587, 150] on img at bounding box center [618, 135] width 124 height 69
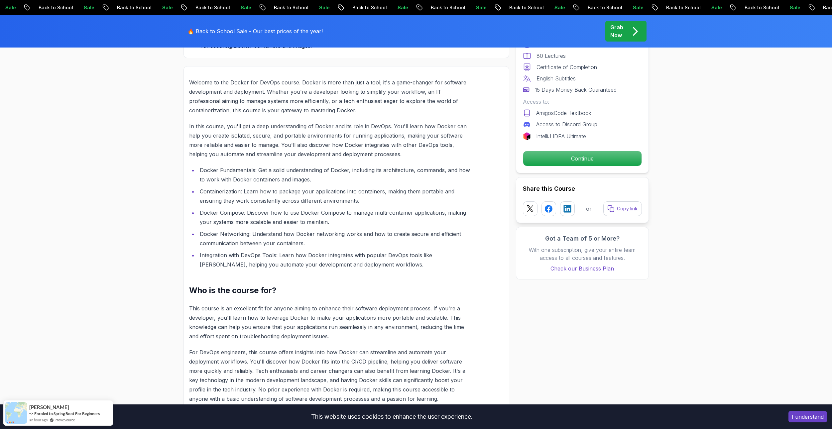
scroll to position [465, 0]
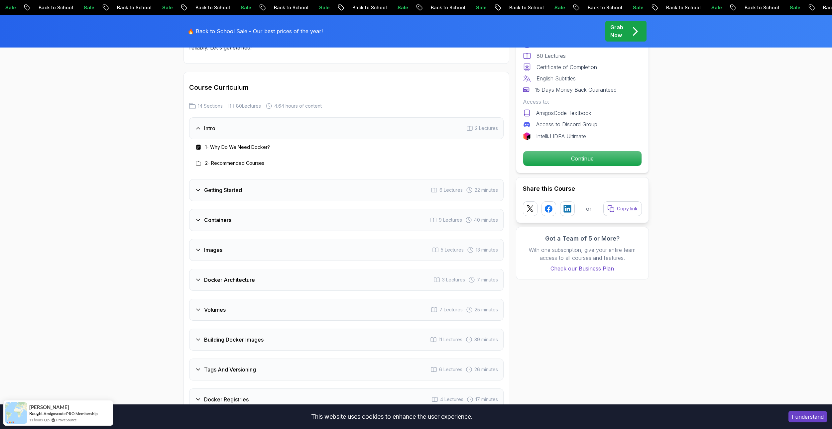
scroll to position [1130, 0]
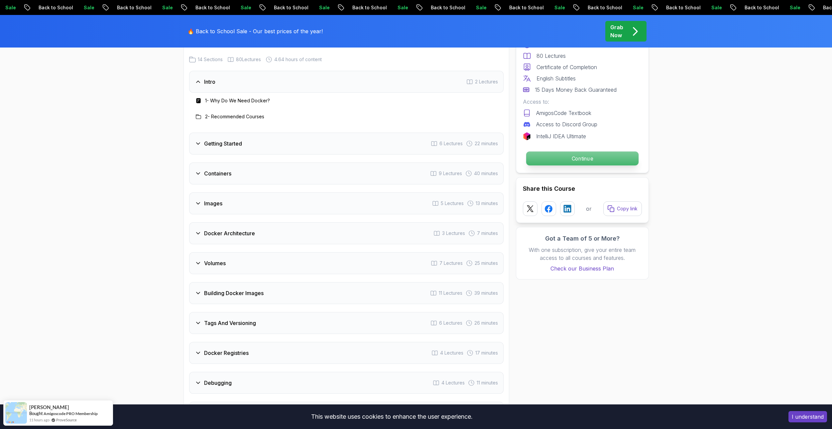
click at [558, 163] on p "Continue" at bounding box center [582, 158] width 112 height 14
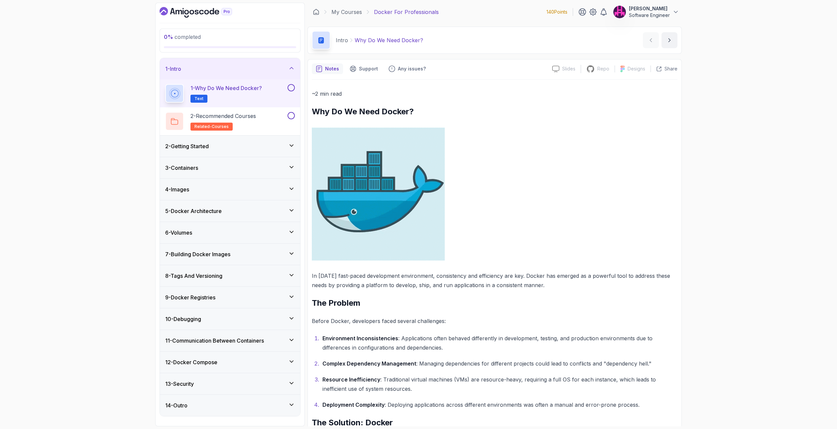
click at [293, 89] on button at bounding box center [290, 87] width 7 height 7
click at [262, 122] on div "2 - Recommended Courses related-courses" at bounding box center [225, 121] width 121 height 19
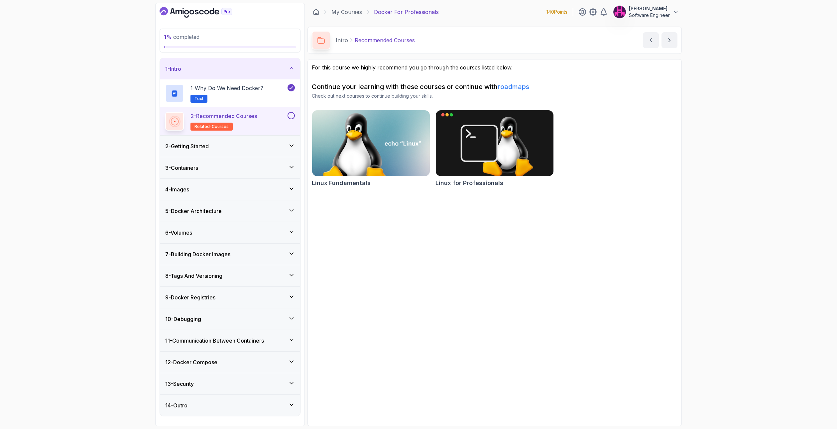
drag, startPoint x: 290, startPoint y: 118, endPoint x: 290, endPoint y: 122, distance: 4.0
click at [290, 121] on button "2 - Recommended Courses related-courses" at bounding box center [230, 121] width 130 height 19
click at [290, 115] on button at bounding box center [290, 115] width 7 height 7
click at [280, 147] on div "2 - Getting Started" at bounding box center [230, 146] width 130 height 8
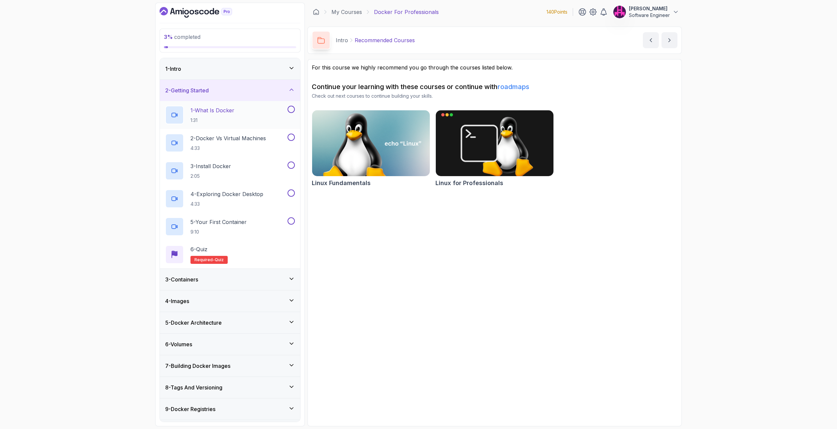
click at [269, 113] on div "1 - What Is Docker 1:31" at bounding box center [225, 115] width 121 height 19
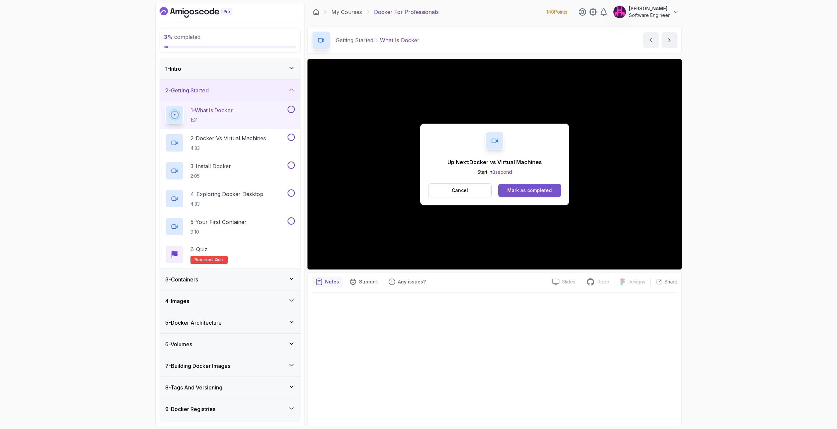
click at [541, 188] on div "Mark as completed" at bounding box center [529, 190] width 45 height 7
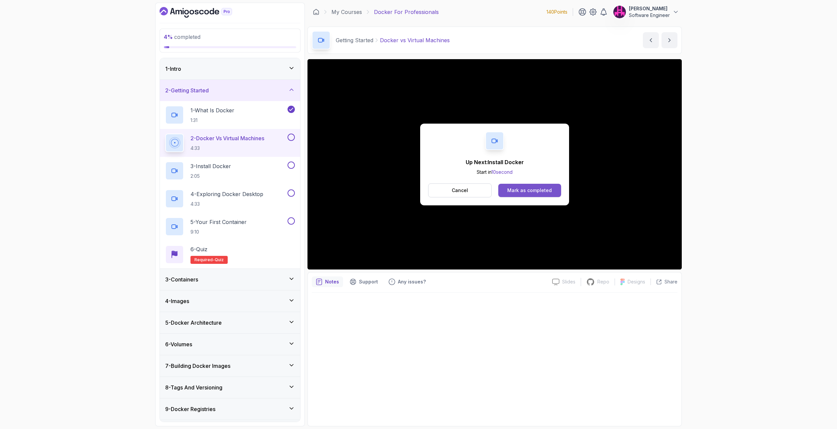
click at [548, 186] on button "Mark as completed" at bounding box center [529, 190] width 63 height 13
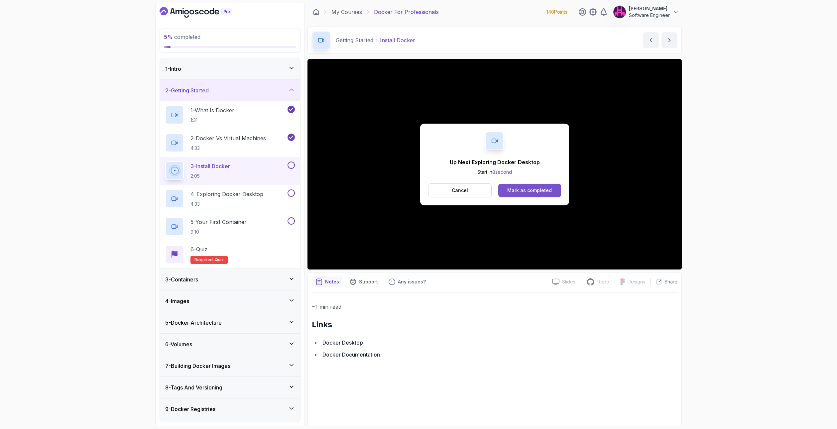
click at [533, 194] on button "Mark as completed" at bounding box center [529, 190] width 63 height 13
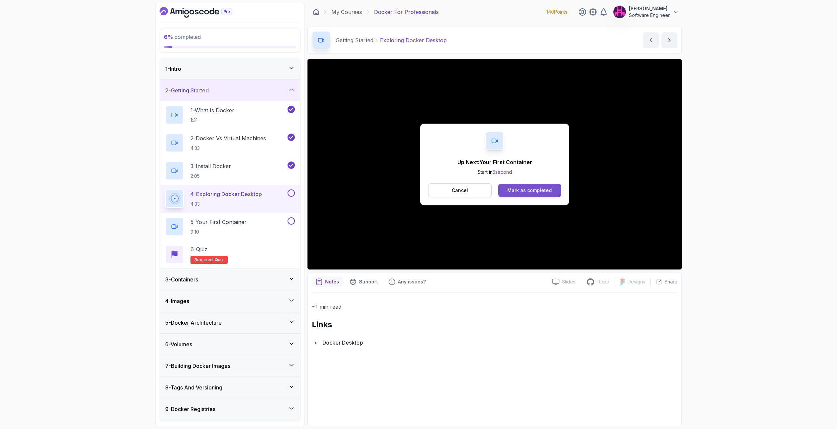
click at [546, 192] on div "Mark as completed" at bounding box center [529, 190] width 45 height 7
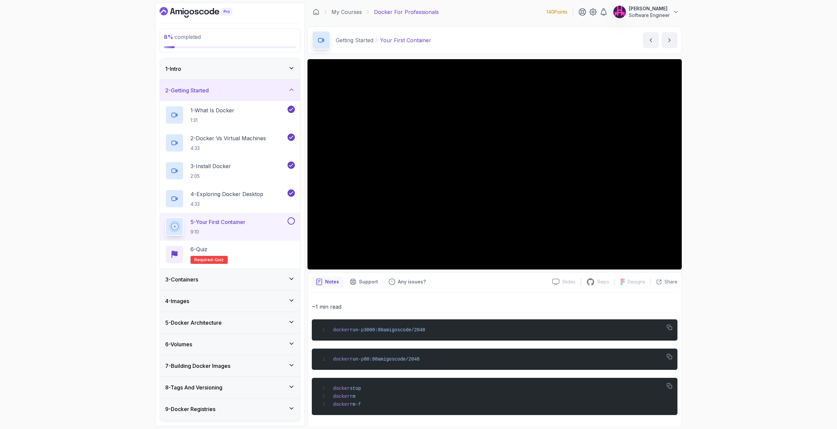
click at [812, 165] on div "8 % completed 1 - Intro 2 - Getting Started 1 - What Is Docker 1:31 2 - Docker …" at bounding box center [418, 214] width 837 height 429
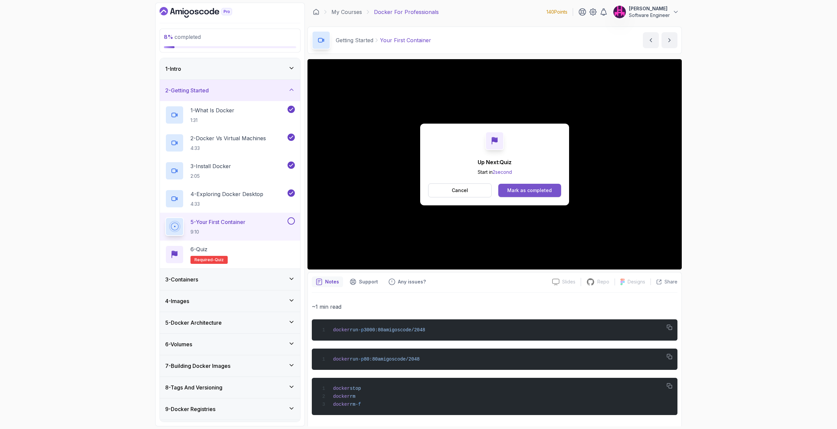
click at [537, 187] on div "Mark as completed" at bounding box center [529, 190] width 45 height 7
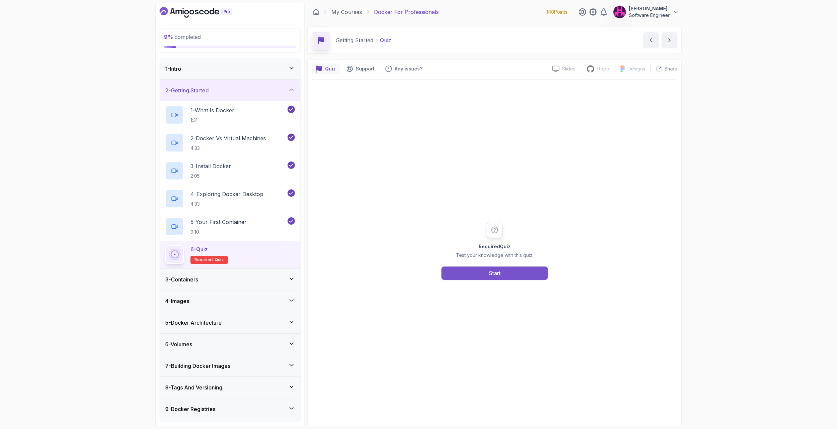
click at [466, 278] on button "Start" at bounding box center [494, 272] width 106 height 13
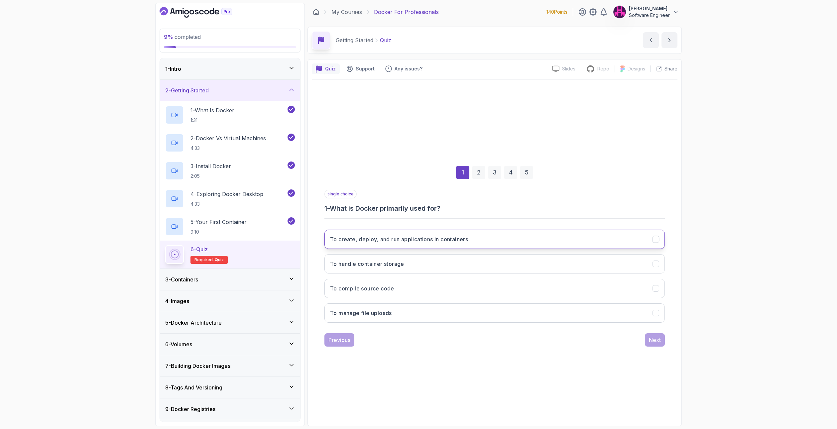
click at [481, 237] on button "To create, deploy, and run applications in containers" at bounding box center [494, 239] width 340 height 19
click at [653, 344] on button "Next" at bounding box center [655, 339] width 20 height 13
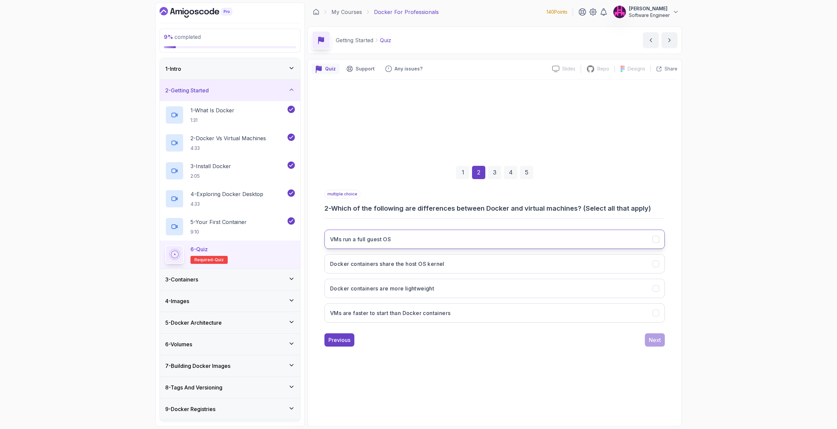
click at [447, 236] on button "VMs run a full guest OS" at bounding box center [494, 239] width 340 height 19
click at [443, 264] on h3 "Docker containers share the host OS kernel" at bounding box center [387, 264] width 114 height 8
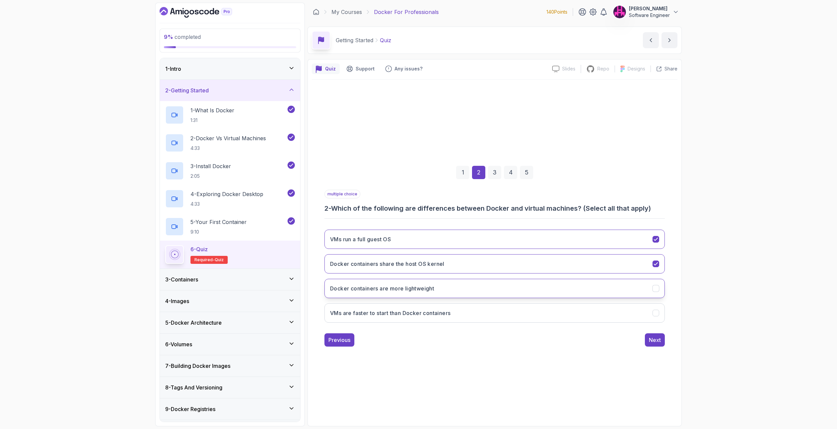
click at [445, 286] on button "Docker containers are more lightweight" at bounding box center [494, 288] width 340 height 19
click at [662, 339] on button "Next" at bounding box center [655, 339] width 20 height 13
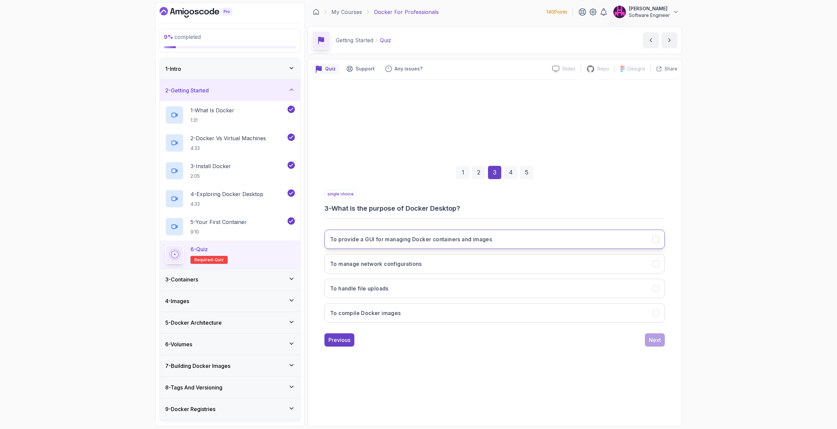
click at [379, 239] on h3 "To provide a GUI for managing Docker containers and images" at bounding box center [411, 239] width 162 height 8
click at [656, 346] on button "Next" at bounding box center [655, 339] width 20 height 13
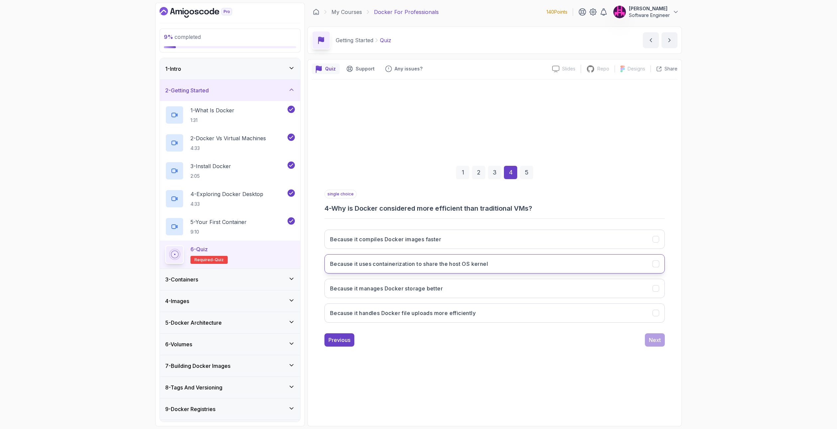
click at [382, 266] on h3 "Because it uses containerization to share the host OS kernel" at bounding box center [409, 264] width 158 height 8
click at [653, 340] on div "Next" at bounding box center [655, 340] width 12 height 8
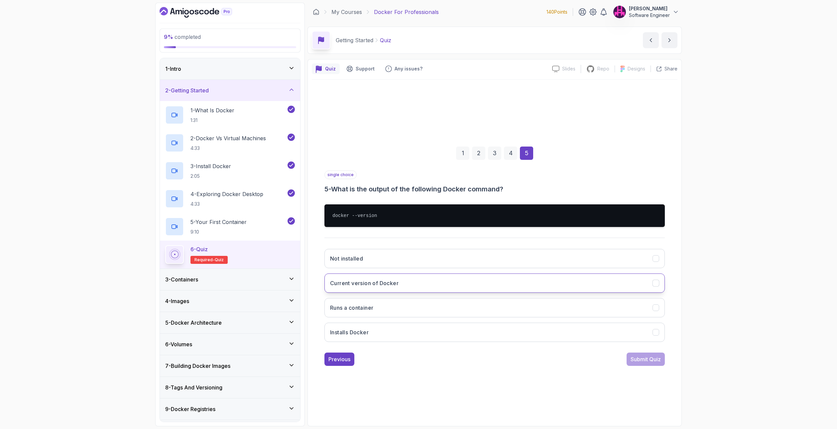
click at [409, 285] on button "Current version of Docker" at bounding box center [494, 282] width 340 height 19
click at [647, 359] on div "Submit Quiz" at bounding box center [645, 359] width 30 height 8
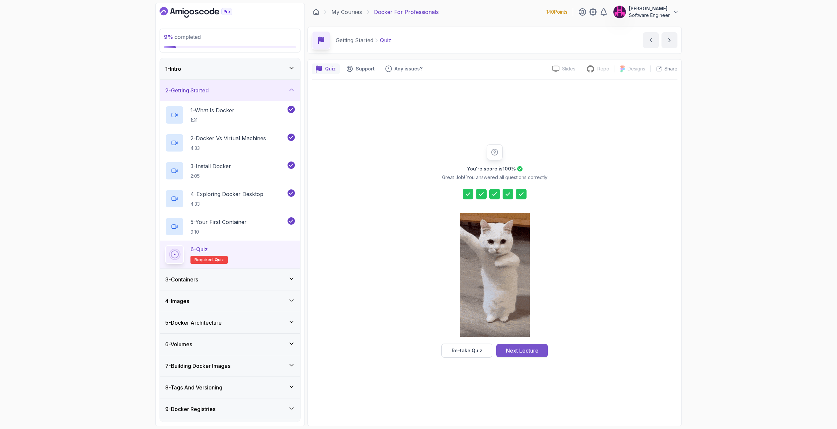
click at [526, 352] on div "Next Lecture" at bounding box center [522, 351] width 33 height 8
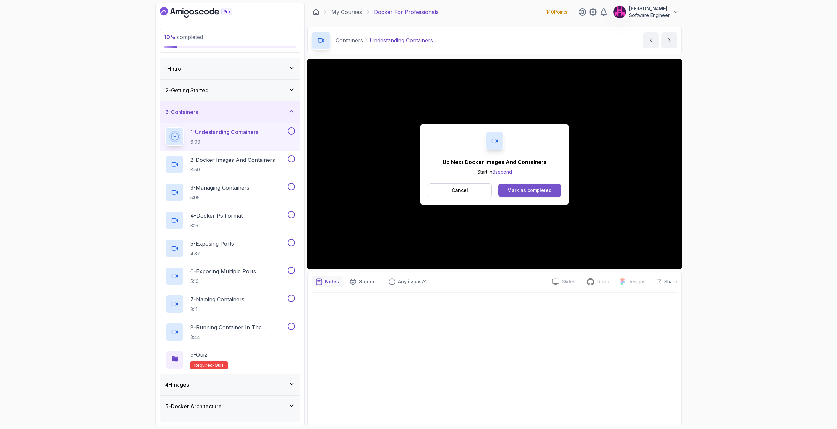
click at [530, 188] on div "Mark as completed" at bounding box center [529, 190] width 45 height 7
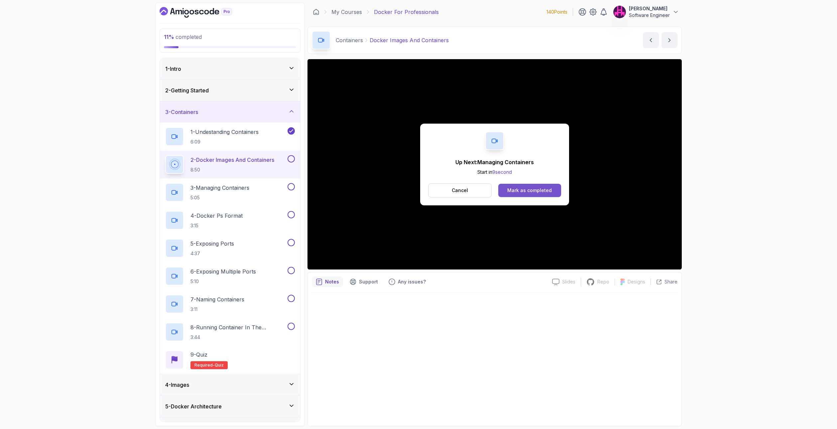
click at [544, 189] on div "Mark as completed" at bounding box center [529, 190] width 45 height 7
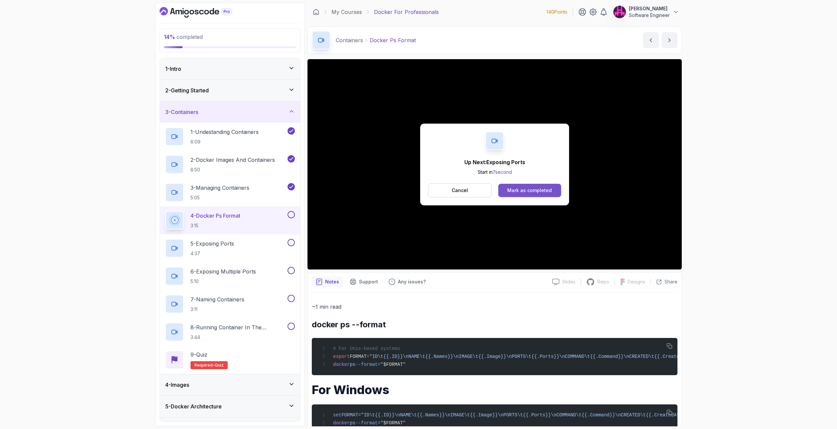
click at [529, 188] on div "Mark as completed" at bounding box center [529, 190] width 45 height 7
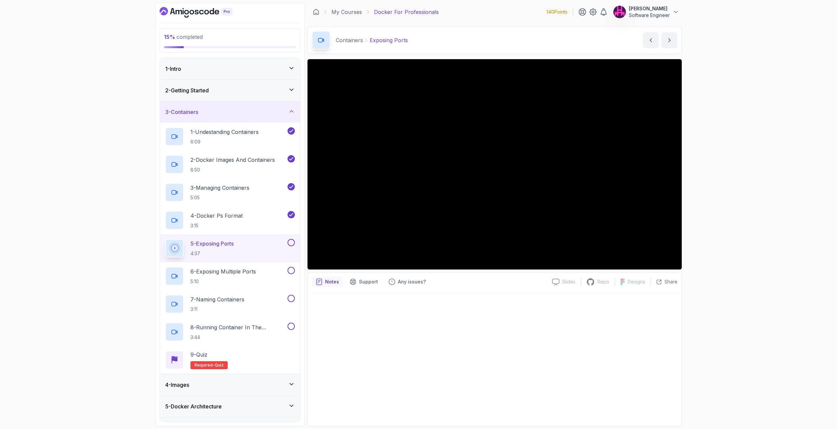
click at [726, 191] on div "15 % completed 1 - Intro 2 - Getting Started 3 - Containers 1 - Undestanding Co…" at bounding box center [418, 214] width 837 height 429
click at [778, 216] on div "15 % completed 1 - Intro 2 - Getting Started 3 - Containers 1 - Undestanding Co…" at bounding box center [418, 214] width 837 height 429
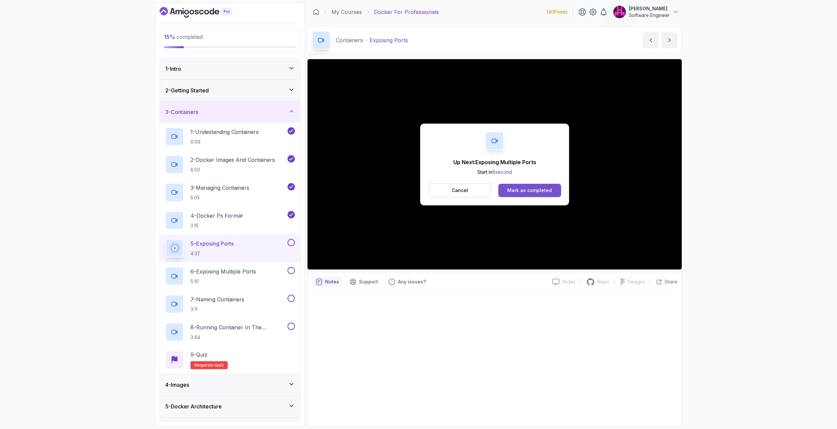
click at [520, 187] on div "Mark as completed" at bounding box center [529, 190] width 45 height 7
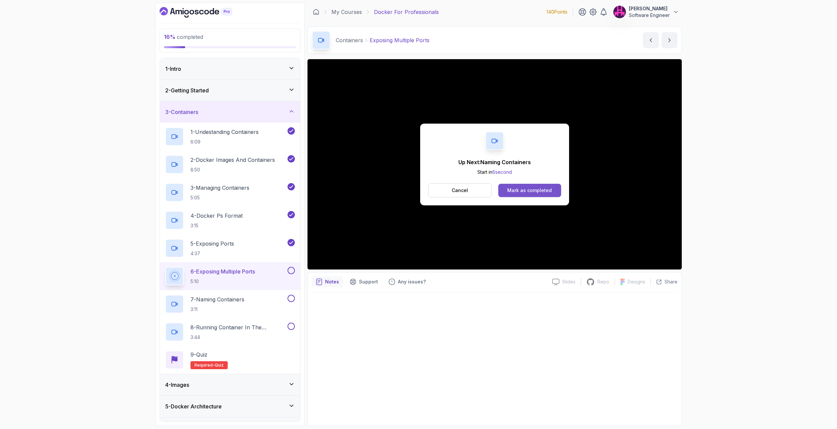
click at [513, 188] on div "Mark as completed" at bounding box center [529, 190] width 45 height 7
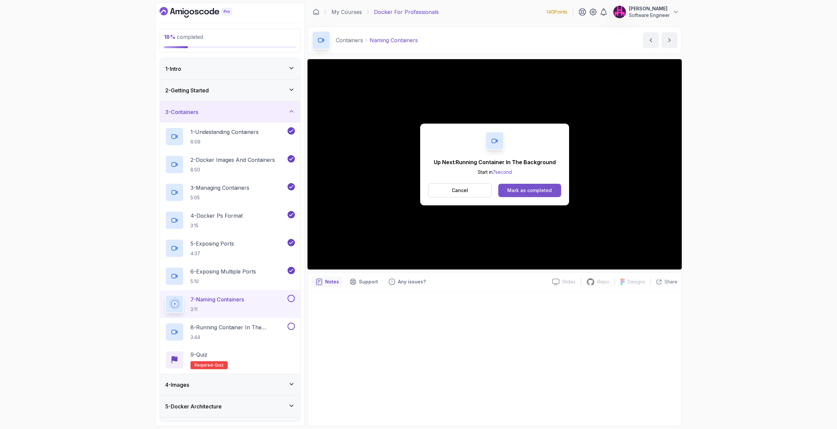
click at [533, 190] on div "Mark as completed" at bounding box center [529, 190] width 45 height 7
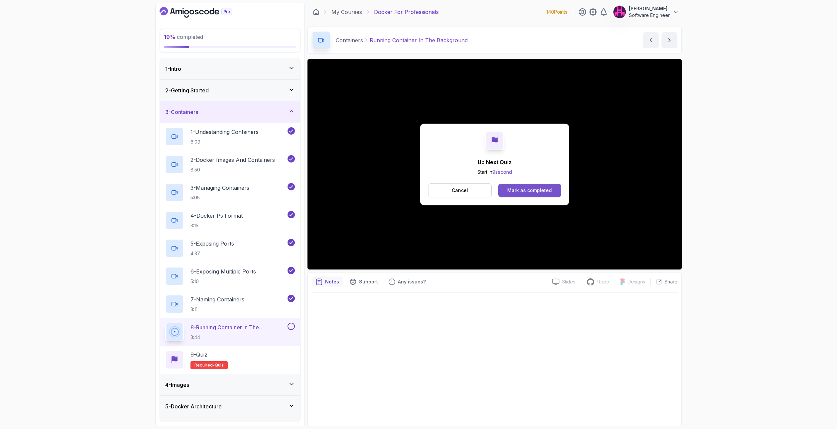
click at [530, 192] on div "Mark as completed" at bounding box center [529, 190] width 45 height 7
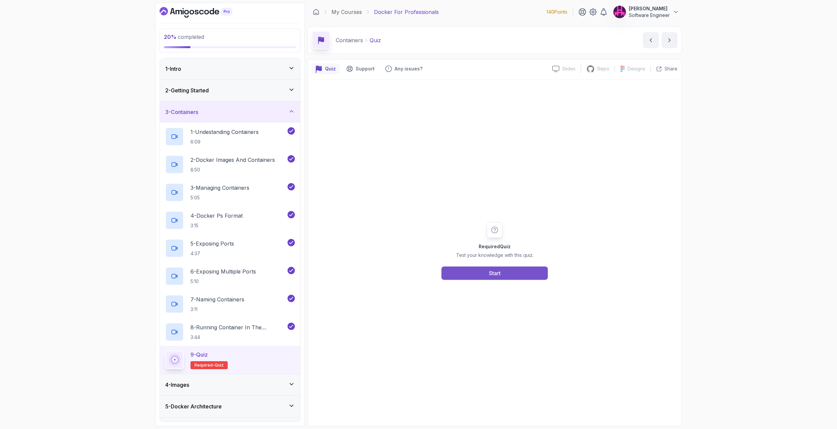
click at [473, 275] on button "Start" at bounding box center [494, 272] width 106 height 13
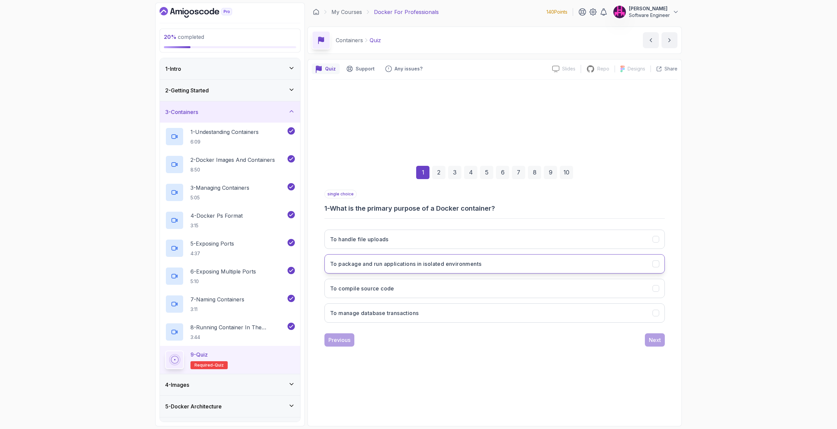
click at [494, 261] on button "To package and run applications in isolated environments" at bounding box center [494, 263] width 340 height 19
click at [653, 340] on div "Next" at bounding box center [655, 340] width 12 height 8
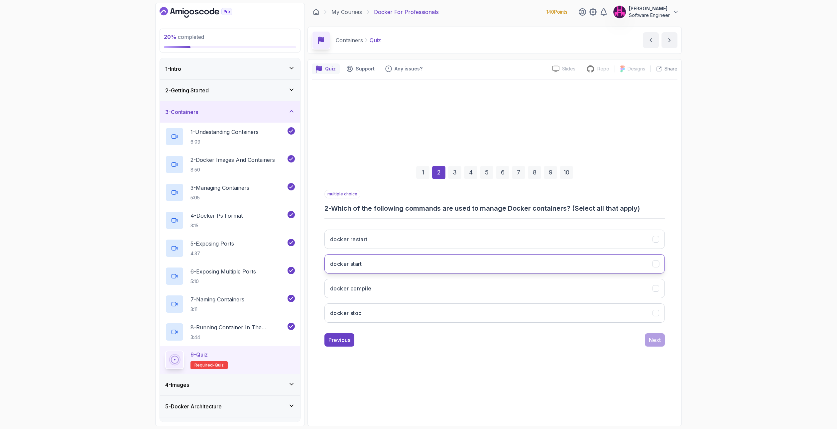
click at [390, 269] on button "docker start" at bounding box center [494, 263] width 340 height 19
click at [391, 313] on button "docker stop" at bounding box center [494, 312] width 340 height 19
click at [396, 242] on button "docker restart" at bounding box center [494, 239] width 340 height 19
click at [663, 342] on button "Next" at bounding box center [655, 339] width 20 height 13
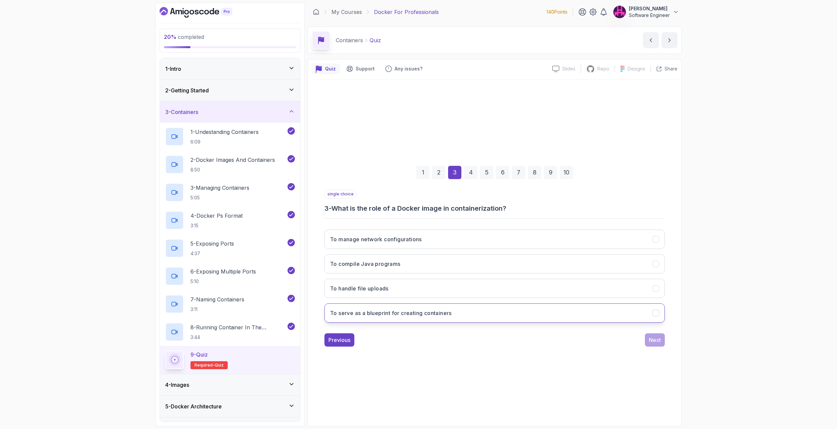
click at [426, 314] on h3 "To serve as a blueprint for creating containers" at bounding box center [391, 313] width 122 height 8
click at [657, 342] on div "Next" at bounding box center [655, 340] width 12 height 8
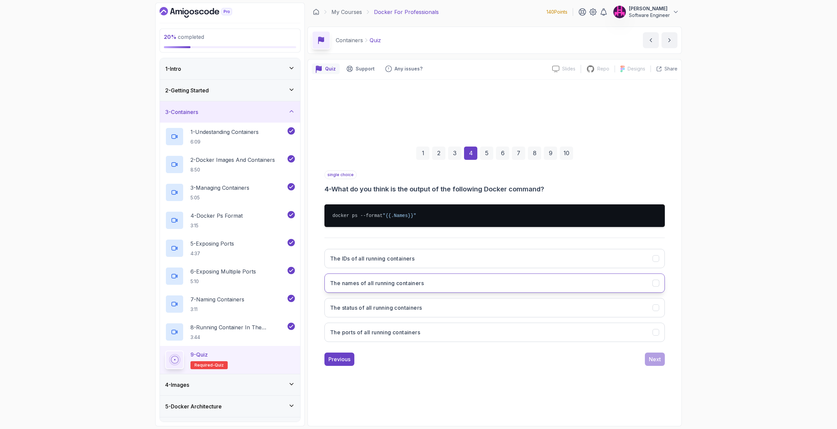
click at [418, 283] on h3 "The names of all running containers" at bounding box center [377, 283] width 94 height 8
click at [662, 358] on button "Next" at bounding box center [655, 358] width 20 height 13
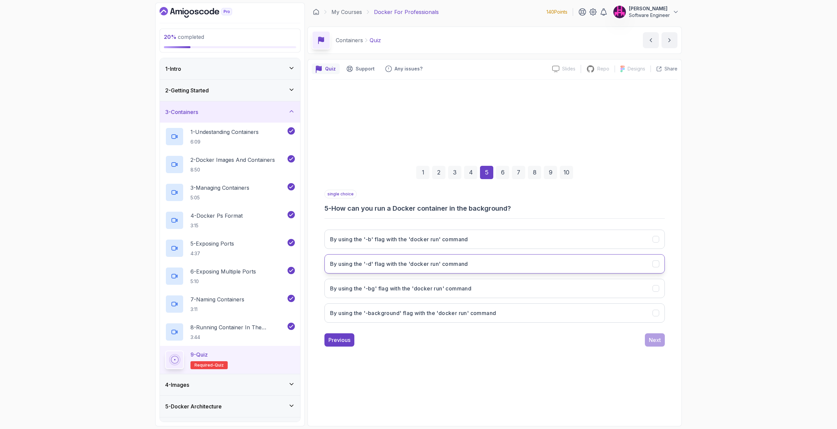
click at [367, 260] on h3 "By using the '-d' flag with the 'docker run' command" at bounding box center [399, 264] width 138 height 8
click at [660, 338] on div "Next" at bounding box center [655, 340] width 12 height 8
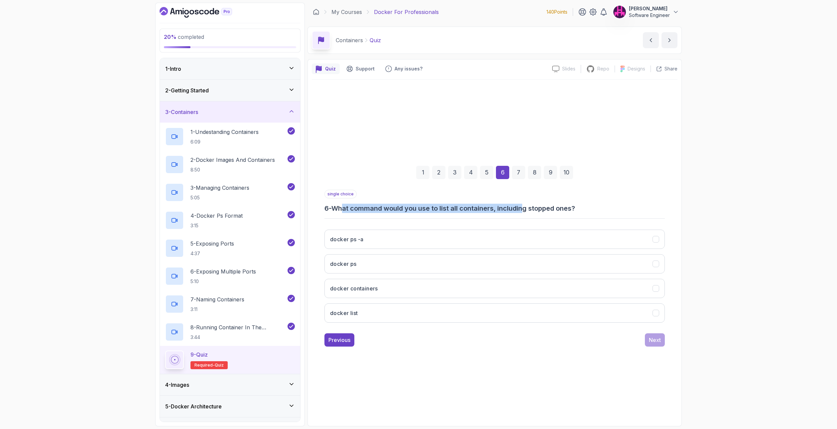
drag, startPoint x: 346, startPoint y: 208, endPoint x: 528, endPoint y: 207, distance: 181.7
click at [528, 207] on h3 "6 - What command would you use to list all containers, including stopped ones?" at bounding box center [494, 208] width 340 height 9
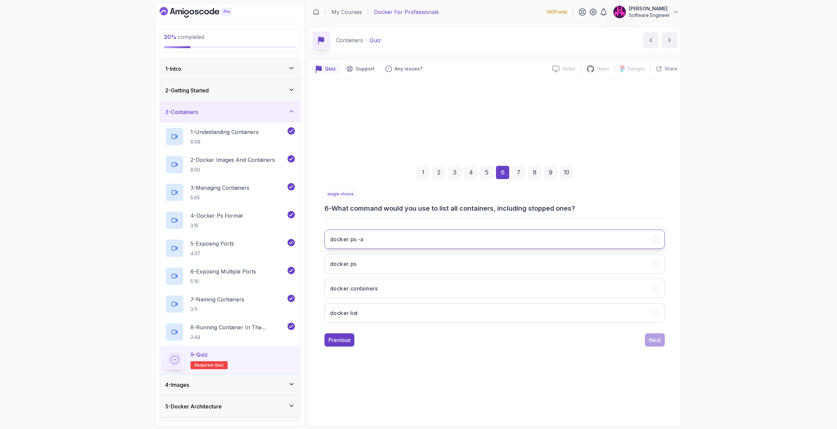
click at [371, 240] on button "docker ps -a" at bounding box center [494, 239] width 340 height 19
click at [647, 341] on button "Next" at bounding box center [655, 339] width 20 height 13
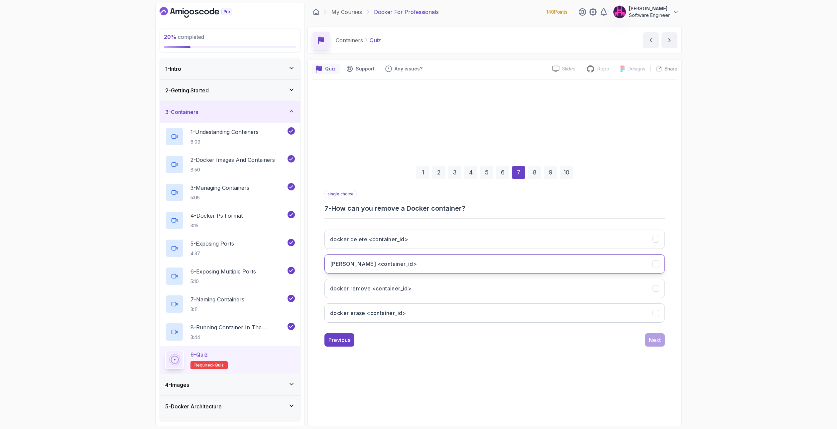
click at [370, 265] on h3 "docker rm <container_id>" at bounding box center [373, 264] width 87 height 8
click at [407, 288] on h3 "docker remove <container_id>" at bounding box center [370, 288] width 81 height 8
click at [417, 262] on button "docker rm <container_id>" at bounding box center [494, 263] width 340 height 19
click at [658, 345] on button "Next" at bounding box center [655, 339] width 20 height 13
click at [376, 262] on h3 "Pauses a running container" at bounding box center [365, 264] width 70 height 8
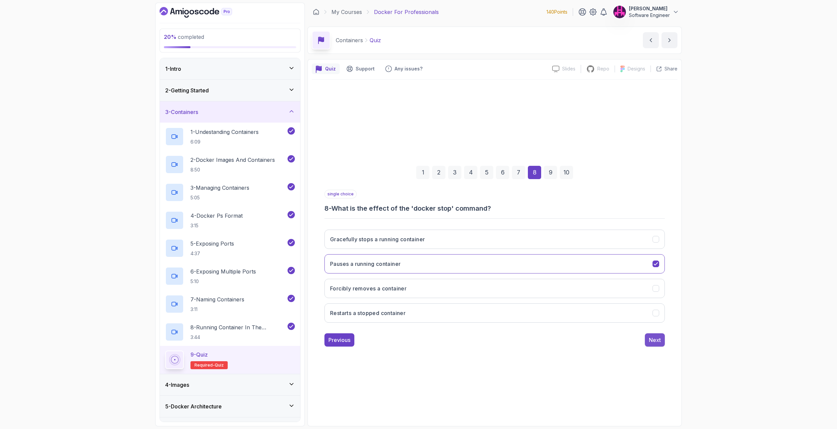
click at [648, 338] on button "Next" at bounding box center [655, 339] width 20 height 13
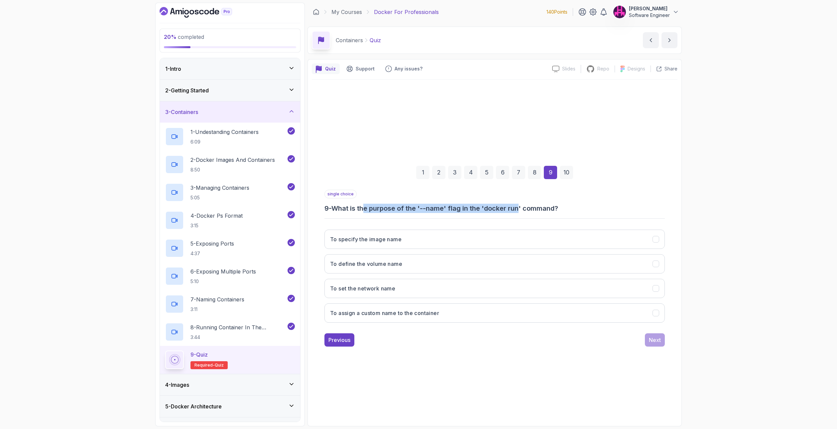
drag, startPoint x: 368, startPoint y: 211, endPoint x: 521, endPoint y: 207, distance: 152.6
click at [521, 207] on h3 "9 - What is the purpose of the '--name' flag in the 'docker run' command?" at bounding box center [494, 208] width 340 height 9
click at [418, 309] on h3 "To assign a custom name to the container" at bounding box center [384, 313] width 109 height 8
click at [655, 342] on div "Next" at bounding box center [655, 340] width 12 height 8
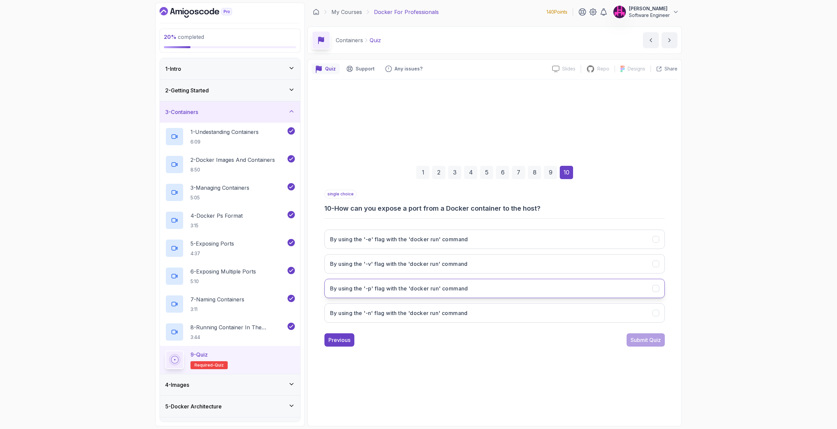
click at [398, 286] on h3 "By using the '-p' flag with the 'docker run' command" at bounding box center [399, 288] width 138 height 8
click at [652, 342] on div "Submit Quiz" at bounding box center [645, 340] width 30 height 8
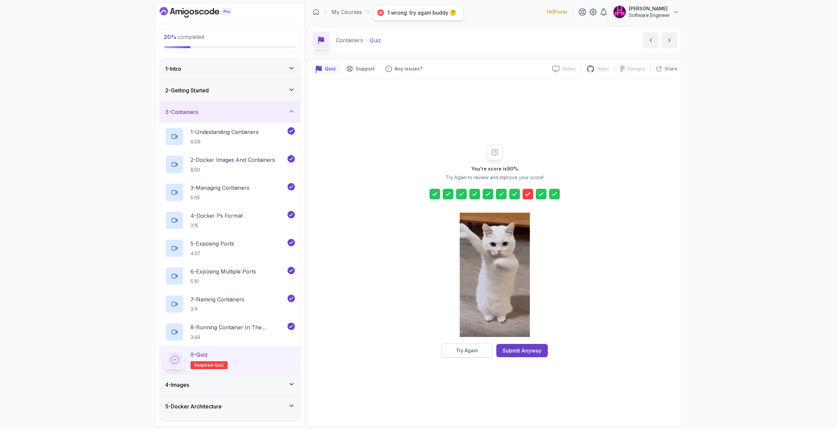
click at [477, 348] on div "Try Again" at bounding box center [467, 350] width 22 height 7
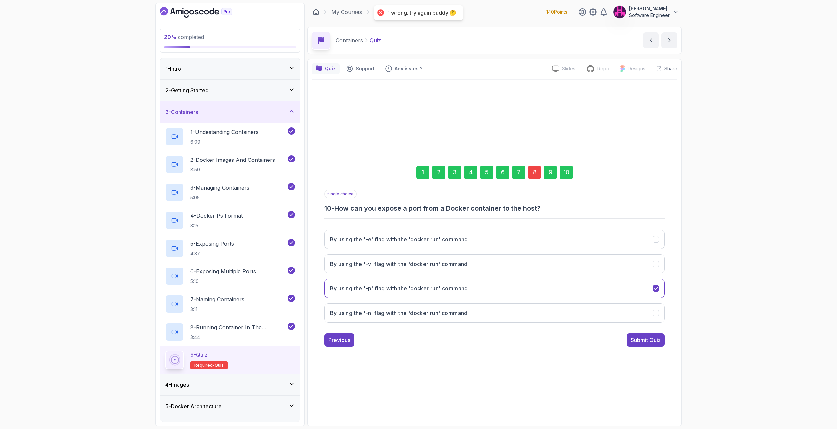
click at [533, 174] on div "8" at bounding box center [534, 172] width 13 height 13
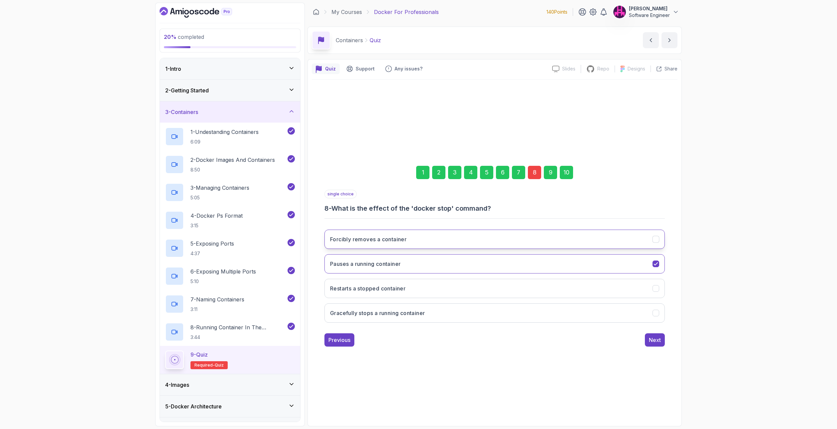
click at [383, 240] on h3 "Forcibly removes a container" at bounding box center [368, 239] width 76 height 8
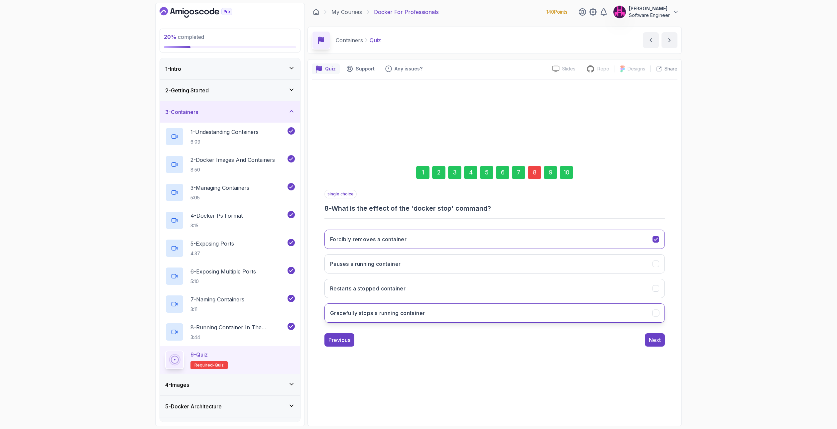
click at [384, 308] on button "Gracefully stops a running container" at bounding box center [494, 312] width 340 height 19
click at [657, 340] on div "Next" at bounding box center [655, 340] width 12 height 8
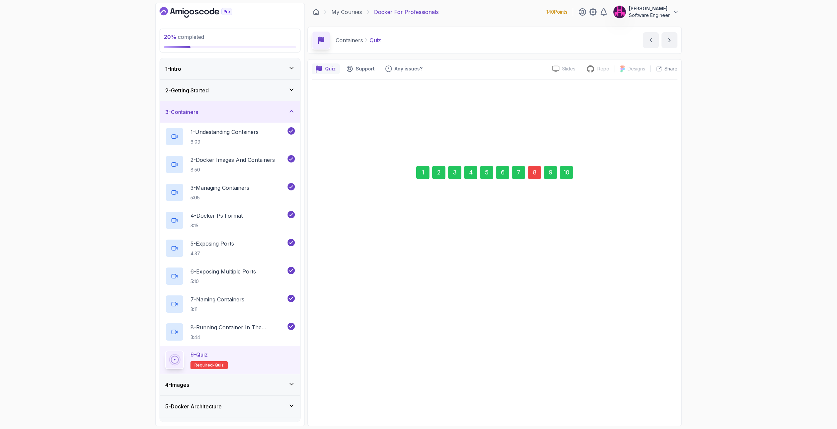
click at [656, 338] on div "Next" at bounding box center [655, 340] width 12 height 8
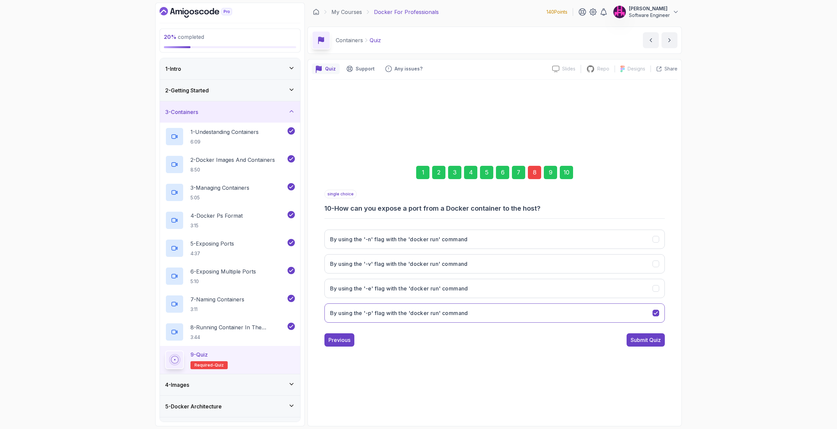
click at [656, 338] on div "Submit Quiz" at bounding box center [645, 340] width 30 height 8
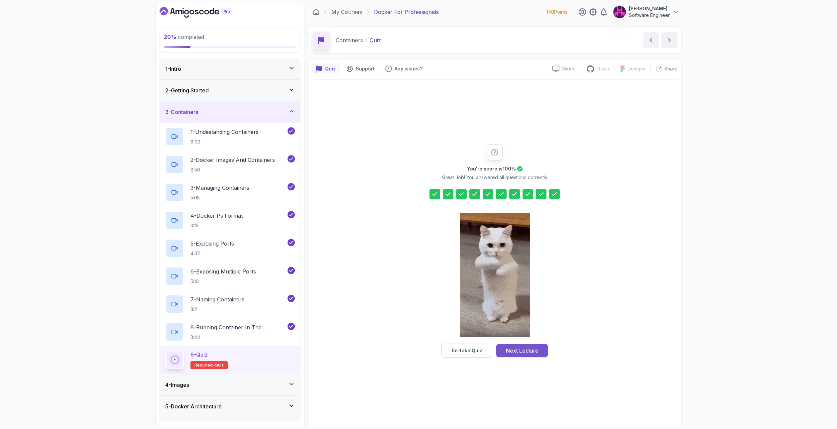
click at [520, 351] on div "Next Lecture" at bounding box center [522, 351] width 33 height 8
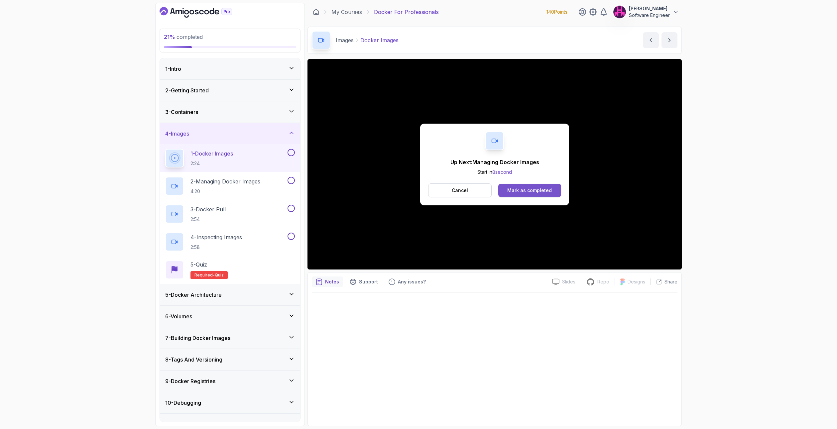
click at [513, 188] on div "Mark as completed" at bounding box center [529, 190] width 45 height 7
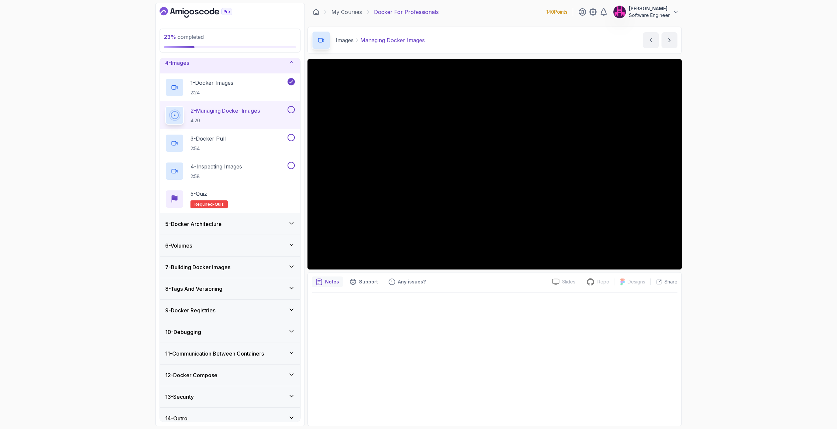
scroll to position [78, 0]
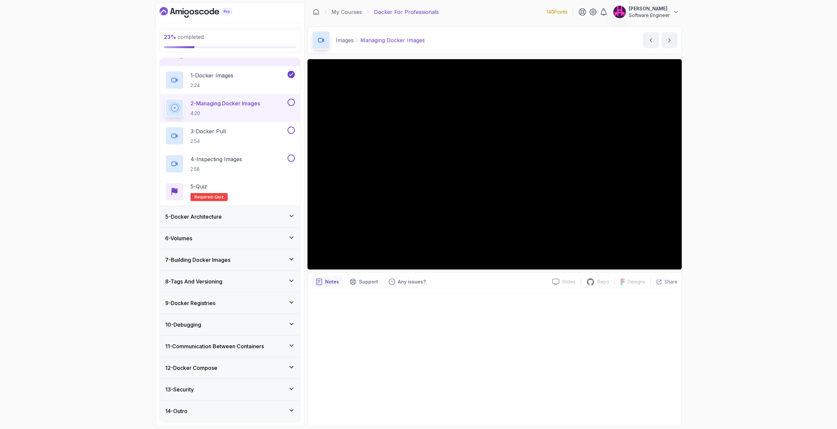
click at [235, 390] on div "13 - Security" at bounding box center [230, 389] width 130 height 8
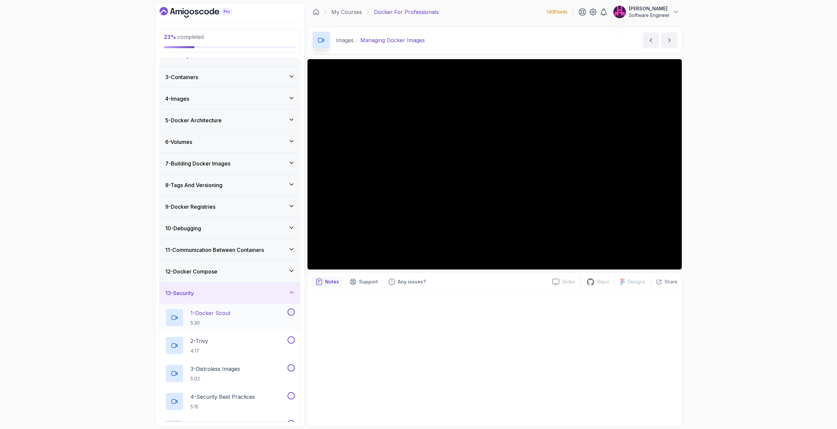
scroll to position [106, 0]
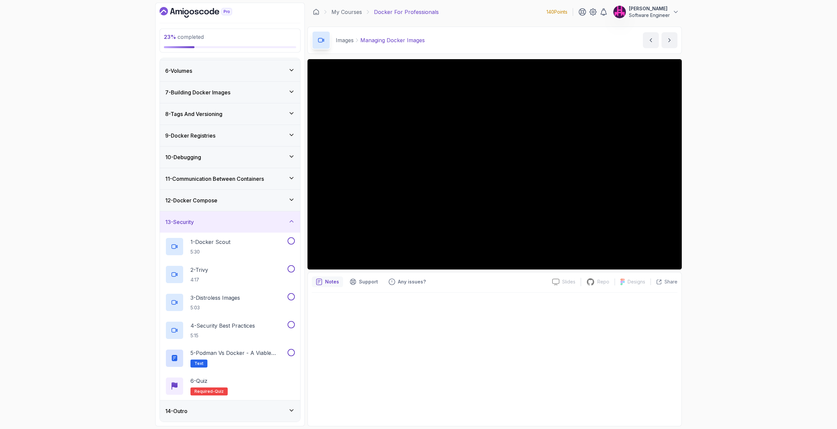
click at [229, 412] on div "14 - Outro" at bounding box center [230, 411] width 130 height 8
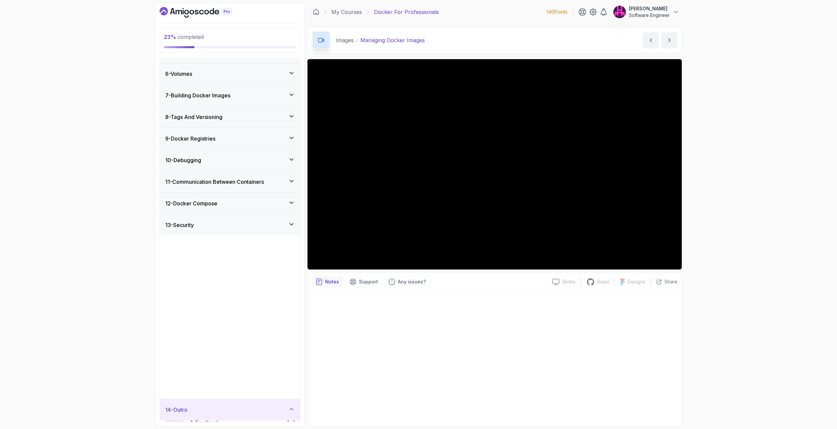
scroll to position [0, 0]
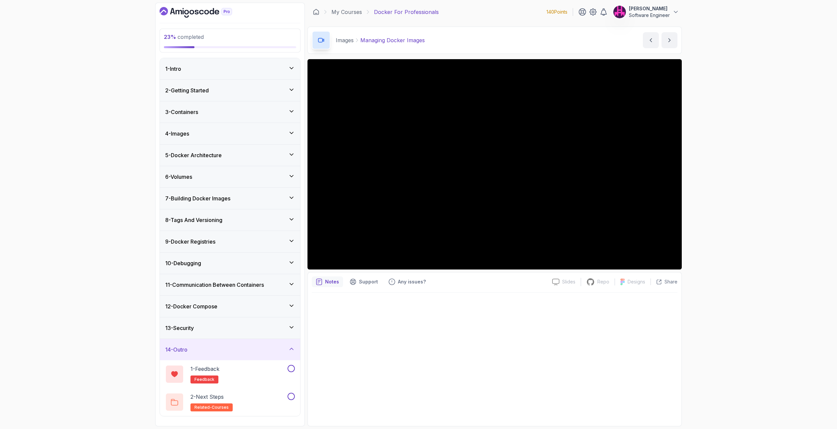
click at [212, 138] on div "4 - Images" at bounding box center [230, 133] width 140 height 21
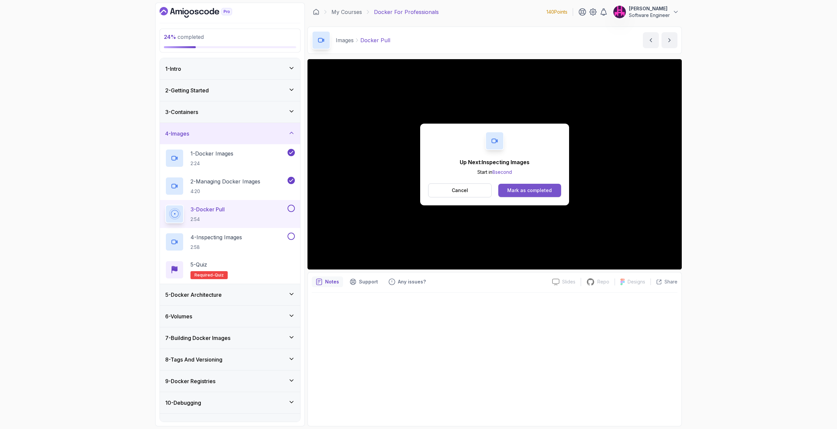
click at [537, 188] on div "Mark as completed" at bounding box center [529, 190] width 45 height 7
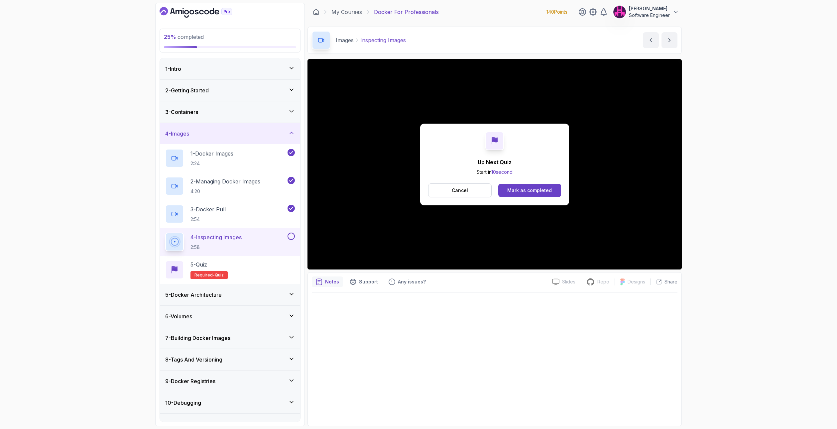
click at [523, 186] on button "Mark as completed" at bounding box center [529, 190] width 63 height 13
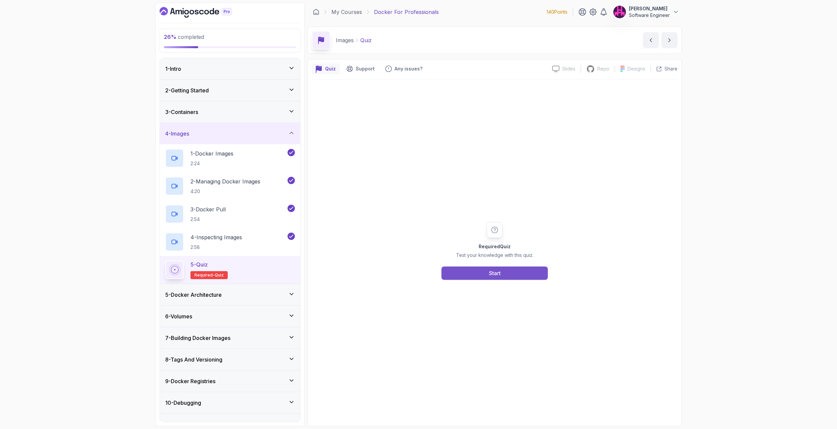
click at [507, 268] on button "Start" at bounding box center [494, 272] width 106 height 13
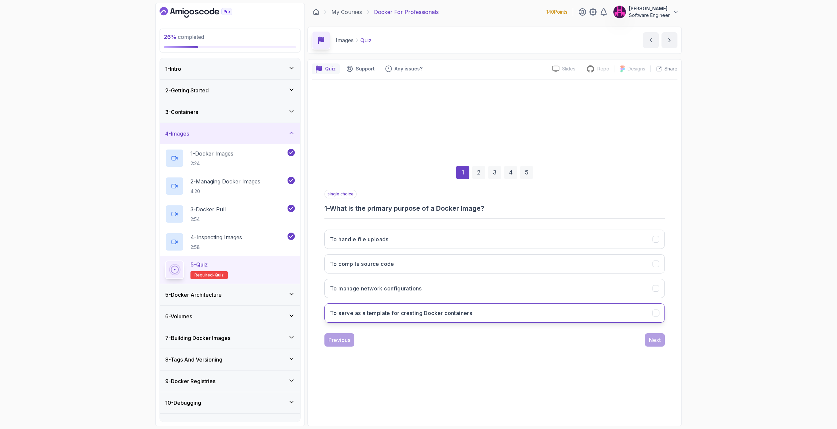
click at [370, 313] on h3 "To serve as a template for creating Docker containers" at bounding box center [401, 313] width 142 height 8
click at [655, 345] on button "Next" at bounding box center [655, 339] width 20 height 13
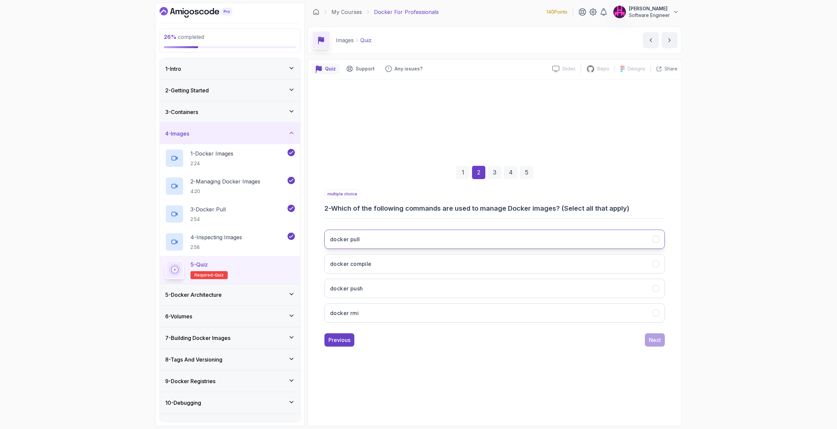
click at [375, 238] on button "docker pull" at bounding box center [494, 239] width 340 height 19
click at [377, 280] on button "docker push" at bounding box center [494, 288] width 340 height 19
click at [379, 314] on button "docker rmi" at bounding box center [494, 312] width 340 height 19
click at [400, 285] on button "docker push" at bounding box center [494, 288] width 340 height 19
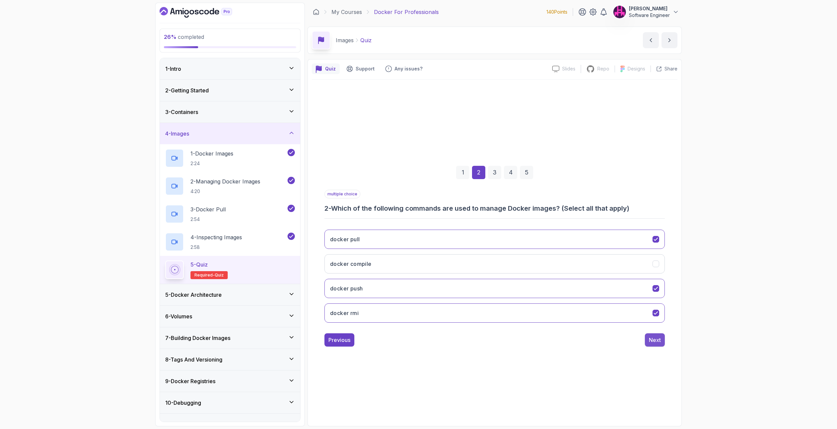
click at [660, 343] on div "Next" at bounding box center [655, 340] width 12 height 8
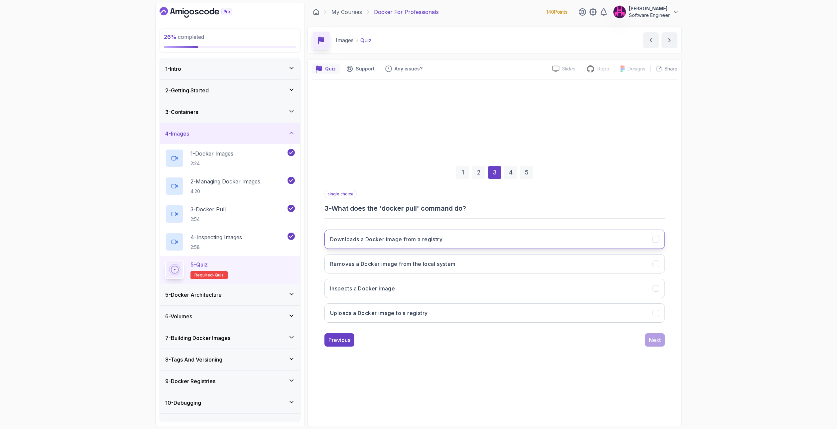
click at [396, 239] on h3 "Downloads a Docker image from a registry" at bounding box center [386, 239] width 112 height 8
click at [399, 240] on h3 "Downloads a Docker image from a registry" at bounding box center [386, 239] width 112 height 8
click at [387, 238] on h3 "Downloads a Docker image from a registry" at bounding box center [386, 239] width 112 height 8
click at [656, 341] on div "Next" at bounding box center [655, 340] width 12 height 8
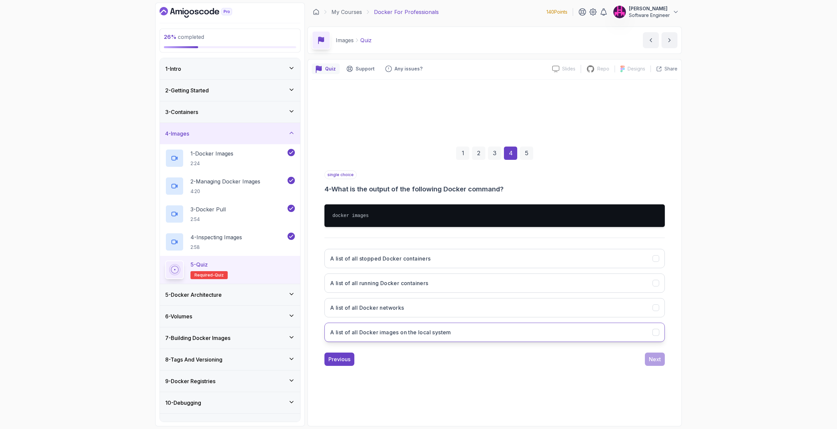
click at [390, 336] on button "A list of all Docker images on the local system" at bounding box center [494, 332] width 340 height 19
click at [659, 363] on button "Next" at bounding box center [655, 358] width 20 height 13
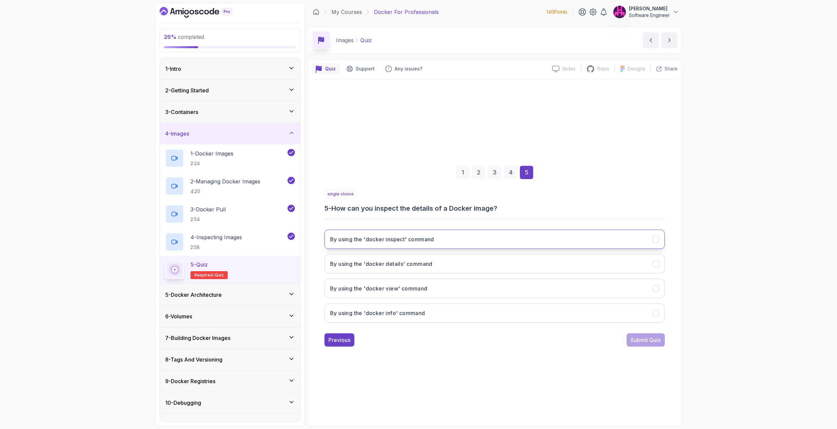
click at [373, 248] on button "By using the 'docker inspect' command" at bounding box center [494, 239] width 340 height 19
click at [654, 336] on div "Submit Quiz" at bounding box center [645, 340] width 30 height 8
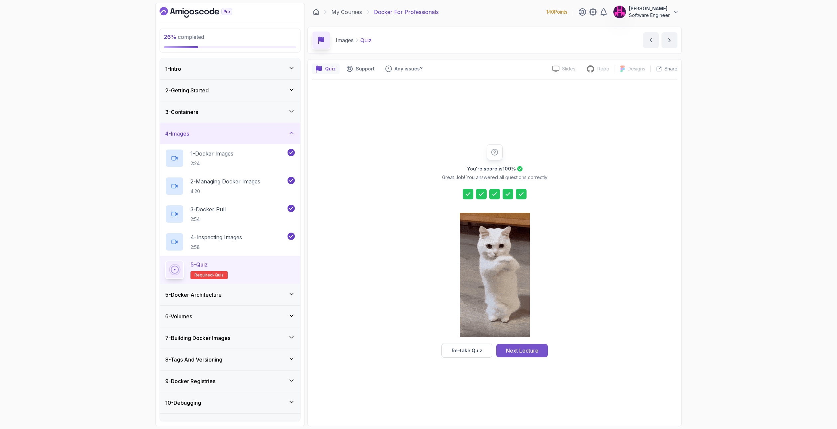
click at [527, 348] on div "Next Lecture" at bounding box center [522, 351] width 33 height 8
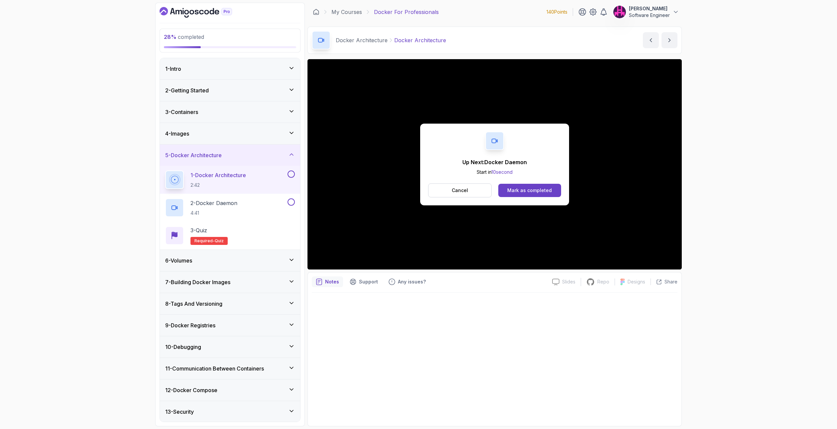
click at [544, 197] on div "Cancel Mark as completed" at bounding box center [494, 190] width 133 height 14
click at [545, 194] on button "Mark as completed" at bounding box center [529, 190] width 63 height 13
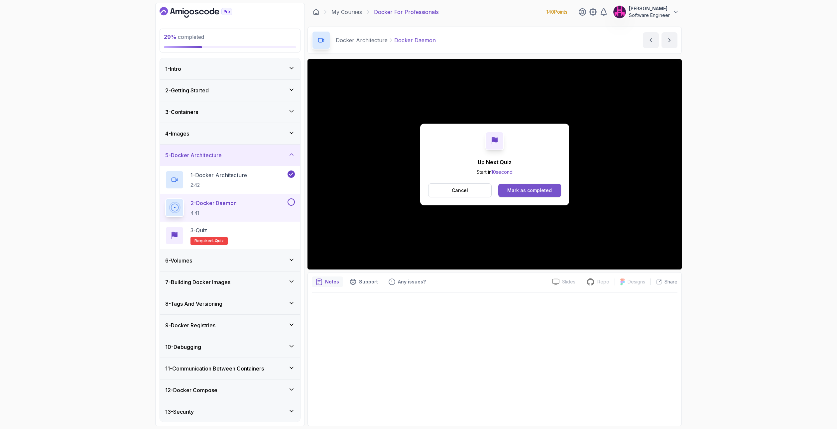
click at [542, 189] on div "Mark as completed" at bounding box center [529, 190] width 45 height 7
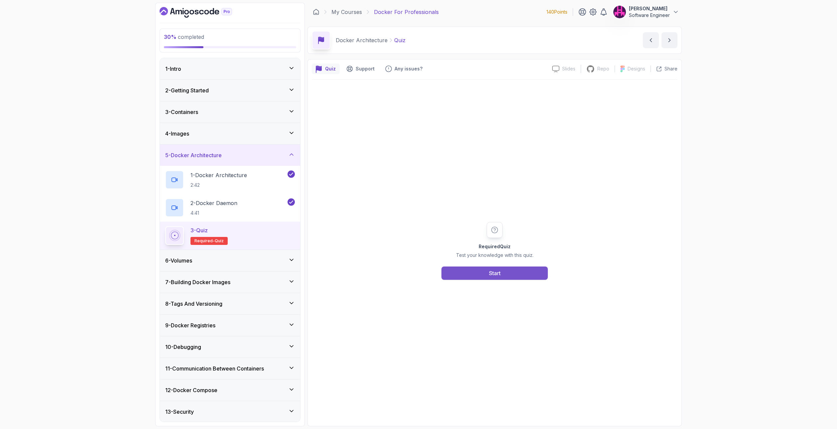
click at [505, 270] on button "Start" at bounding box center [494, 272] width 106 height 13
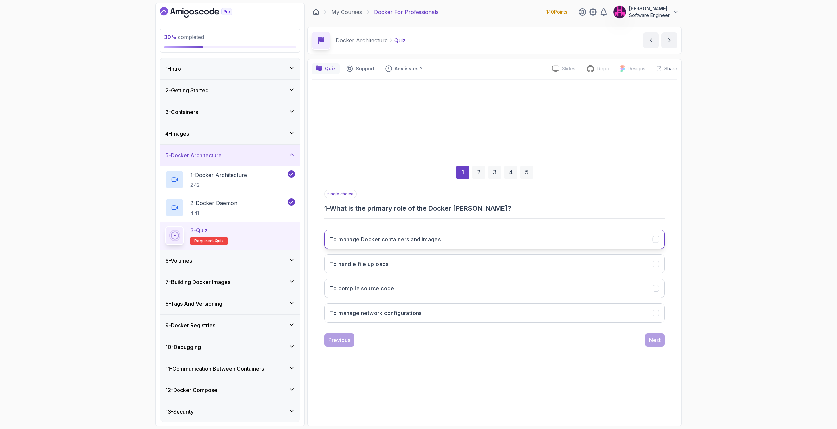
click at [440, 241] on h3 "To manage Docker containers and images" at bounding box center [385, 239] width 111 height 8
click at [653, 341] on div "Next" at bounding box center [655, 340] width 12 height 8
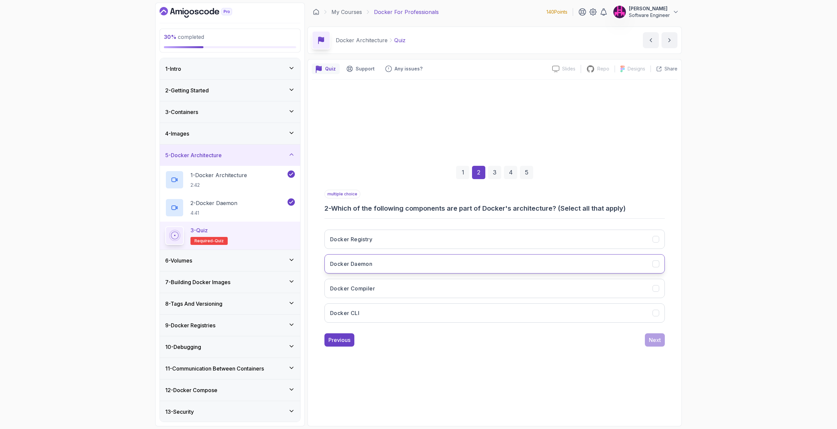
click at [426, 259] on button "Docker Daemon" at bounding box center [494, 263] width 340 height 19
click at [400, 315] on button "Docker CLI" at bounding box center [494, 312] width 340 height 19
click at [428, 241] on button "Docker Registry" at bounding box center [494, 239] width 340 height 19
click at [653, 341] on div "Next" at bounding box center [655, 340] width 12 height 8
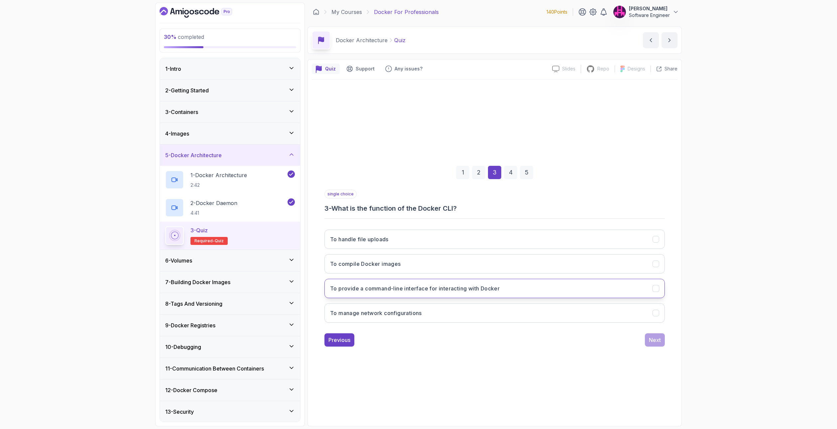
click at [388, 293] on button "To provide a command-line interface for interacting with Docker" at bounding box center [494, 288] width 340 height 19
click at [658, 341] on div "Next" at bounding box center [655, 340] width 12 height 8
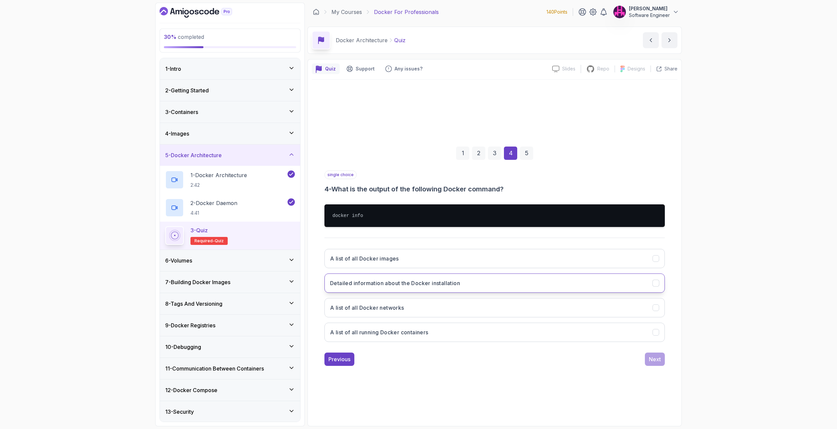
click at [429, 280] on h3 "Detailed information about the Docker installation" at bounding box center [395, 283] width 130 height 8
click at [657, 364] on button "Next" at bounding box center [655, 358] width 20 height 13
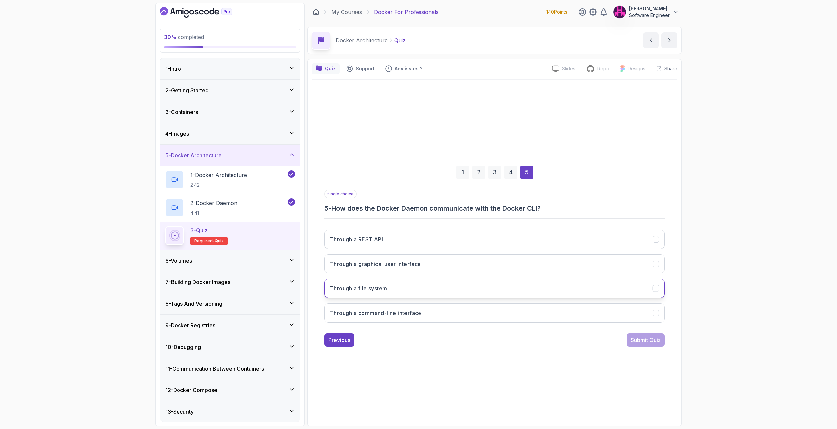
click at [396, 287] on button "Through a file system" at bounding box center [494, 288] width 340 height 19
click at [650, 343] on div "Submit Quiz" at bounding box center [645, 340] width 30 height 8
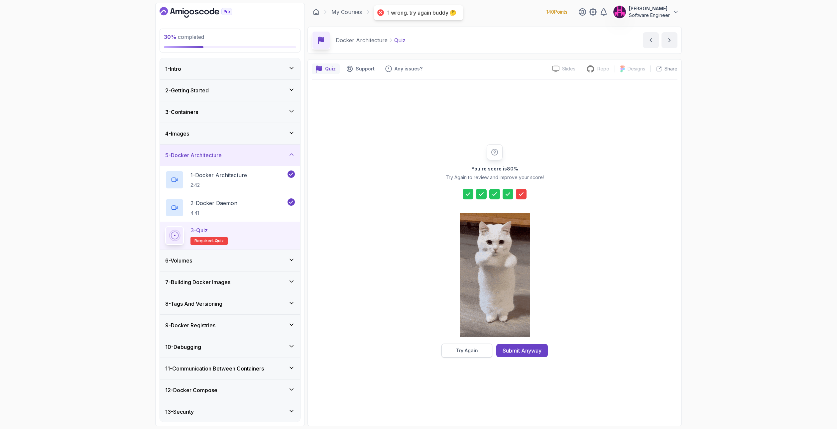
click at [479, 348] on button "Try Again" at bounding box center [466, 351] width 51 height 14
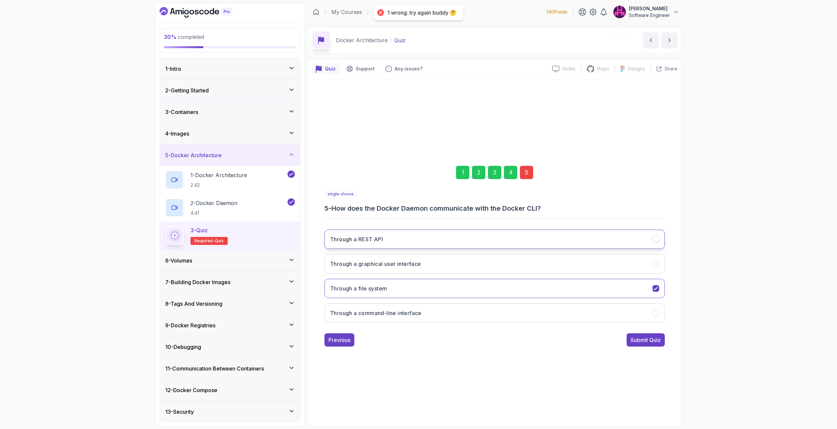
click at [374, 246] on button "Through a REST API" at bounding box center [494, 239] width 340 height 19
click at [634, 341] on div "Submit Quiz" at bounding box center [645, 340] width 30 height 8
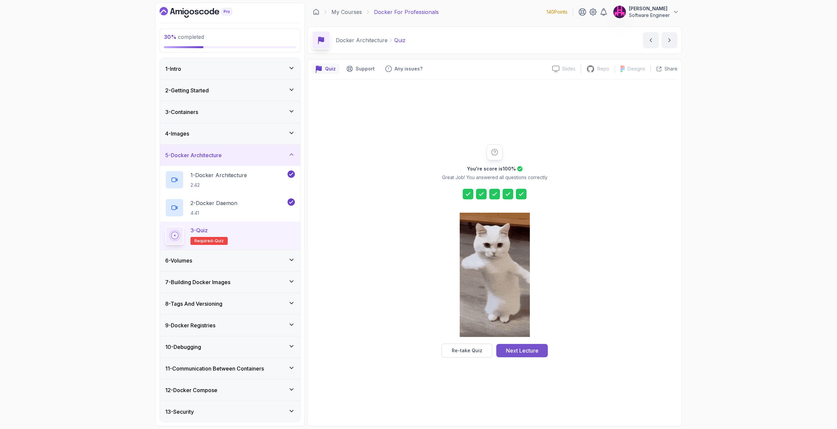
click at [528, 354] on div "Next Lecture" at bounding box center [522, 351] width 33 height 8
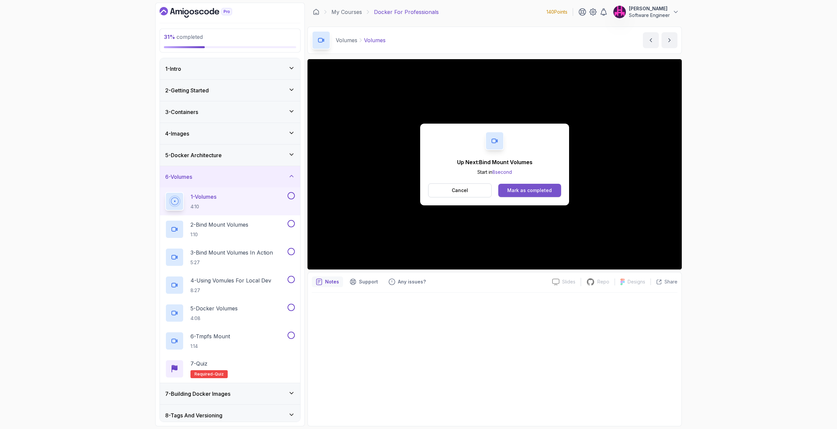
click at [527, 186] on button "Mark as completed" at bounding box center [529, 190] width 63 height 13
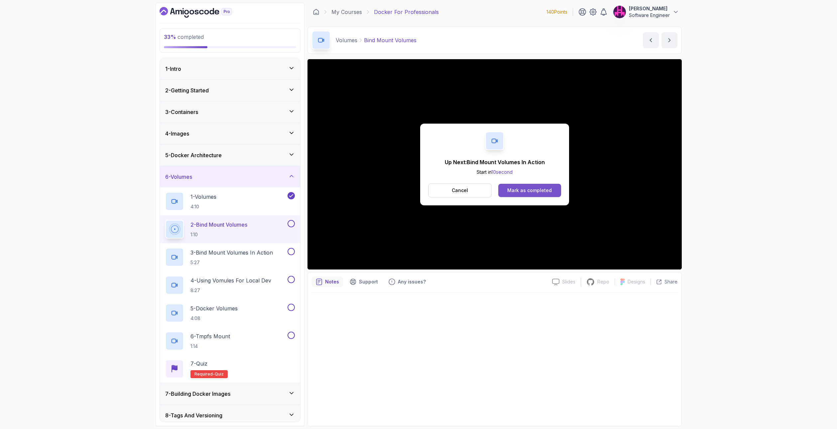
click at [554, 192] on button "Mark as completed" at bounding box center [529, 190] width 63 height 13
click at [533, 191] on div "Mark as completed" at bounding box center [529, 190] width 45 height 7
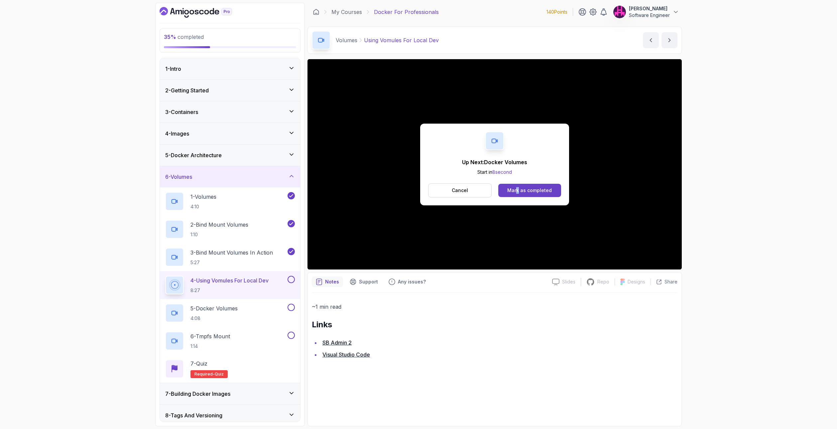
click at [519, 183] on div "Up Next: Docker Volumes Start in 8 second Cancel Mark as completed" at bounding box center [494, 165] width 149 height 82
click at [523, 190] on div "Mark as completed" at bounding box center [529, 190] width 45 height 7
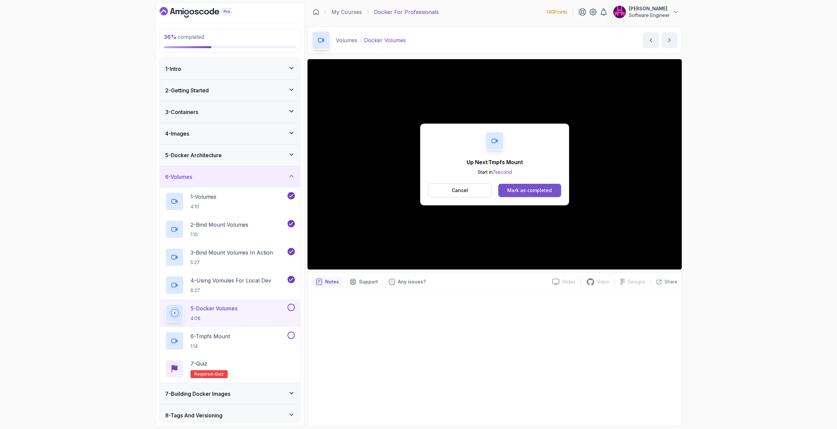
click at [554, 192] on button "Mark as completed" at bounding box center [529, 190] width 63 height 13
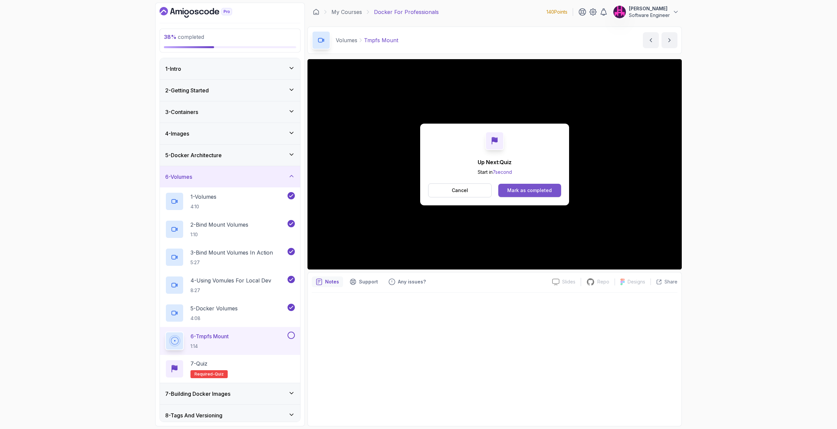
click at [505, 185] on button "Mark as completed" at bounding box center [529, 190] width 63 height 13
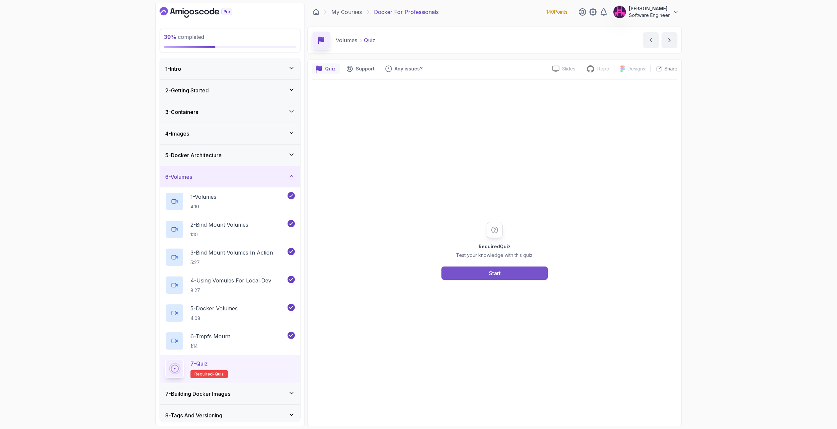
click at [500, 273] on div "Start" at bounding box center [495, 273] width 12 height 8
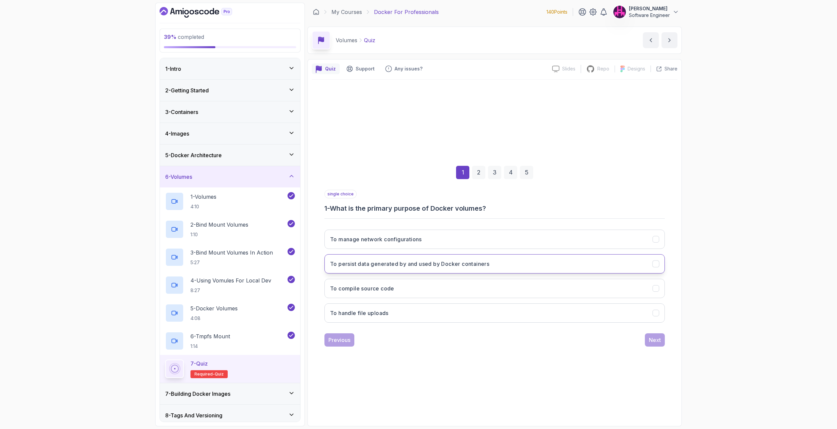
click at [658, 264] on icon "To persist data generated by and used by Docker containers" at bounding box center [656, 264] width 6 height 6
click at [646, 345] on button "Next" at bounding box center [655, 339] width 20 height 13
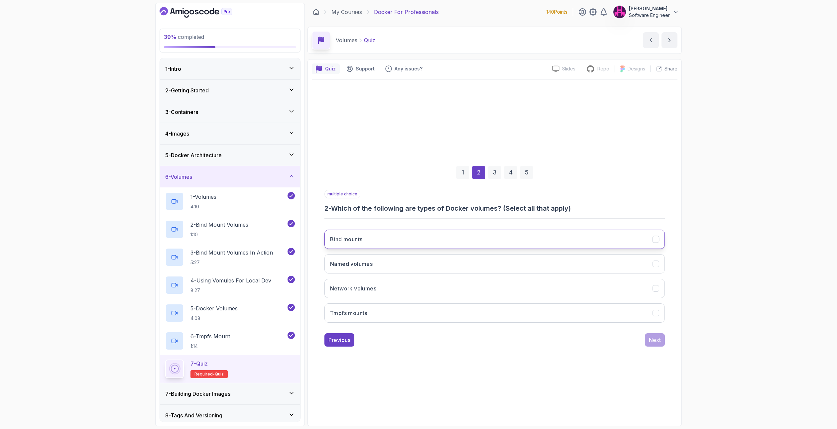
click at [438, 241] on button "Bind mounts" at bounding box center [494, 239] width 340 height 19
click at [427, 319] on button "Tmpfs mounts" at bounding box center [494, 312] width 340 height 19
click at [430, 269] on button "Named volumes" at bounding box center [494, 263] width 340 height 19
click at [657, 341] on div "Next" at bounding box center [655, 340] width 12 height 8
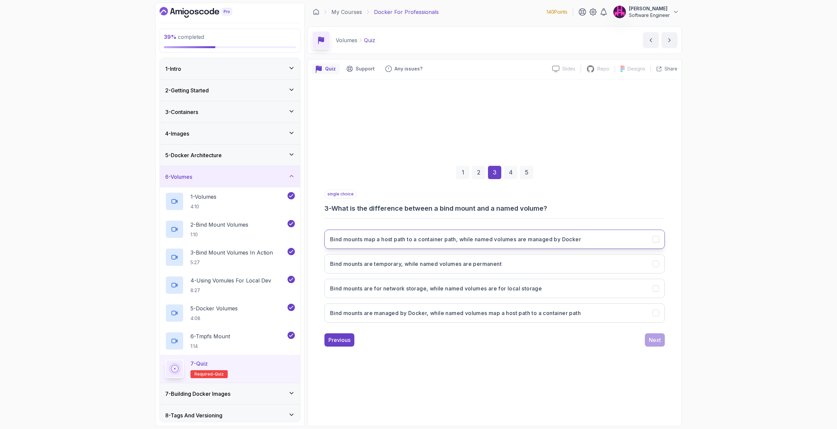
click at [396, 244] on button "Bind mounts map a host path to a container path, while named volumes are manage…" at bounding box center [494, 239] width 340 height 19
click at [655, 348] on div "1 2 3 4 5 single choice 3 - What is the difference between a bind mount and a n…" at bounding box center [494, 251] width 365 height 202
click at [654, 344] on button "Next" at bounding box center [655, 339] width 20 height 13
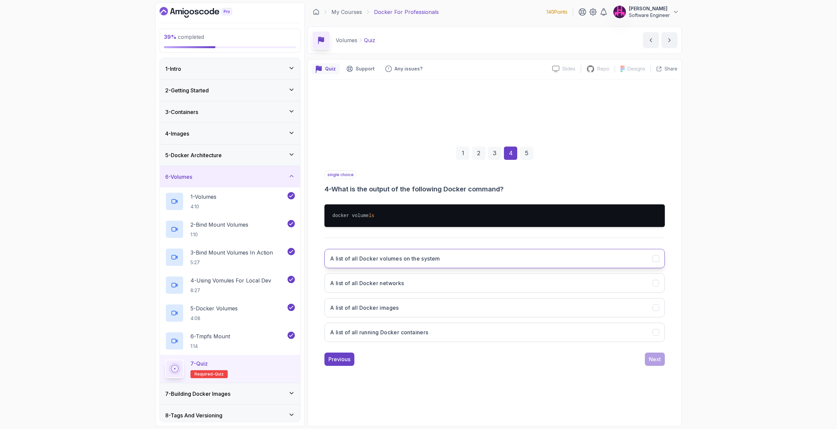
click at [357, 260] on h3 "A list of all Docker volumes on the system" at bounding box center [385, 258] width 110 height 8
click at [655, 366] on div "1 2 3 4 5 single choice 4 - What is the output of the following Docker command?…" at bounding box center [494, 251] width 365 height 241
click at [660, 362] on button "Next" at bounding box center [655, 358] width 20 height 13
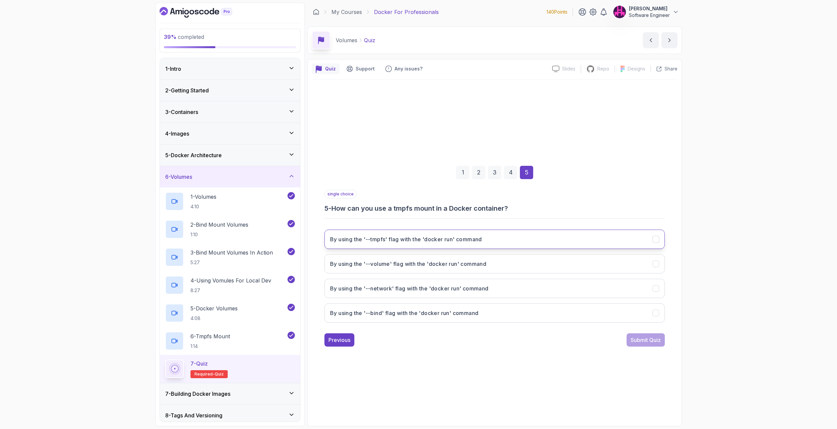
click at [391, 237] on h3 "By using the '--tmpfs' flag with the 'docker run' command" at bounding box center [406, 239] width 152 height 8
click at [643, 346] on button "Submit Quiz" at bounding box center [645, 339] width 38 height 13
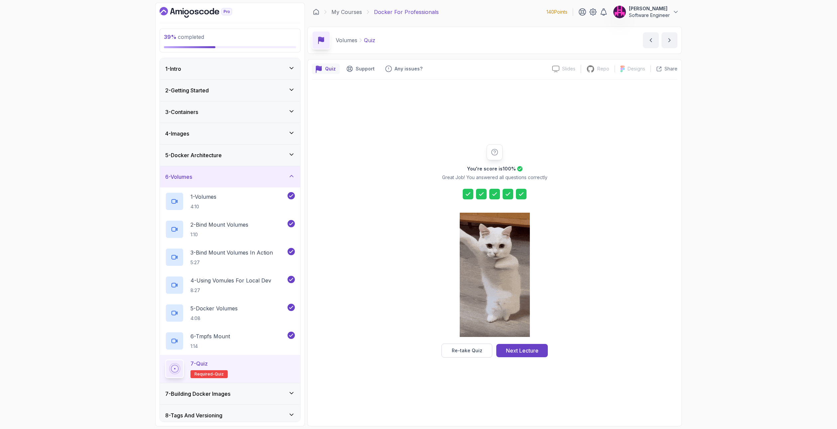
click at [524, 349] on div "Next Lecture" at bounding box center [522, 351] width 33 height 8
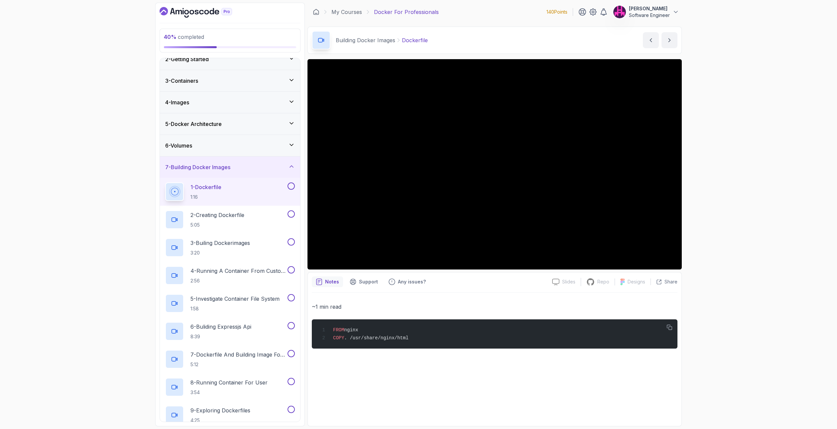
scroll to position [13, 0]
